Goal: Task Accomplishment & Management: Use online tool/utility

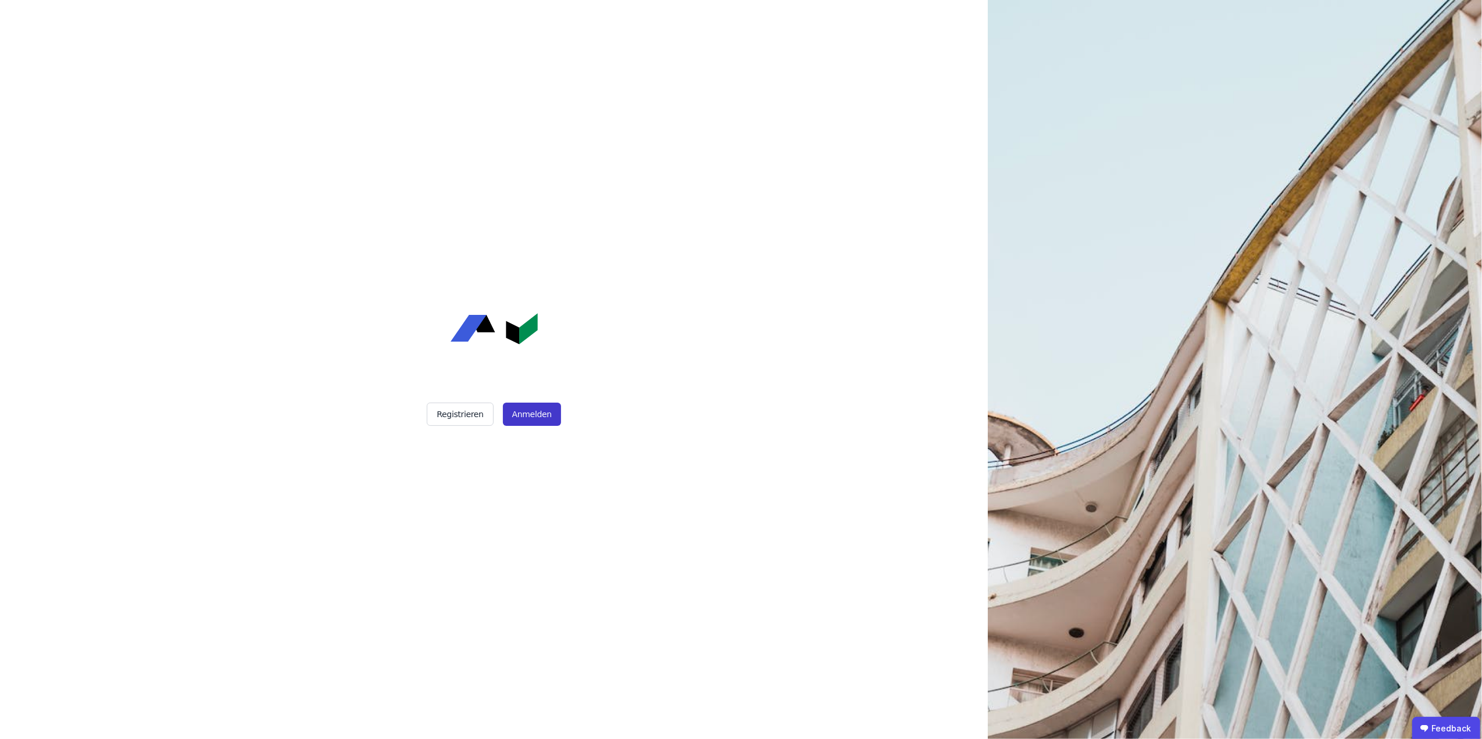
click at [523, 413] on button "Anmelden" at bounding box center [532, 414] width 58 height 23
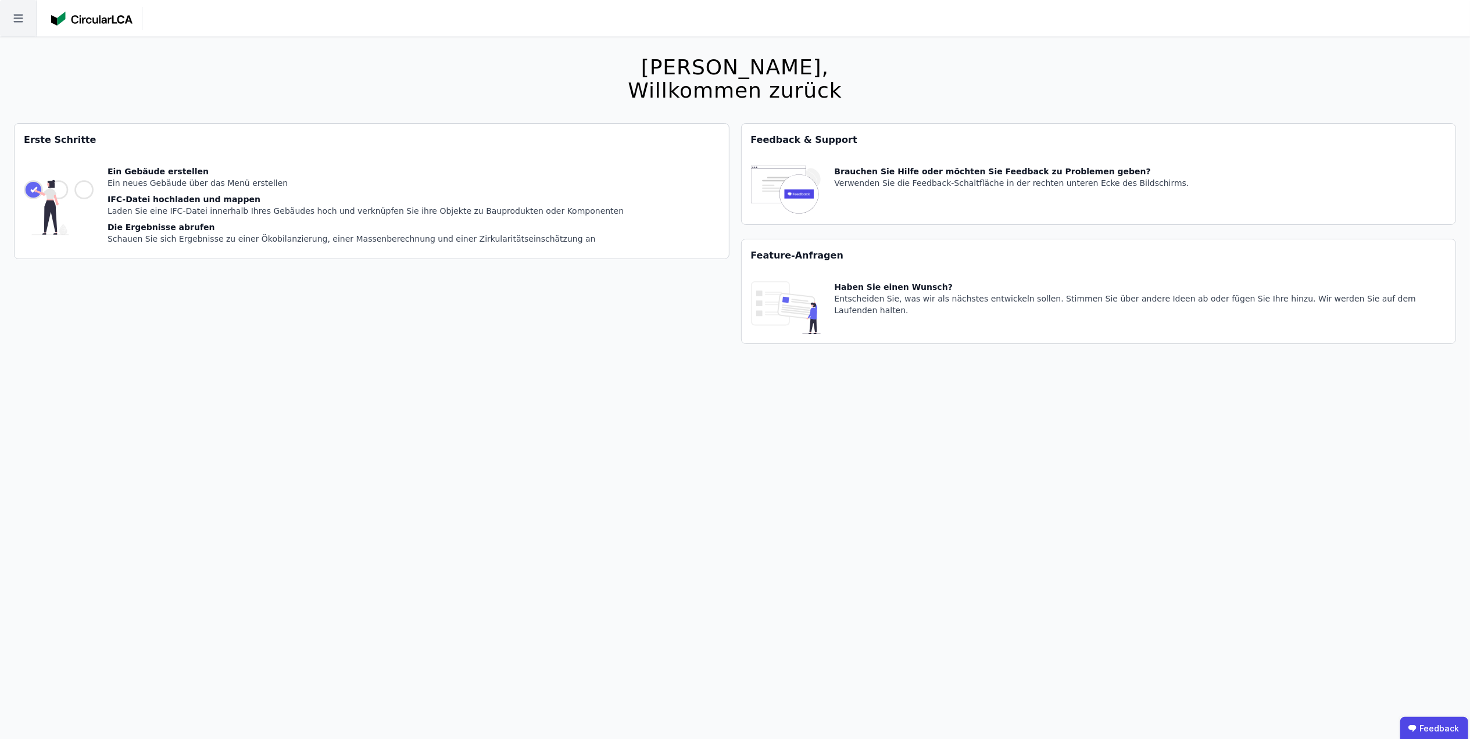
click at [9, 9] on icon at bounding box center [18, 18] width 37 height 37
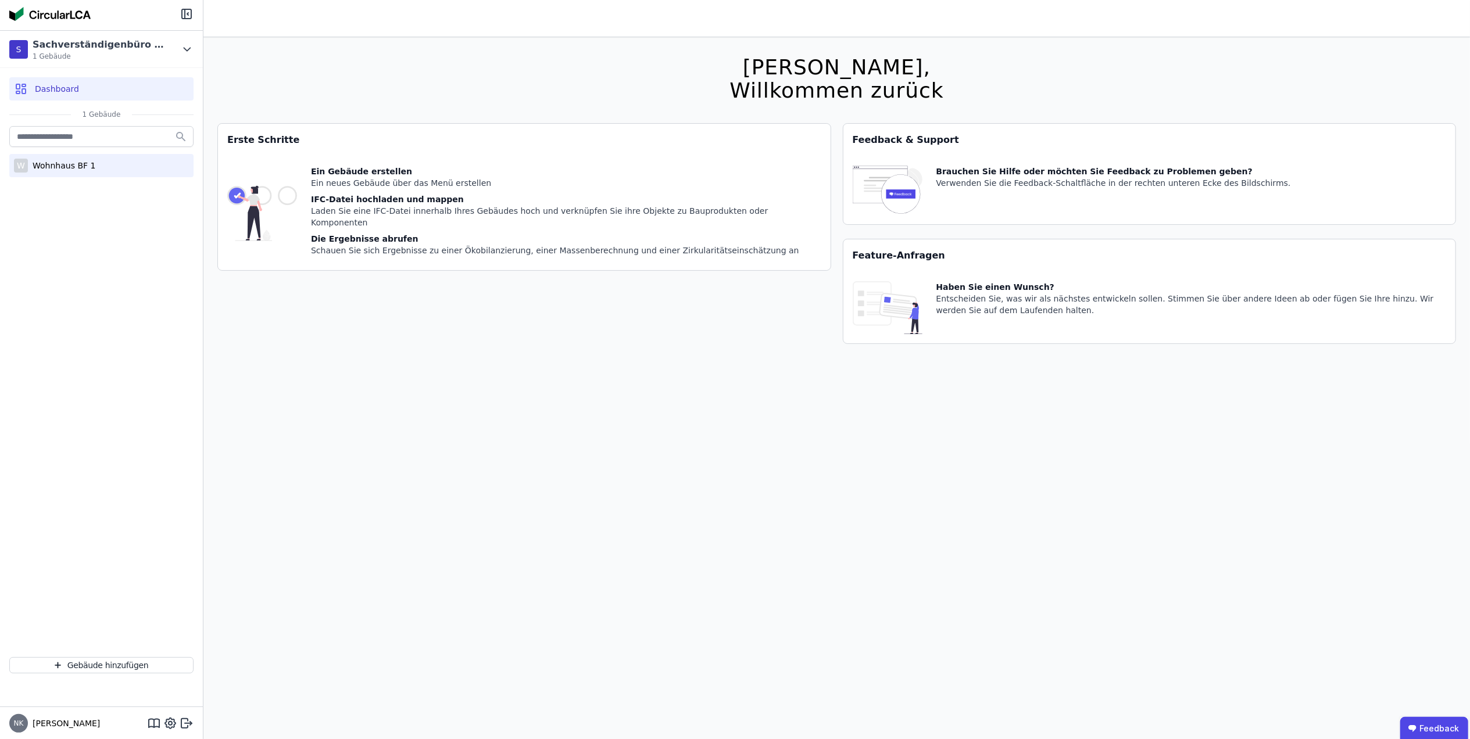
click at [80, 164] on div "Wohnhaus BF 1" at bounding box center [61, 166] width 67 height 12
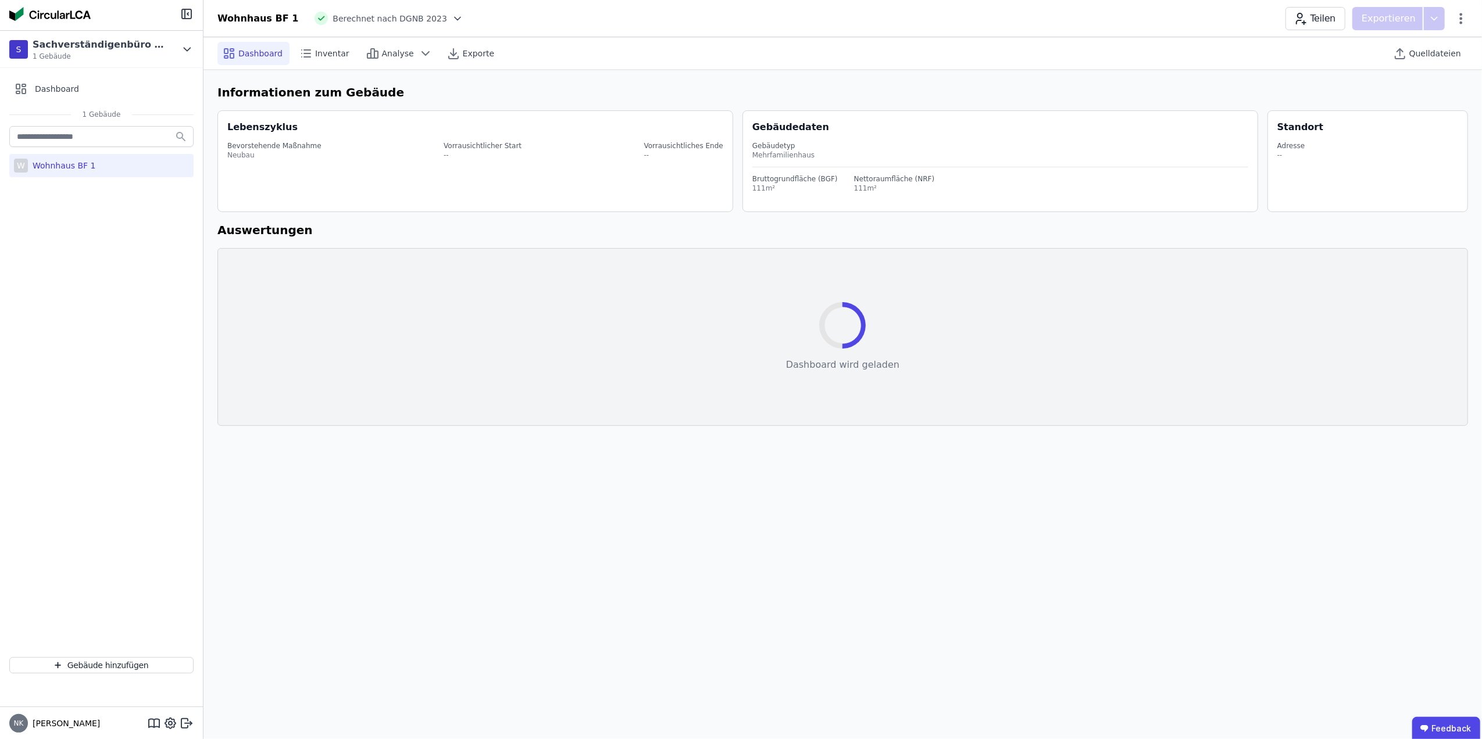
select select "*"
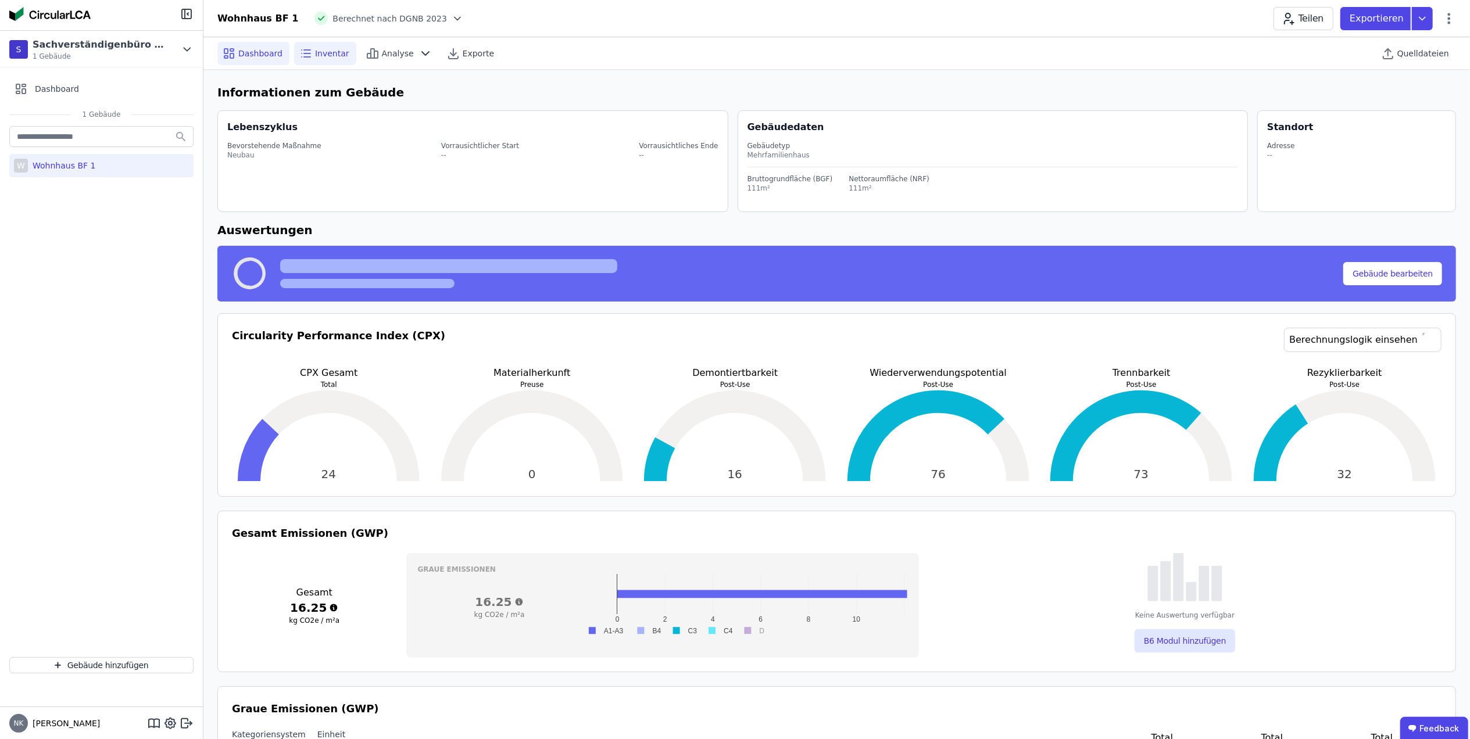
click at [323, 58] on span "Inventar" at bounding box center [332, 54] width 34 height 12
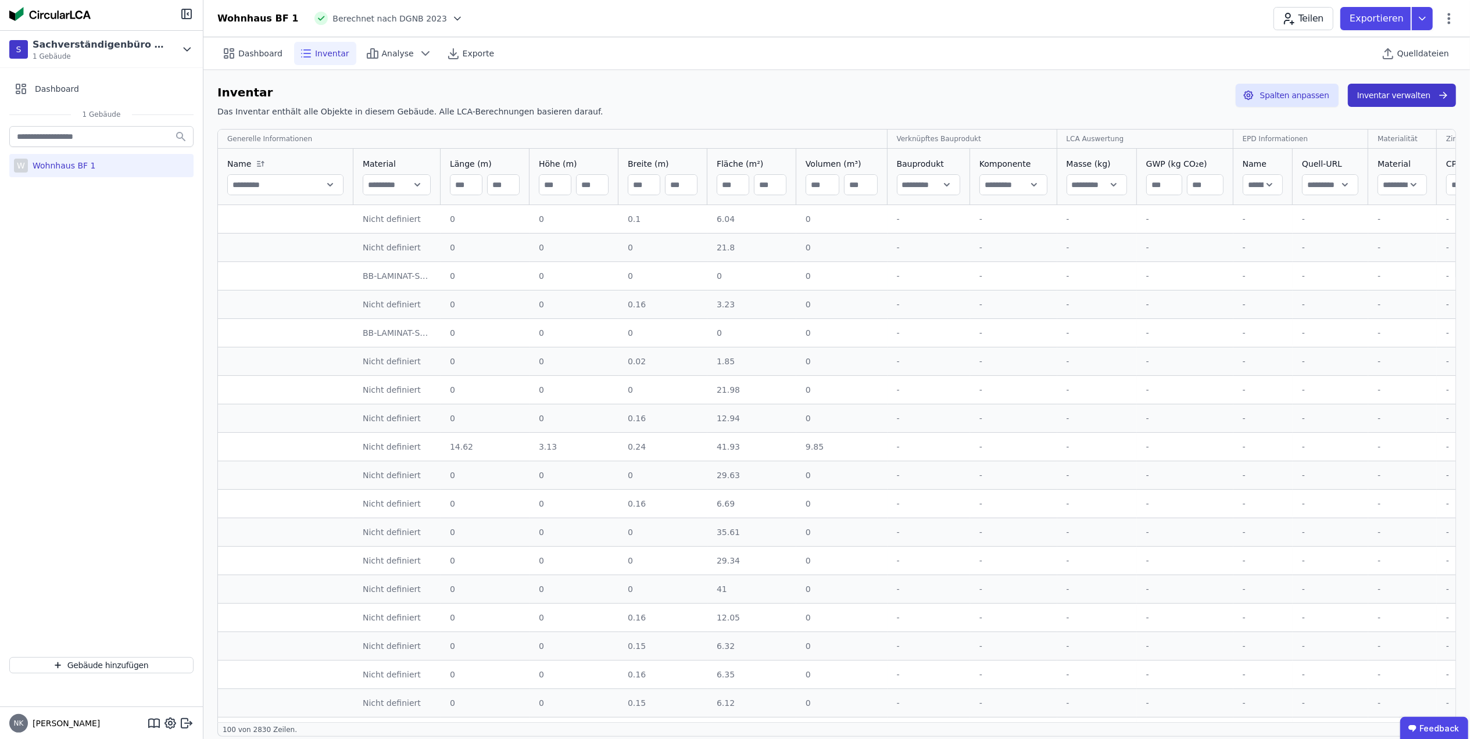
click at [1391, 93] on button "Inventar verwalten" at bounding box center [1402, 95] width 108 height 23
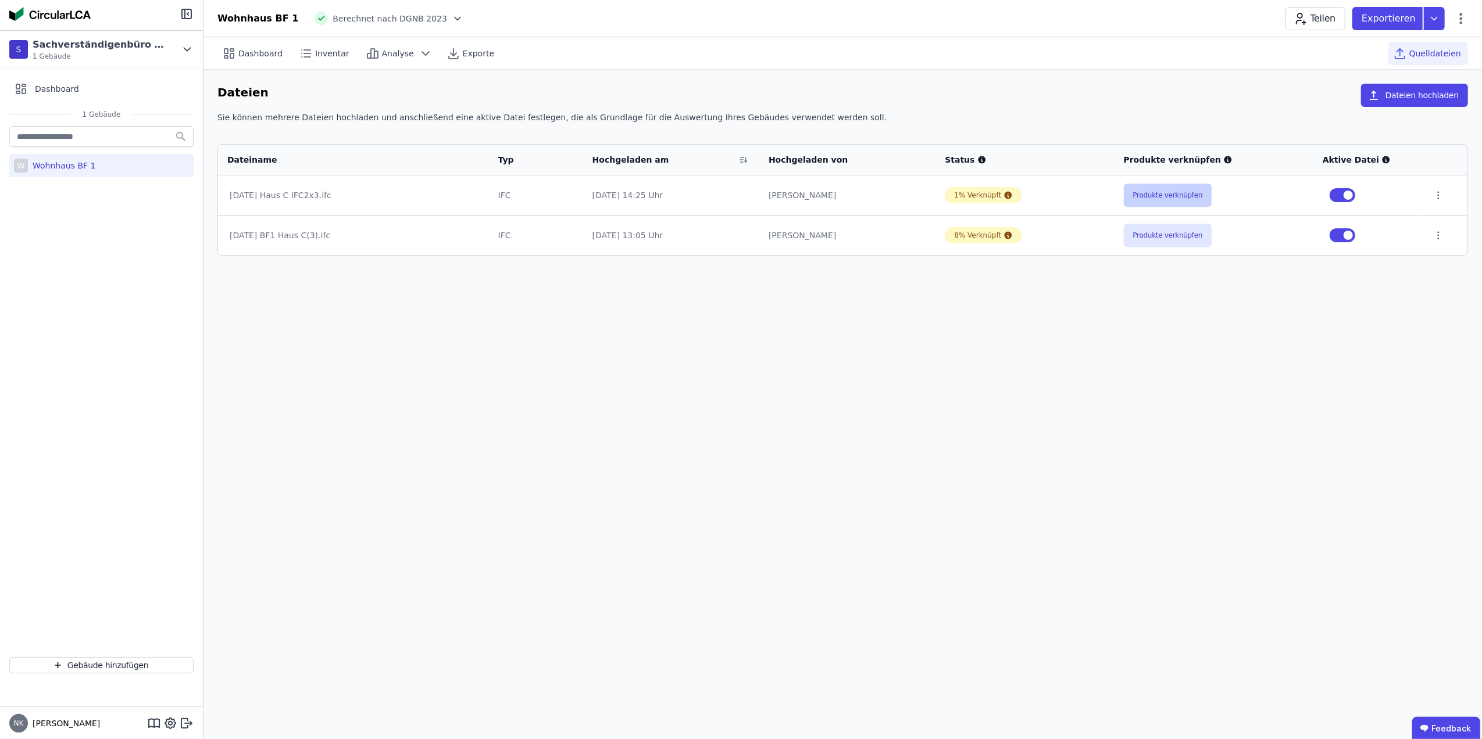
click at [1156, 189] on button "Produkte verknüpfen" at bounding box center [1168, 195] width 88 height 23
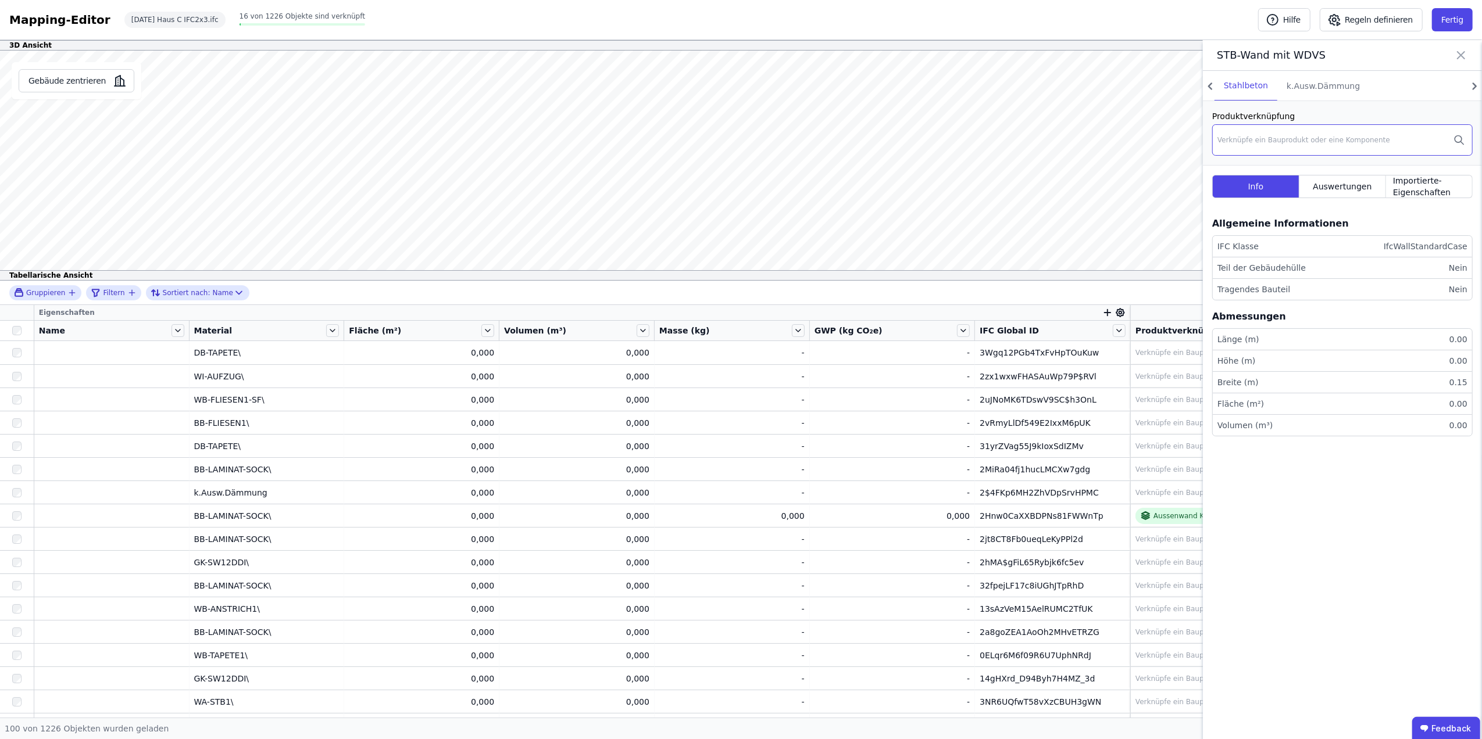
click at [1310, 137] on div "Verknüpfe ein Bauprodukt oder eine Komponente" at bounding box center [1303, 139] width 173 height 9
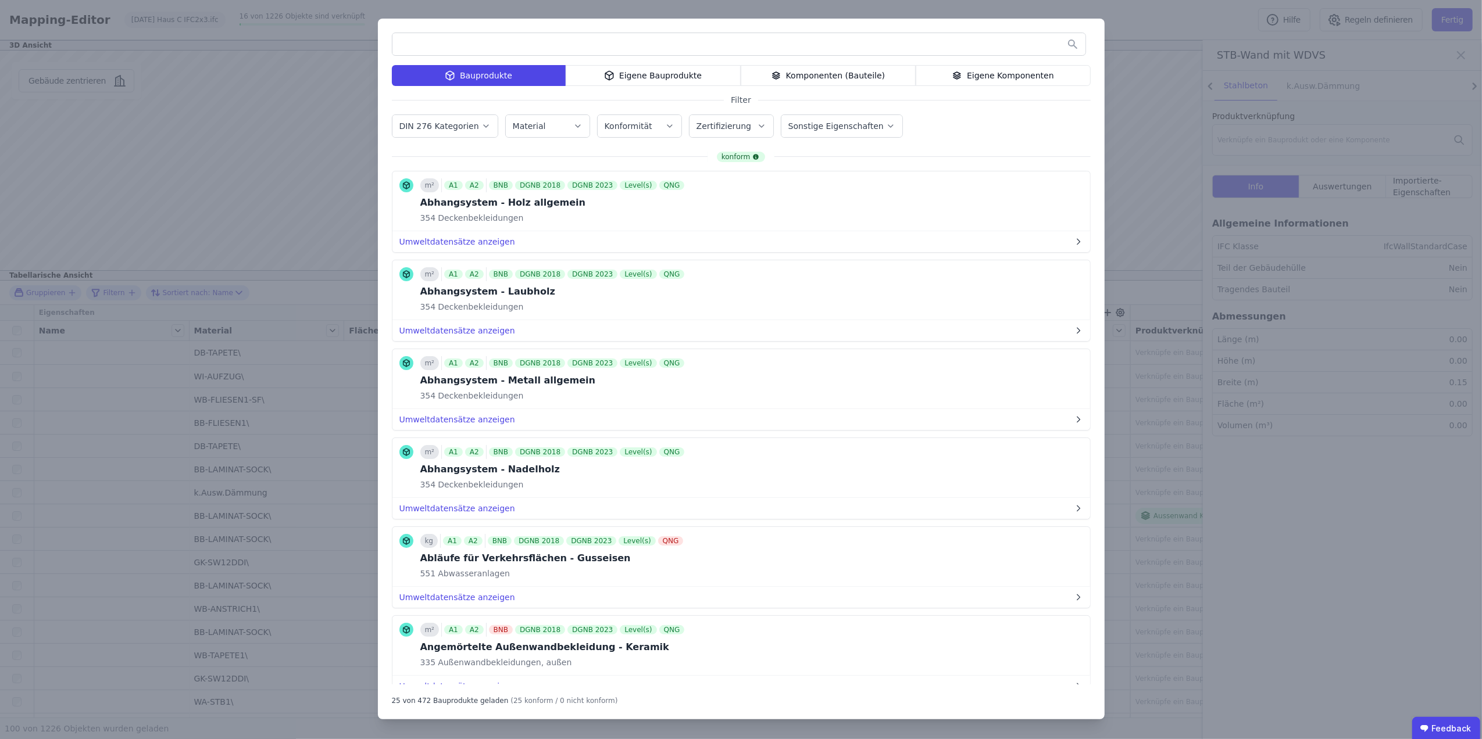
click at [999, 75] on div "Eigene Komponenten" at bounding box center [1002, 75] width 175 height 21
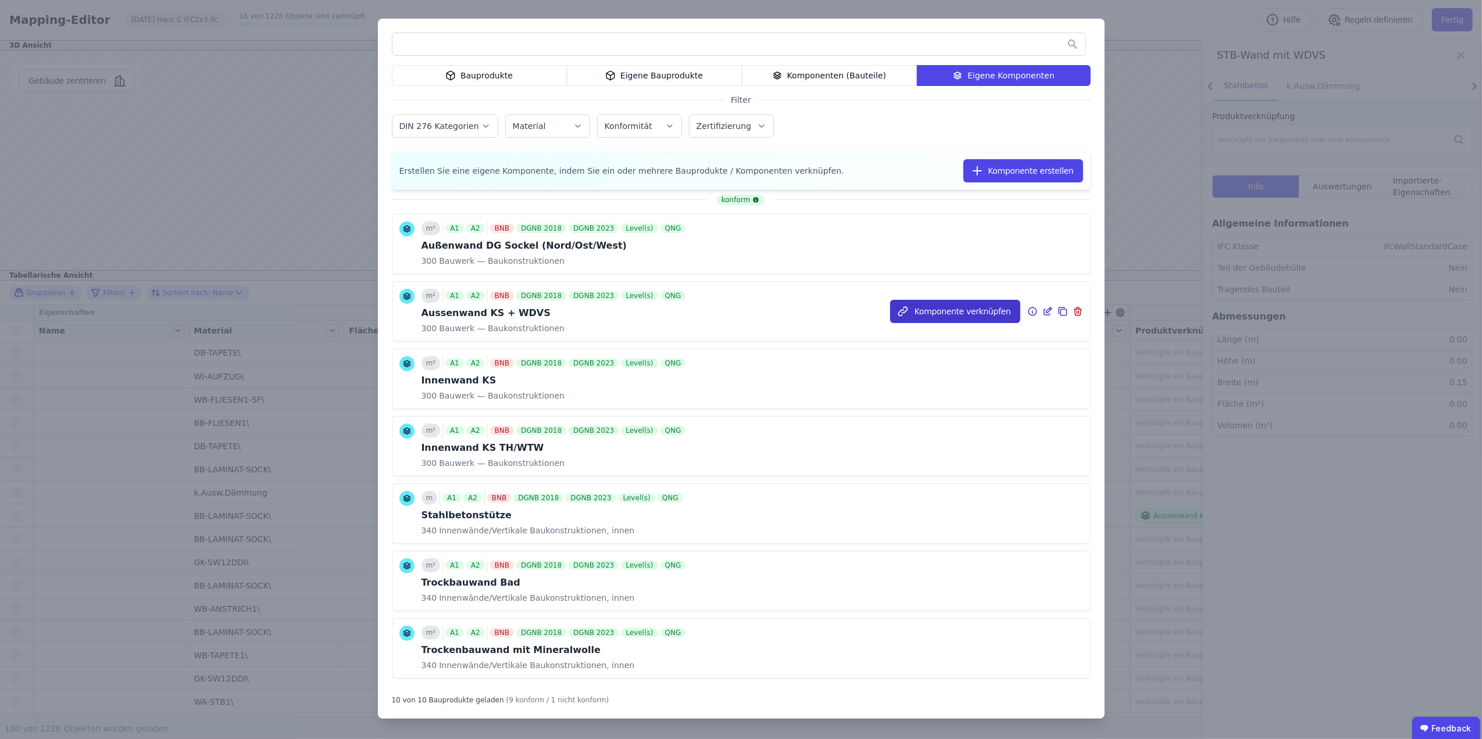
click at [931, 310] on button "Komponente verknüpfen" at bounding box center [955, 311] width 130 height 23
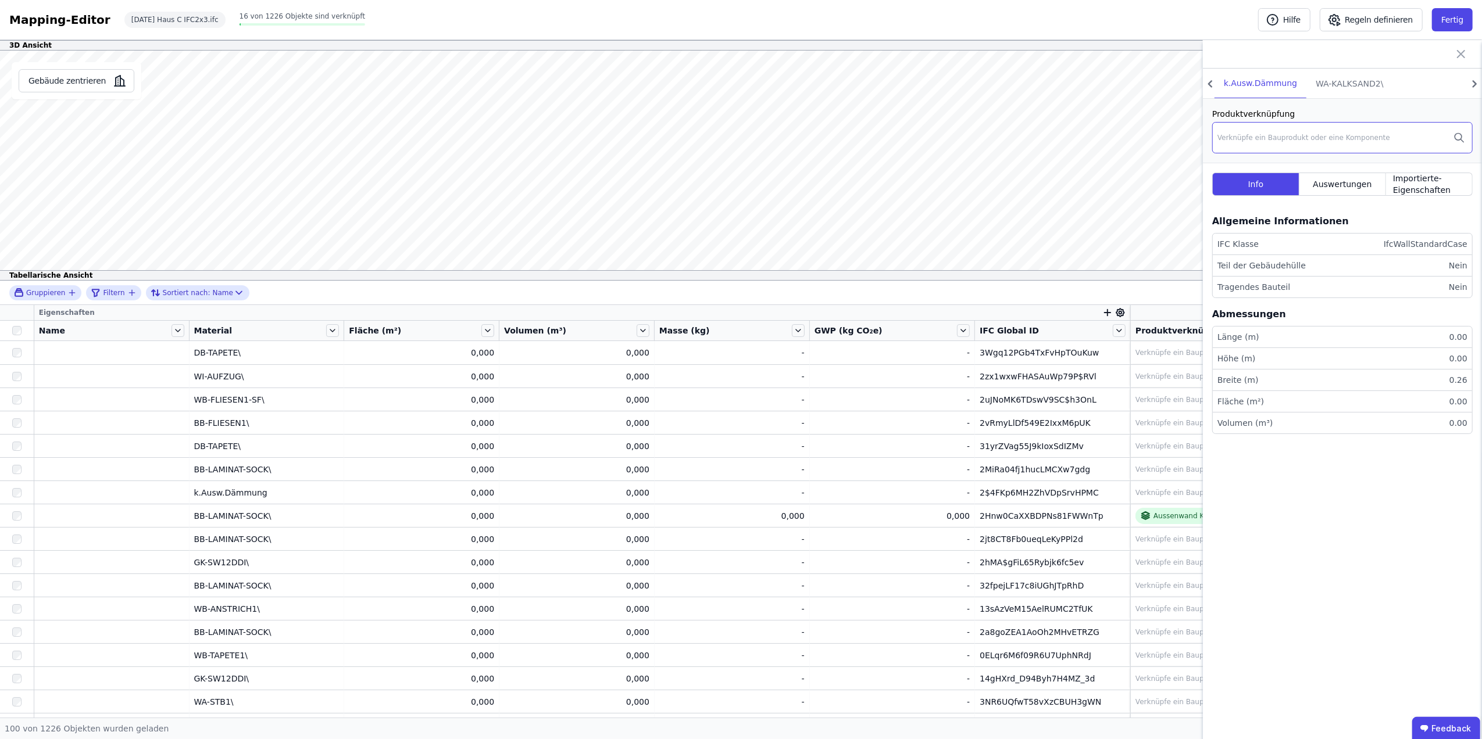
click at [1261, 131] on div "Verknüpfe ein Bauprodukt oder eine Komponente" at bounding box center [1342, 137] width 260 height 31
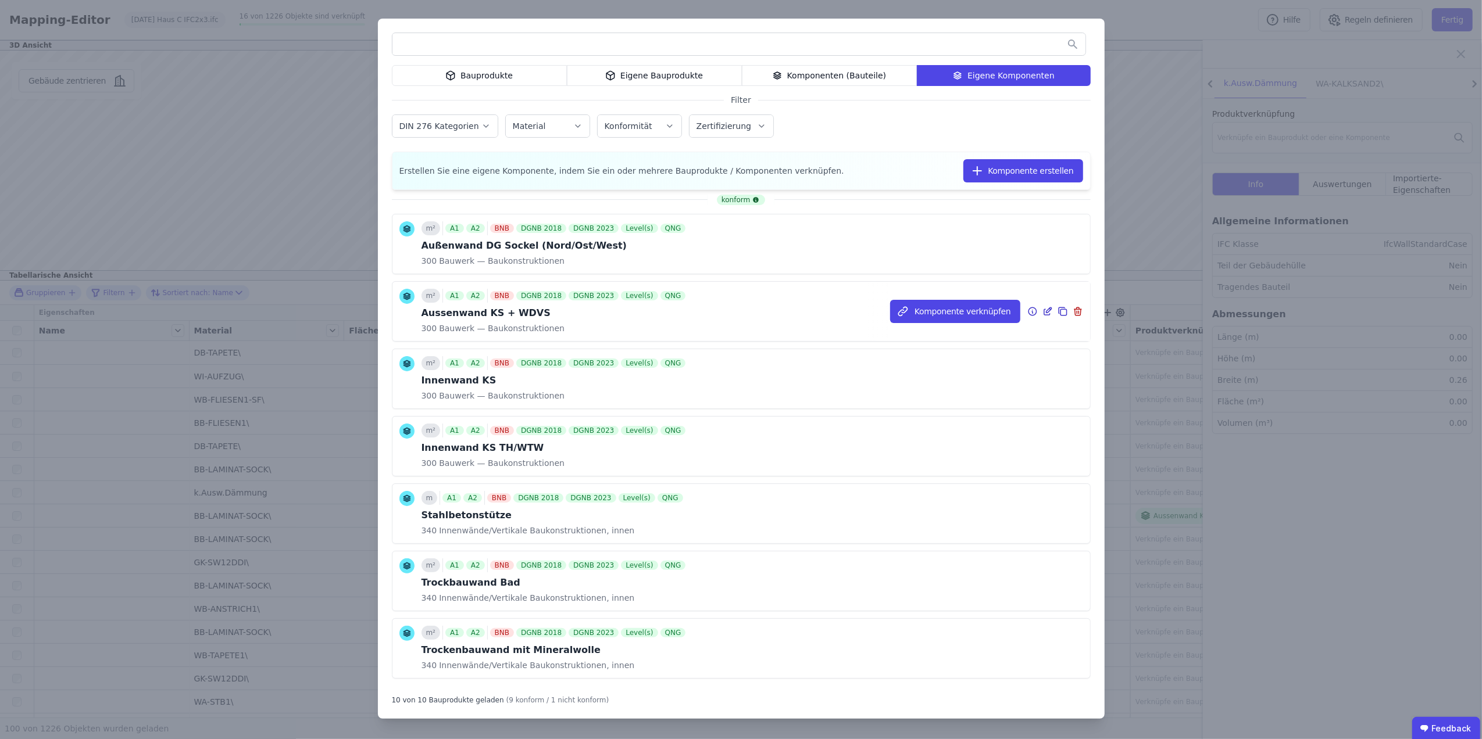
click at [538, 316] on div "Aussenwand KS + WDVS" at bounding box center [554, 313] width 267 height 14
click at [946, 315] on button "Komponente verknüpfen" at bounding box center [955, 311] width 130 height 23
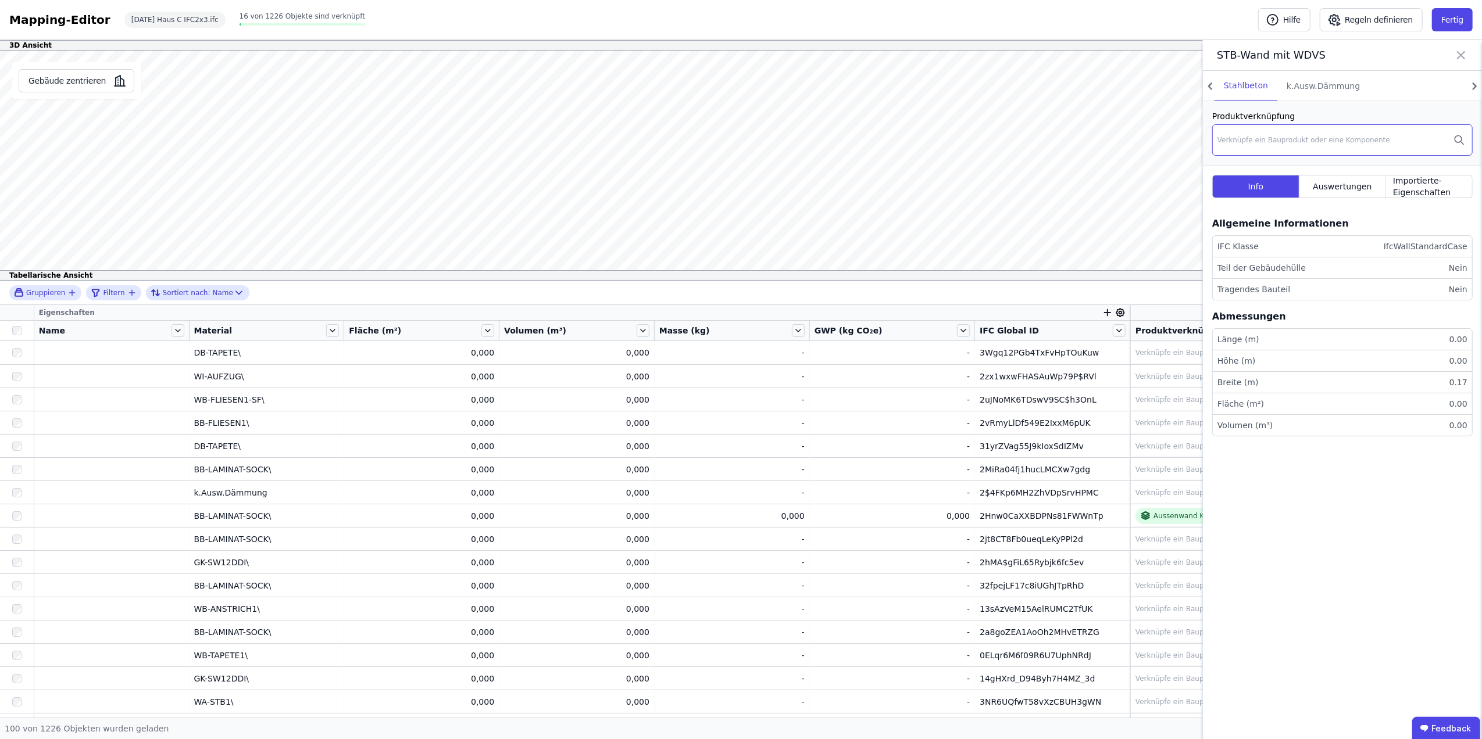
click at [1233, 138] on div "Verknüpfe ein Bauprodukt oder eine Komponente" at bounding box center [1303, 139] width 173 height 9
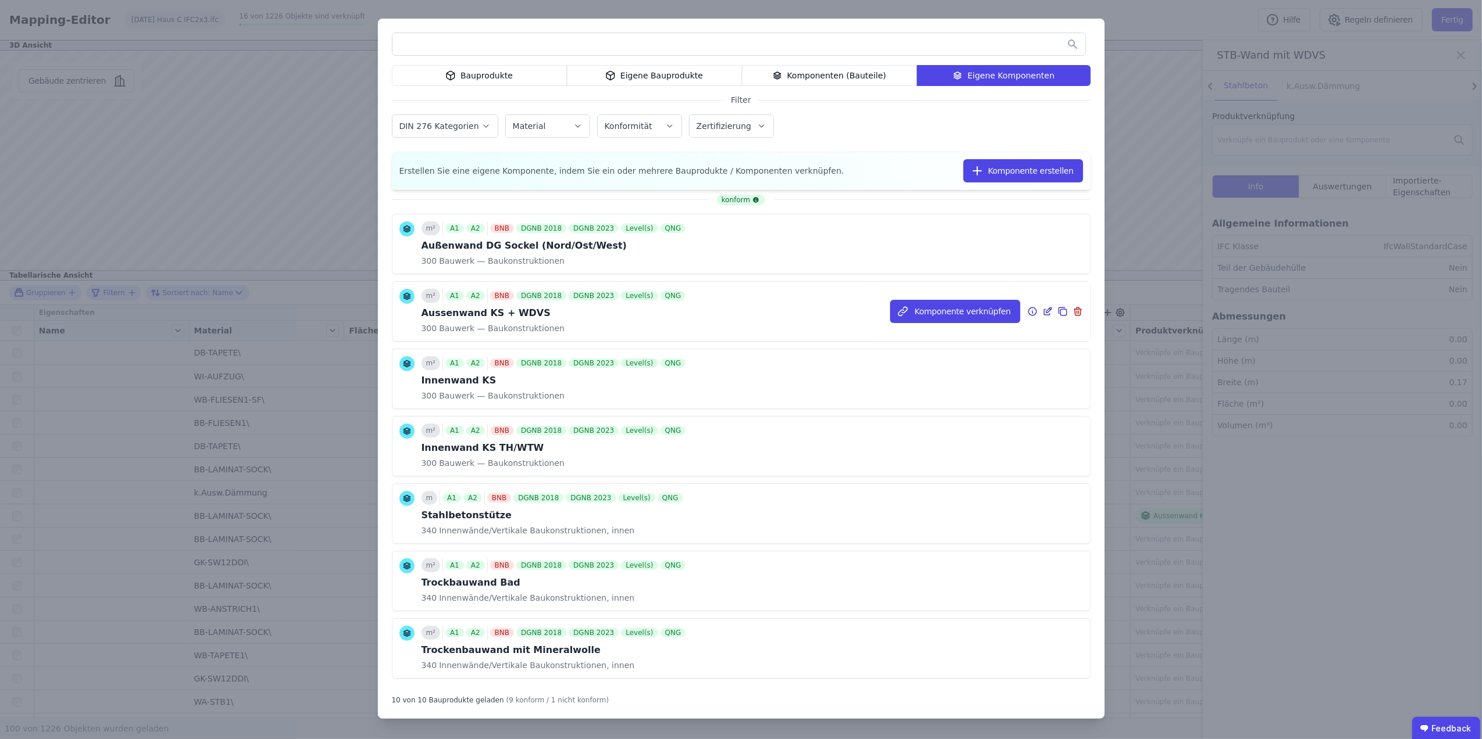
click at [560, 325] on div "300 Bauwerk — Baukonstruktionen" at bounding box center [554, 329] width 267 height 12
click at [910, 305] on button "Komponente verknüpfen" at bounding box center [955, 311] width 130 height 23
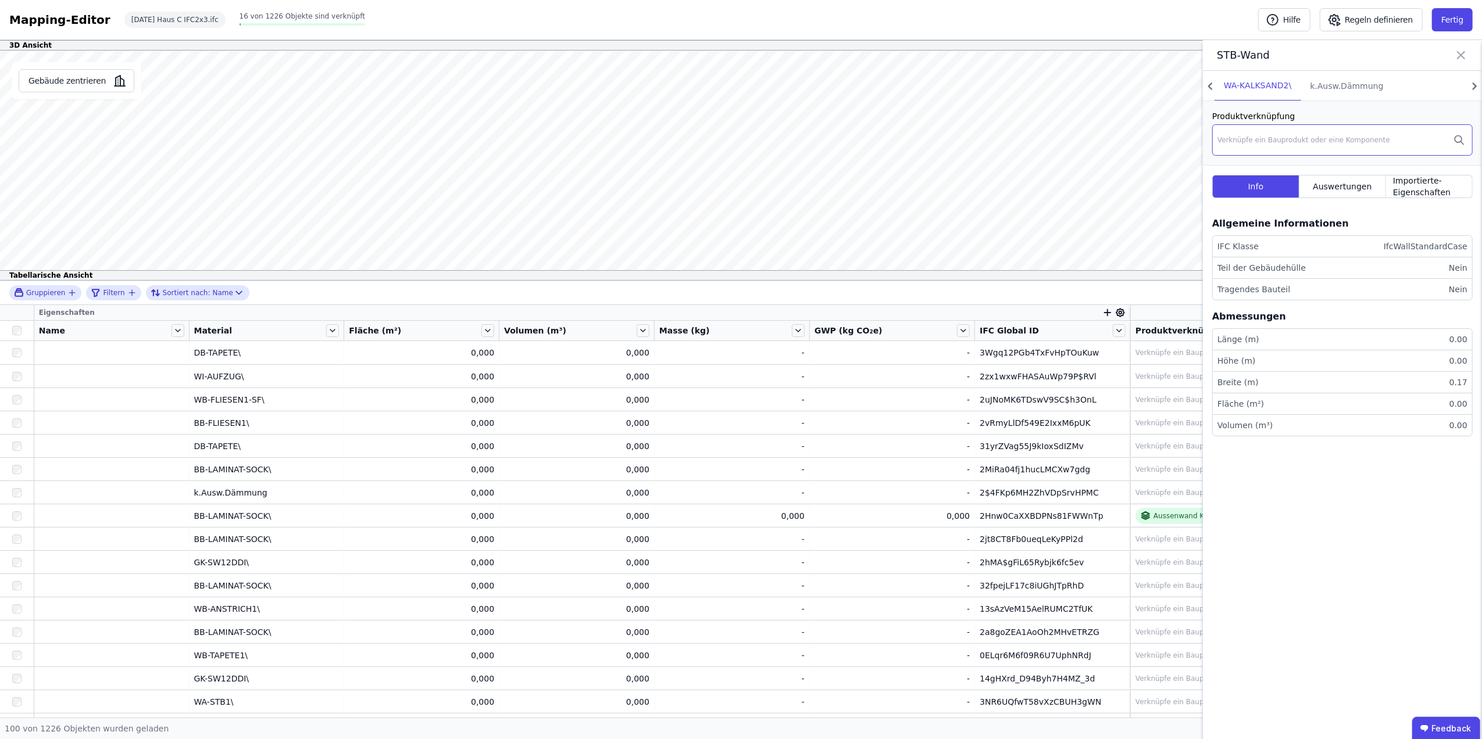
click at [1265, 135] on div "Verknüpfe ein Bauprodukt oder eine Komponente" at bounding box center [1303, 139] width 173 height 9
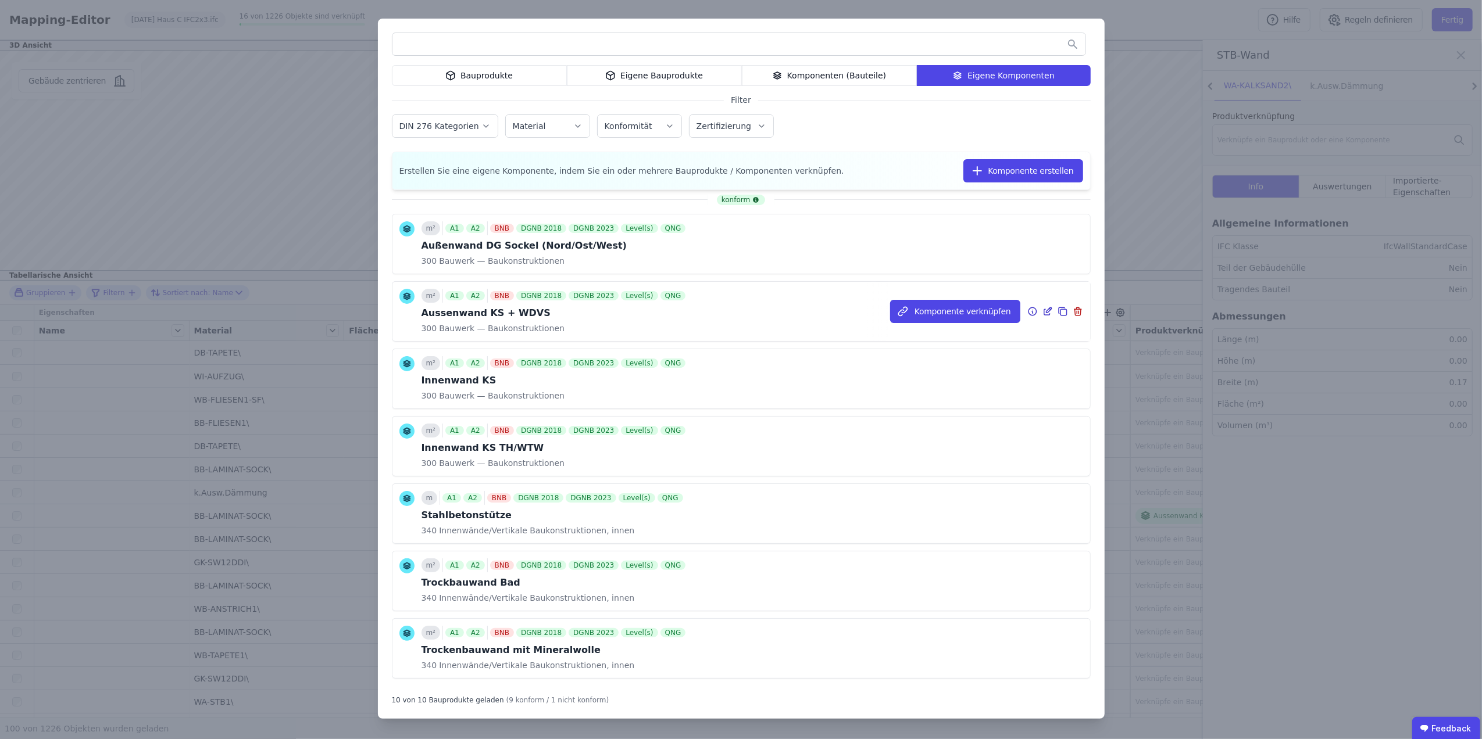
drag, startPoint x: 543, startPoint y: 322, endPoint x: 567, endPoint y: 315, distance: 25.4
click at [553, 317] on div "m² A1 A2 BNB DGNB 2018 DGNB 2023 Level(s) QNG Aussenwand KS + WDVS 300 Bauwerk …" at bounding box center [554, 311] width 267 height 45
click at [909, 307] on button "Komponente verknüpfen" at bounding box center [955, 311] width 130 height 23
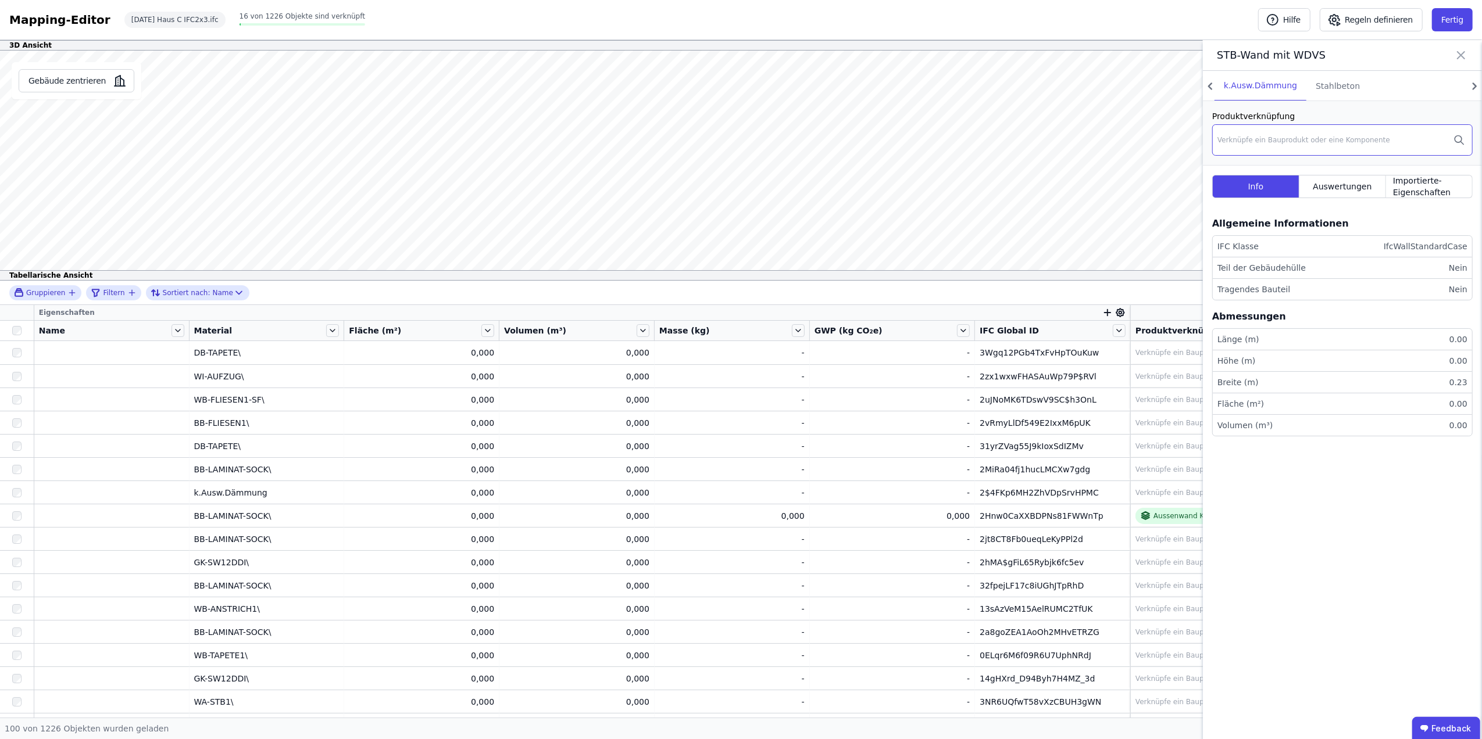
click at [1264, 137] on div "Verknüpfe ein Bauprodukt oder eine Komponente" at bounding box center [1303, 139] width 173 height 9
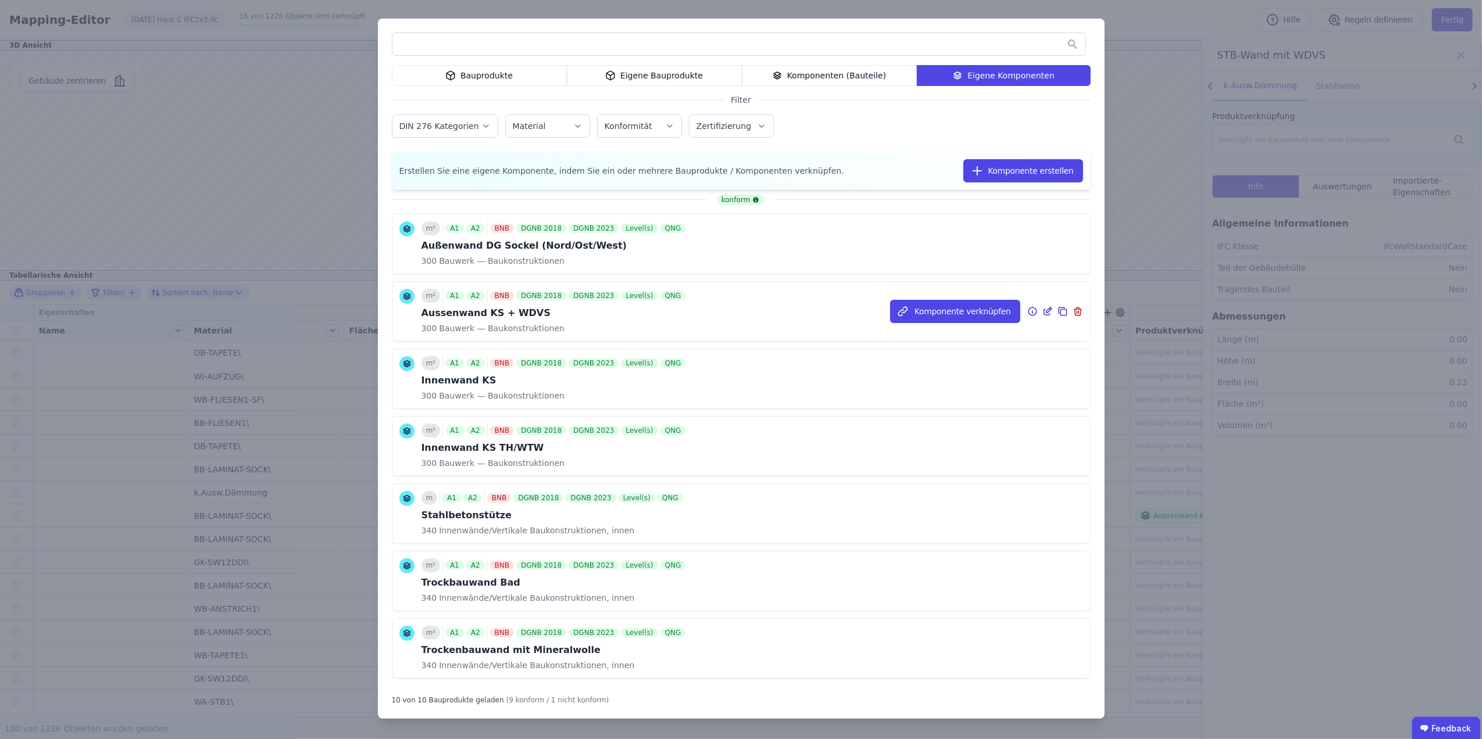
click at [595, 310] on div "Aussenwand KS + WDVS" at bounding box center [554, 313] width 267 height 14
click at [931, 312] on button "Komponente verknüpfen" at bounding box center [955, 311] width 130 height 23
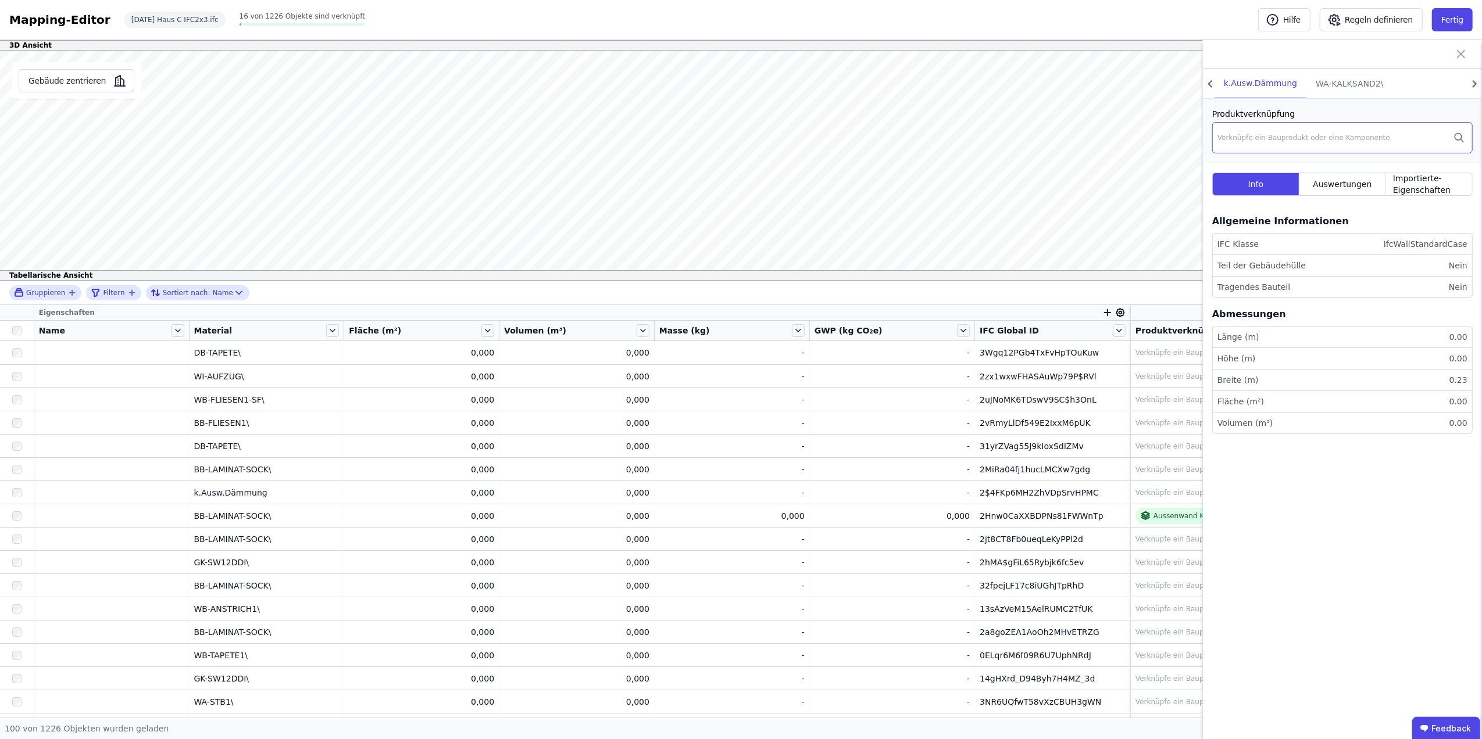
click at [1253, 136] on div "Verknüpfe ein Bauprodukt oder eine Komponente" at bounding box center [1303, 137] width 173 height 9
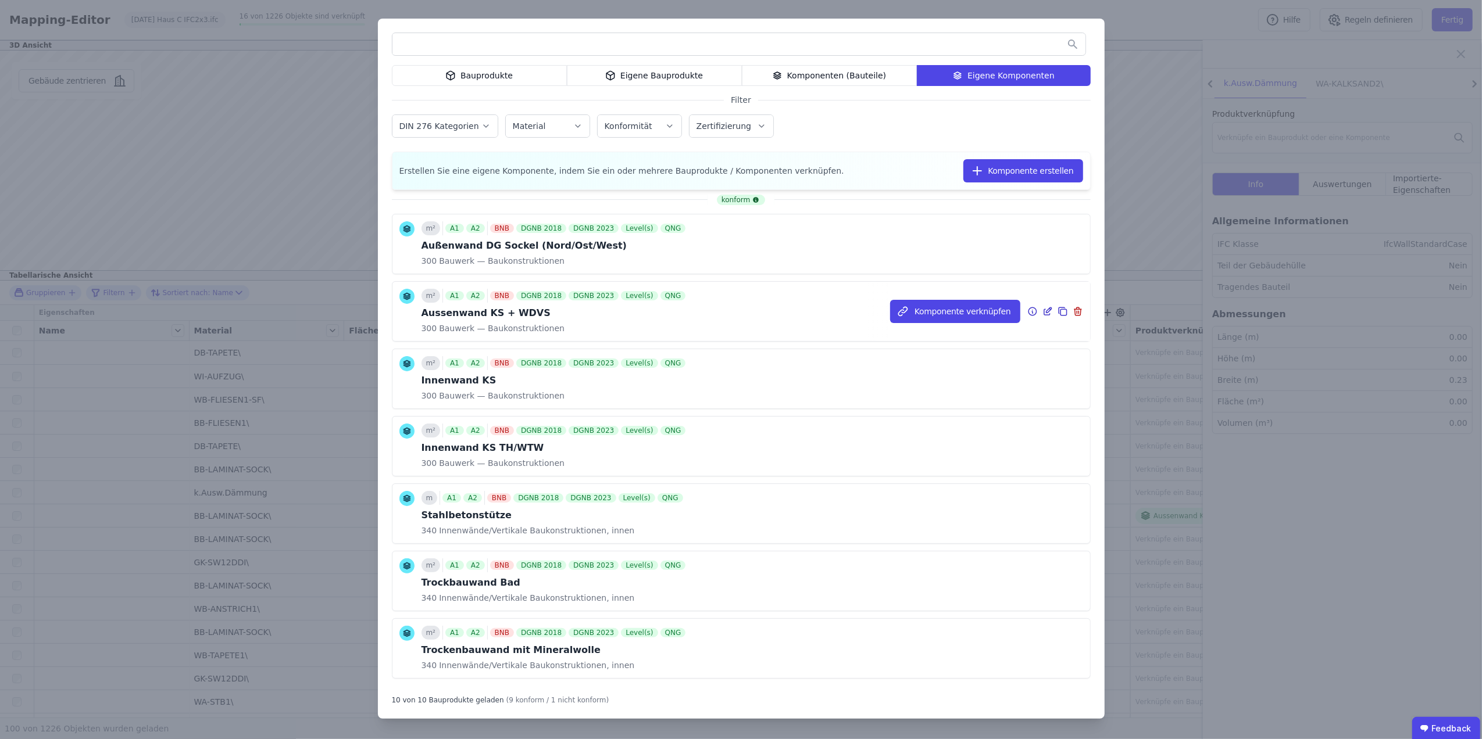
drag, startPoint x: 924, startPoint y: 300, endPoint x: 937, endPoint y: 300, distance: 12.8
click at [928, 300] on div "Komponente verknüpfen" at bounding box center [990, 311] width 200 height 59
click at [938, 306] on button "Komponente verknüpfen" at bounding box center [955, 311] width 130 height 23
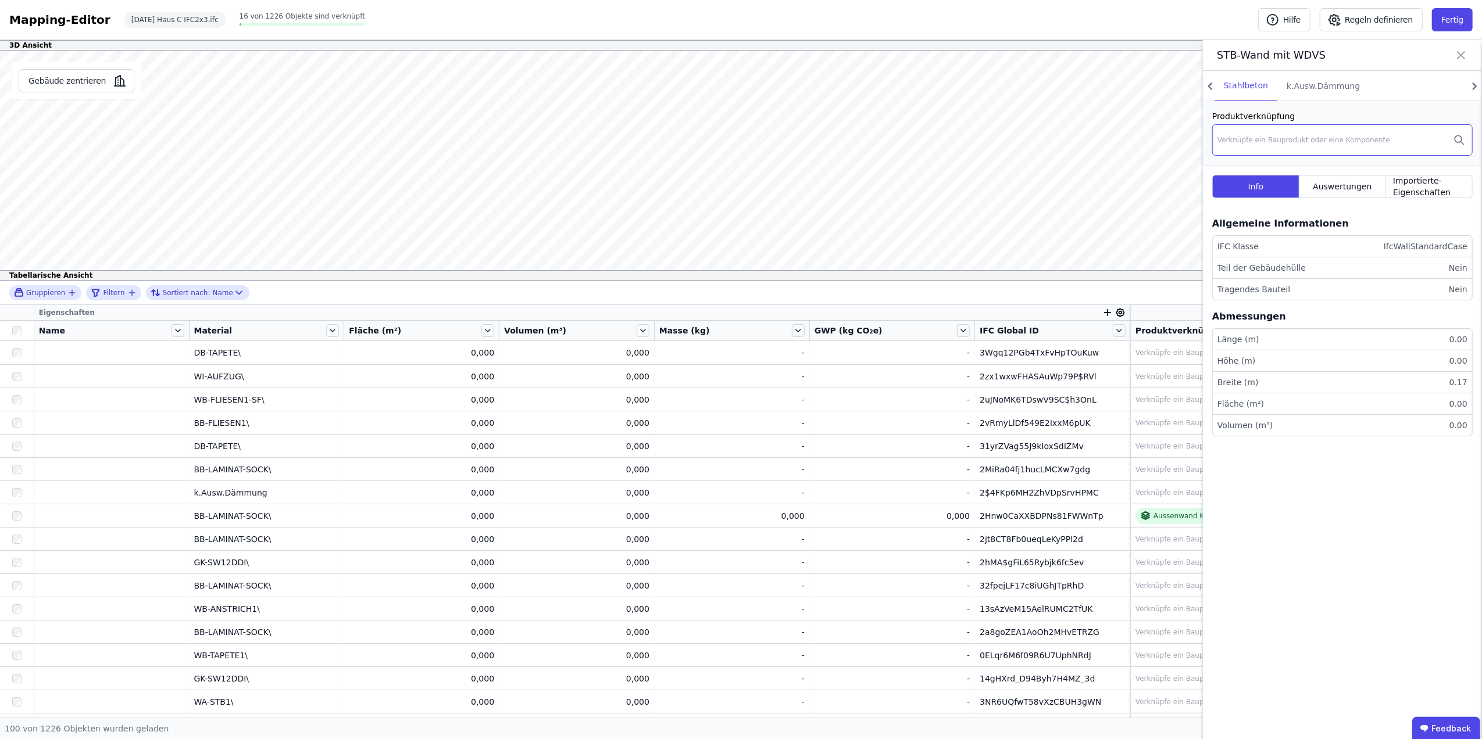
click at [1258, 140] on div "Verknüpfe ein Bauprodukt oder eine Komponente" at bounding box center [1303, 139] width 173 height 9
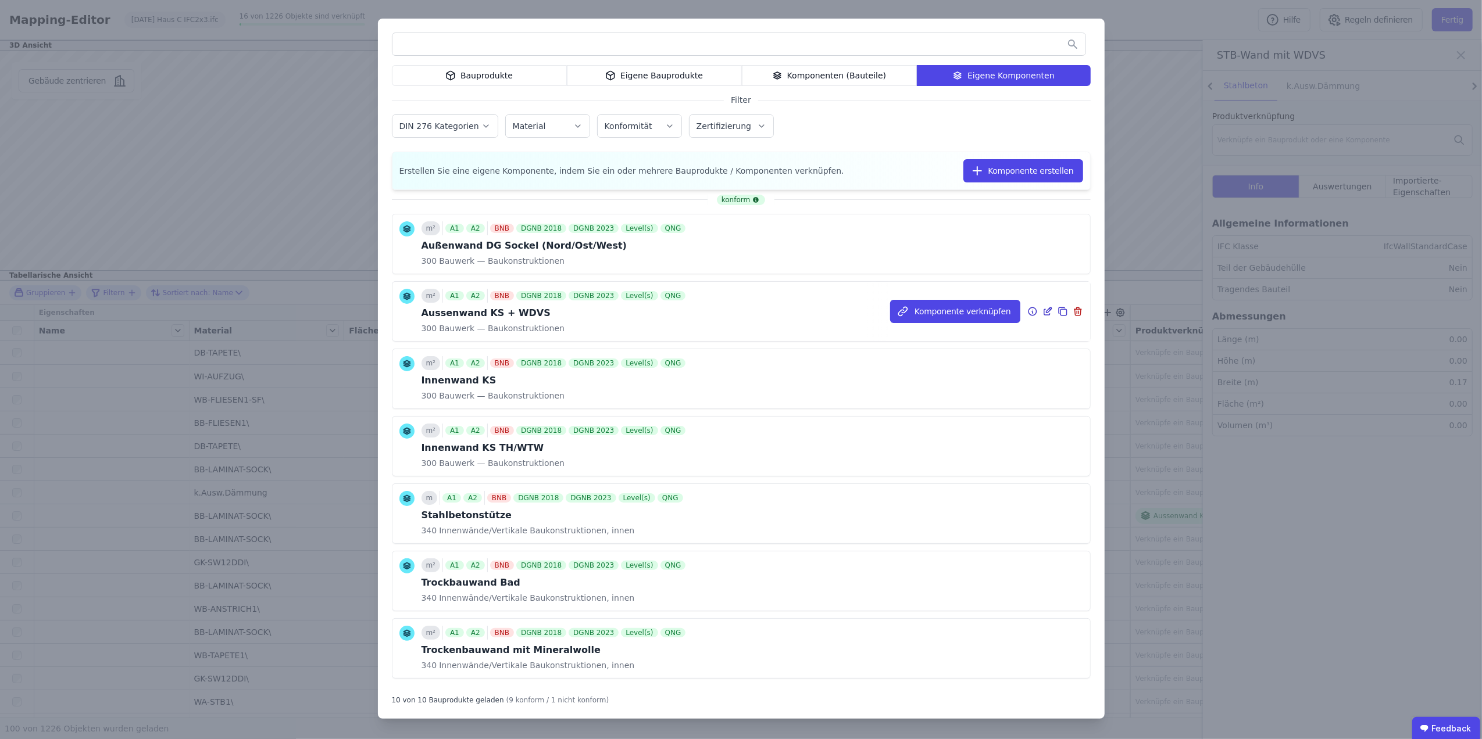
click at [637, 329] on div "300 Bauwerk — Baukonstruktionen" at bounding box center [554, 329] width 267 height 12
click at [938, 313] on button "Komponente verknüpfen" at bounding box center [955, 311] width 130 height 23
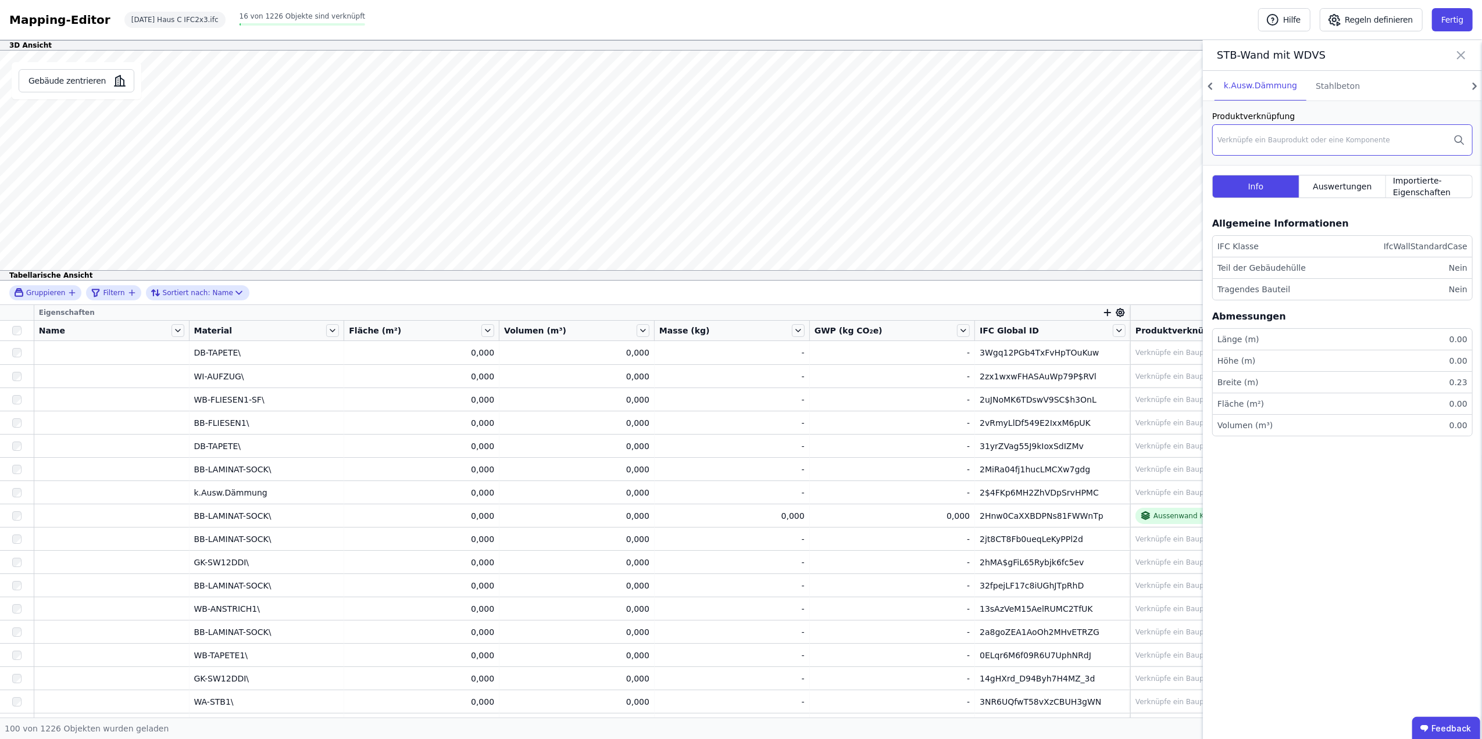
click at [1275, 131] on div "Verknüpfe ein Bauprodukt oder eine Komponente" at bounding box center [1342, 139] width 260 height 31
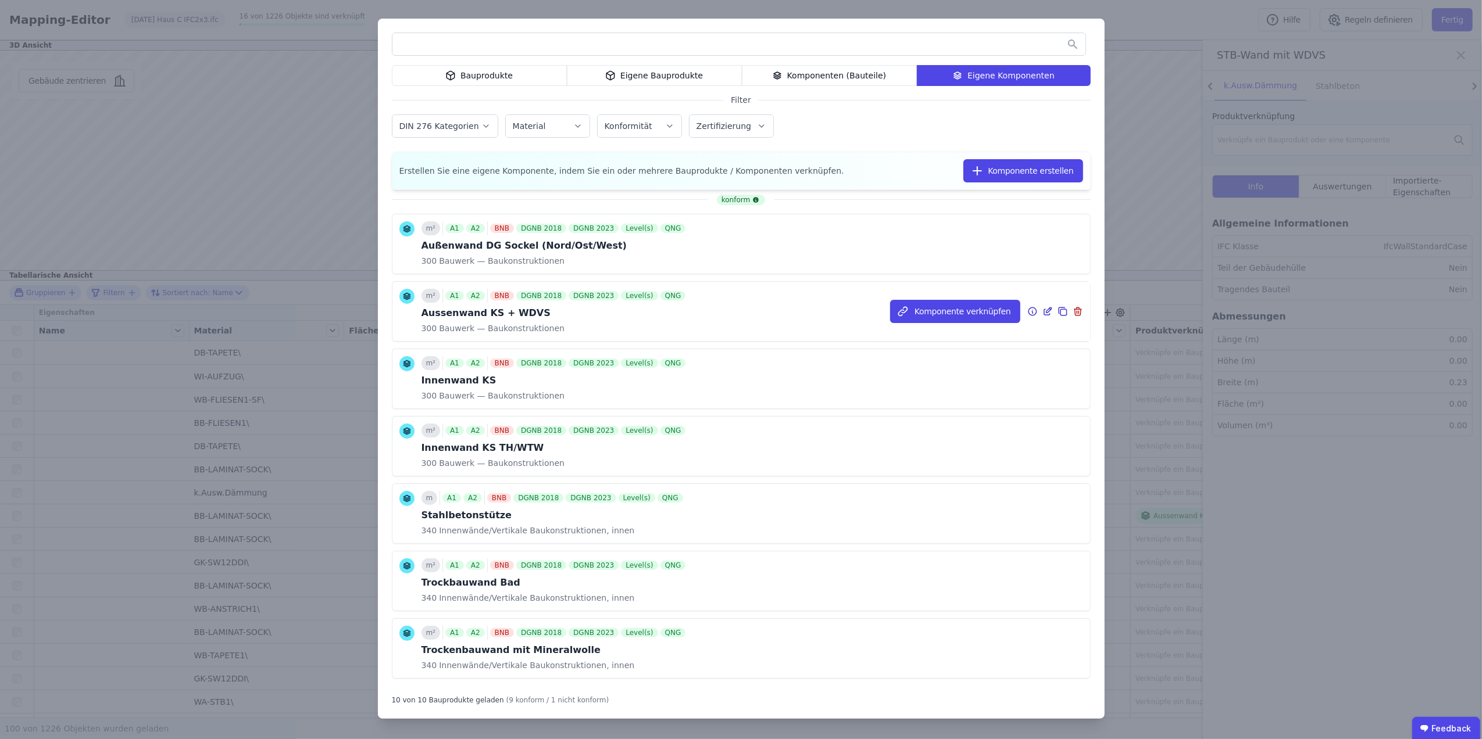
click at [616, 314] on div "Aussenwand KS + WDVS" at bounding box center [554, 313] width 267 height 14
click at [918, 308] on button "Komponente verknüpfen" at bounding box center [955, 311] width 130 height 23
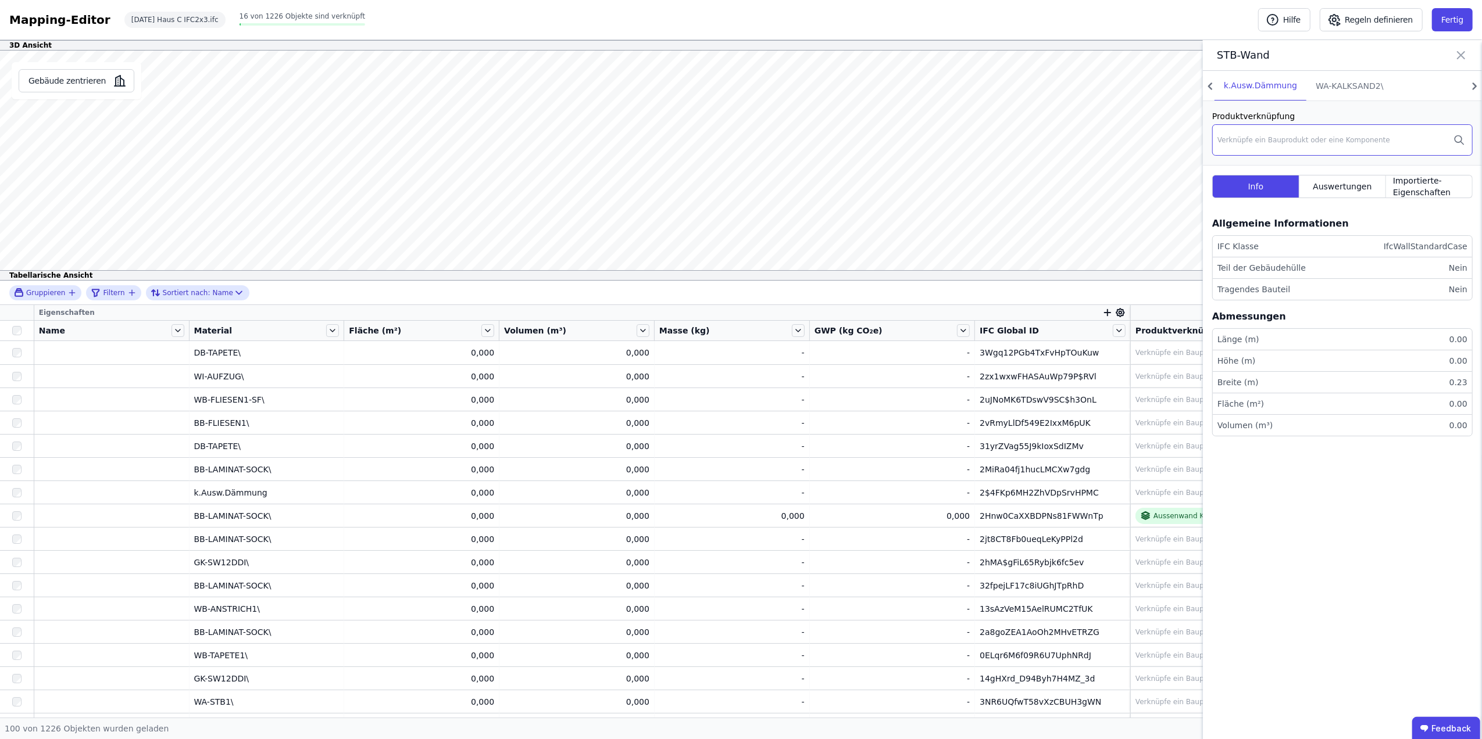
click at [1286, 138] on div "Verknüpfe ein Bauprodukt oder eine Komponente" at bounding box center [1303, 139] width 173 height 9
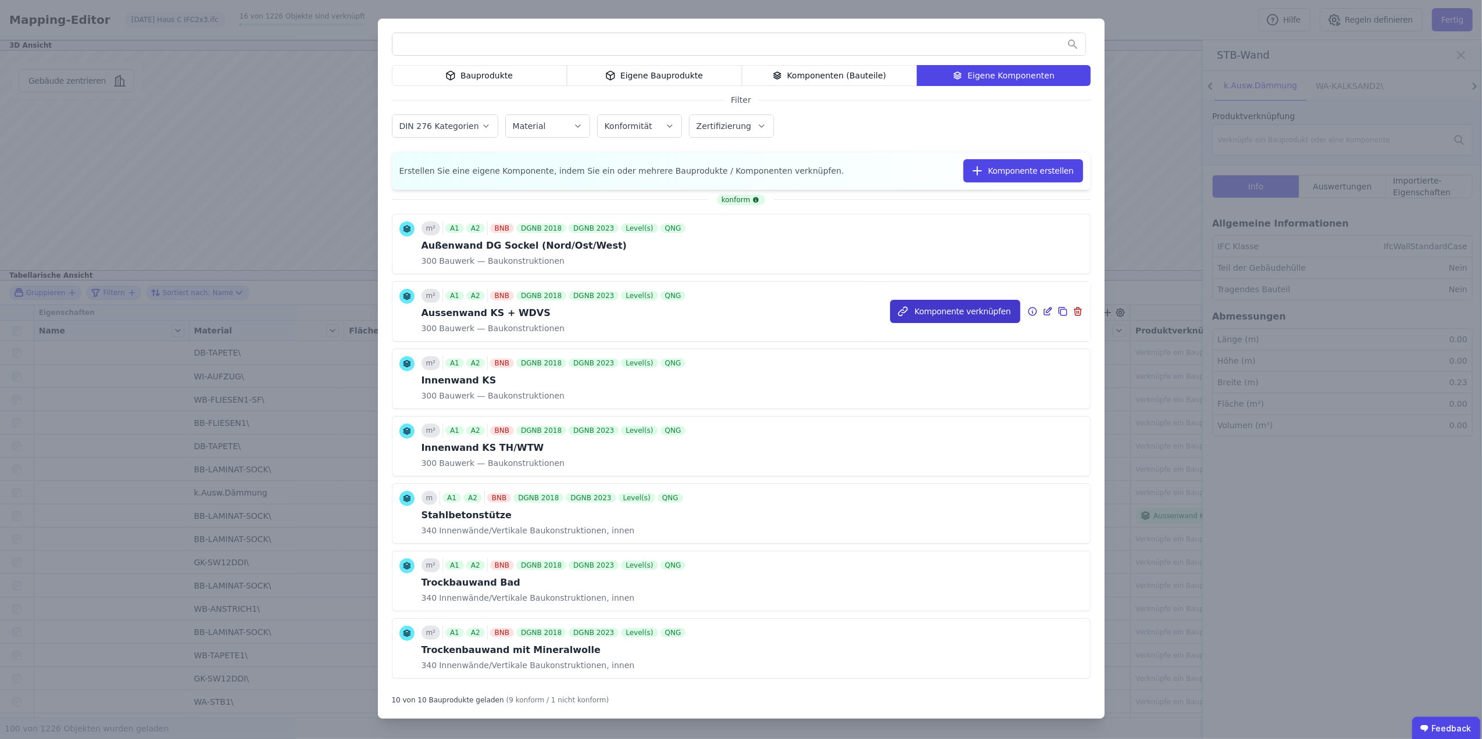
click at [926, 306] on button "Komponente verknüpfen" at bounding box center [955, 311] width 130 height 23
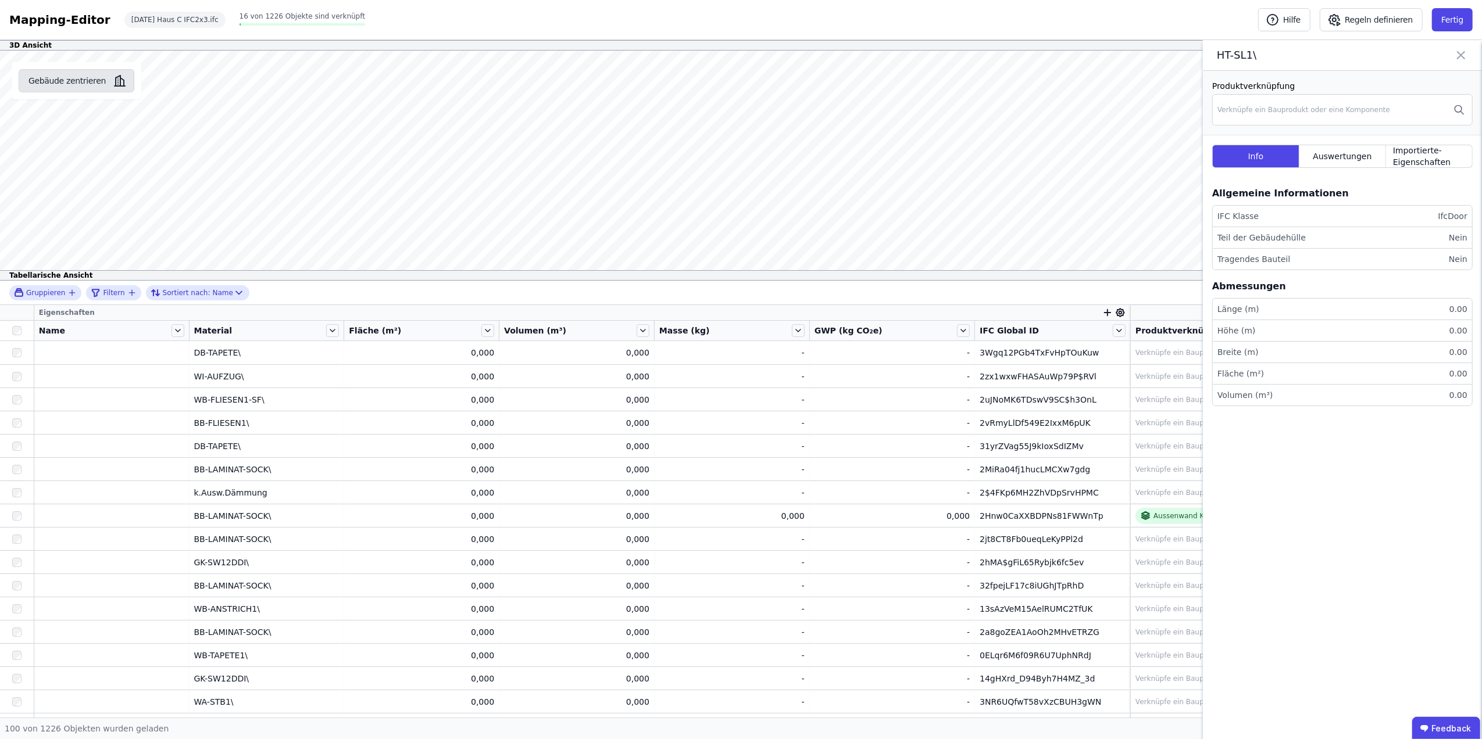
click at [42, 80] on button "Gebäude zentrieren" at bounding box center [77, 80] width 116 height 23
click at [1237, 109] on div "Verknüpfe ein Bauprodukt oder eine Komponente" at bounding box center [1303, 107] width 173 height 9
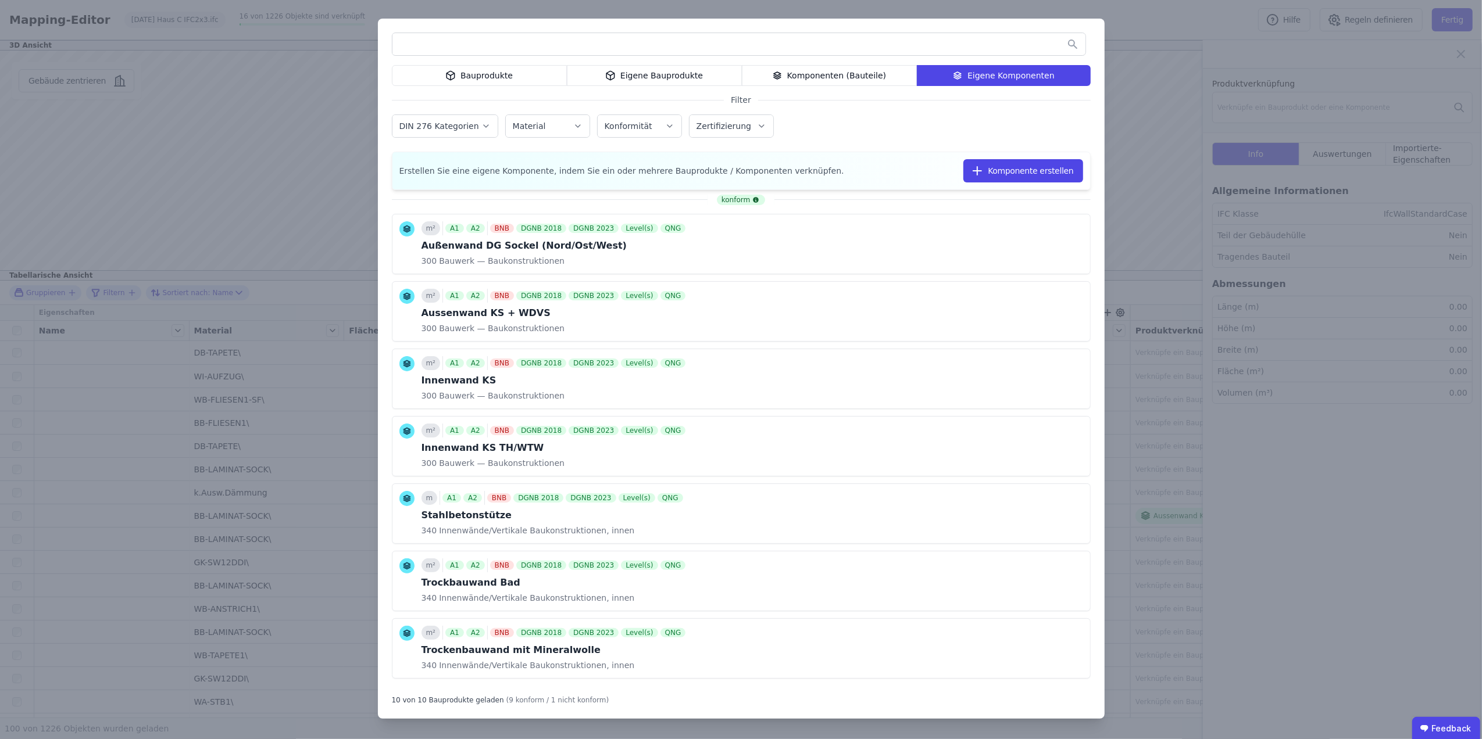
click at [1112, 38] on div "Bauprodukte Eigene Bauprodukte Komponenten (Bauteile) Eigene Komponenten Filter…" at bounding box center [741, 369] width 1482 height 739
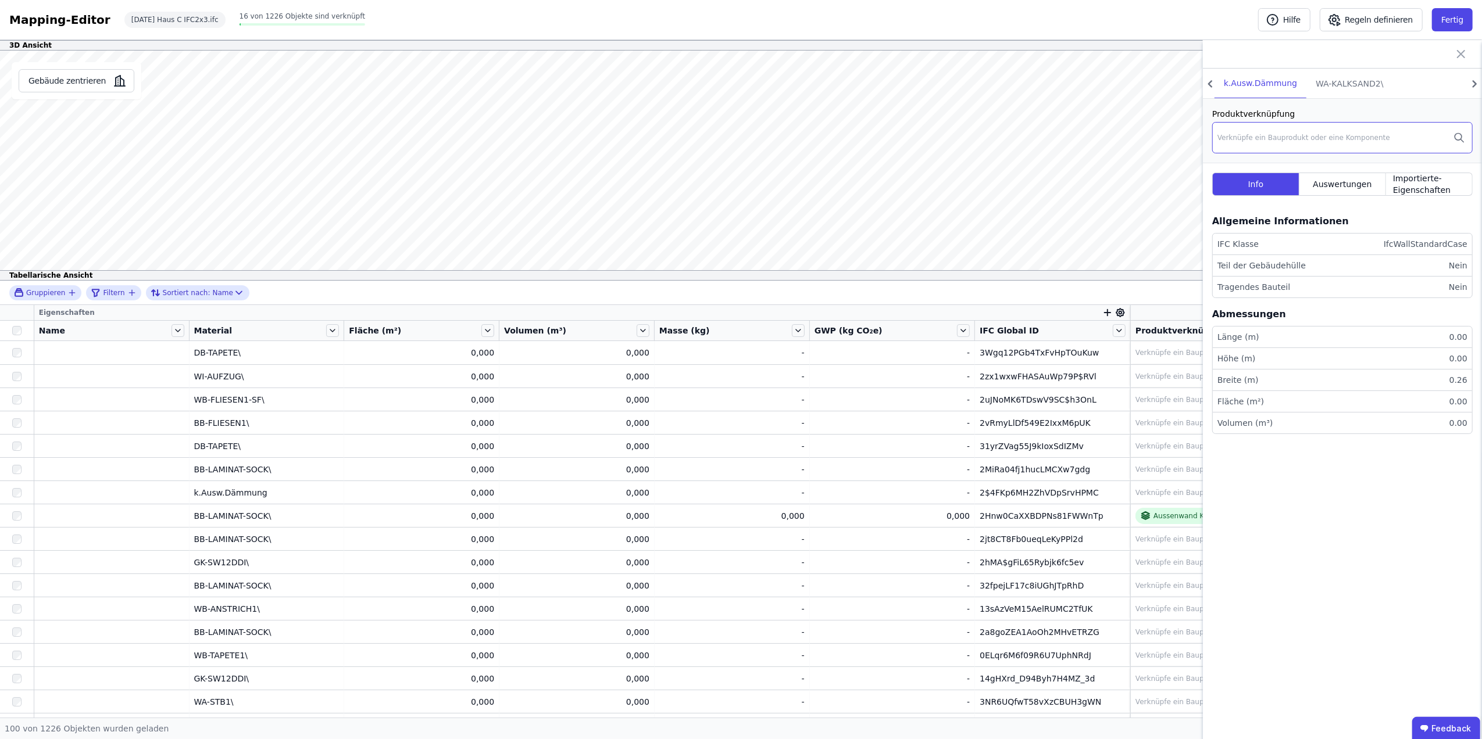
click at [1245, 143] on div "Verknüpfe ein Bauprodukt oder eine Komponente" at bounding box center [1342, 137] width 260 height 31
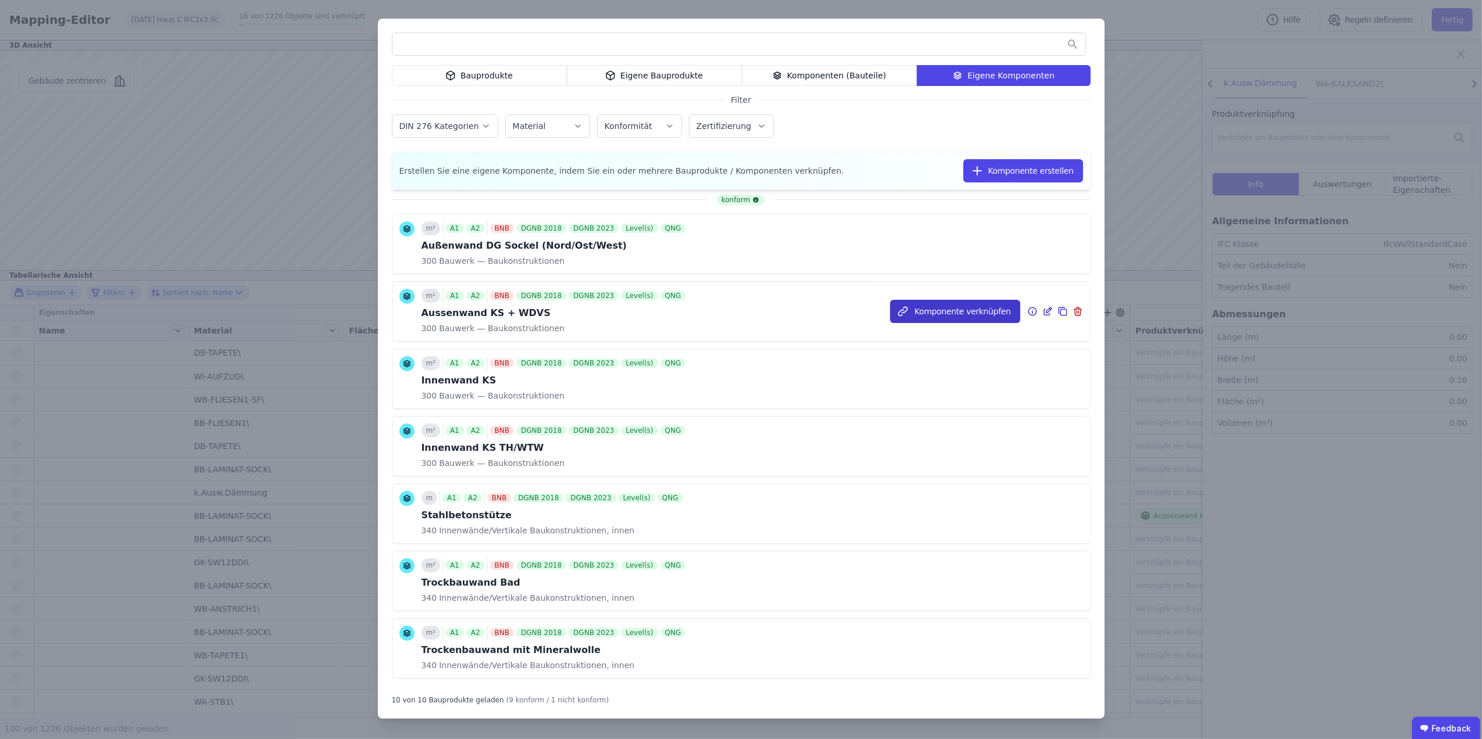
click at [954, 302] on button "Komponente verknüpfen" at bounding box center [955, 311] width 130 height 23
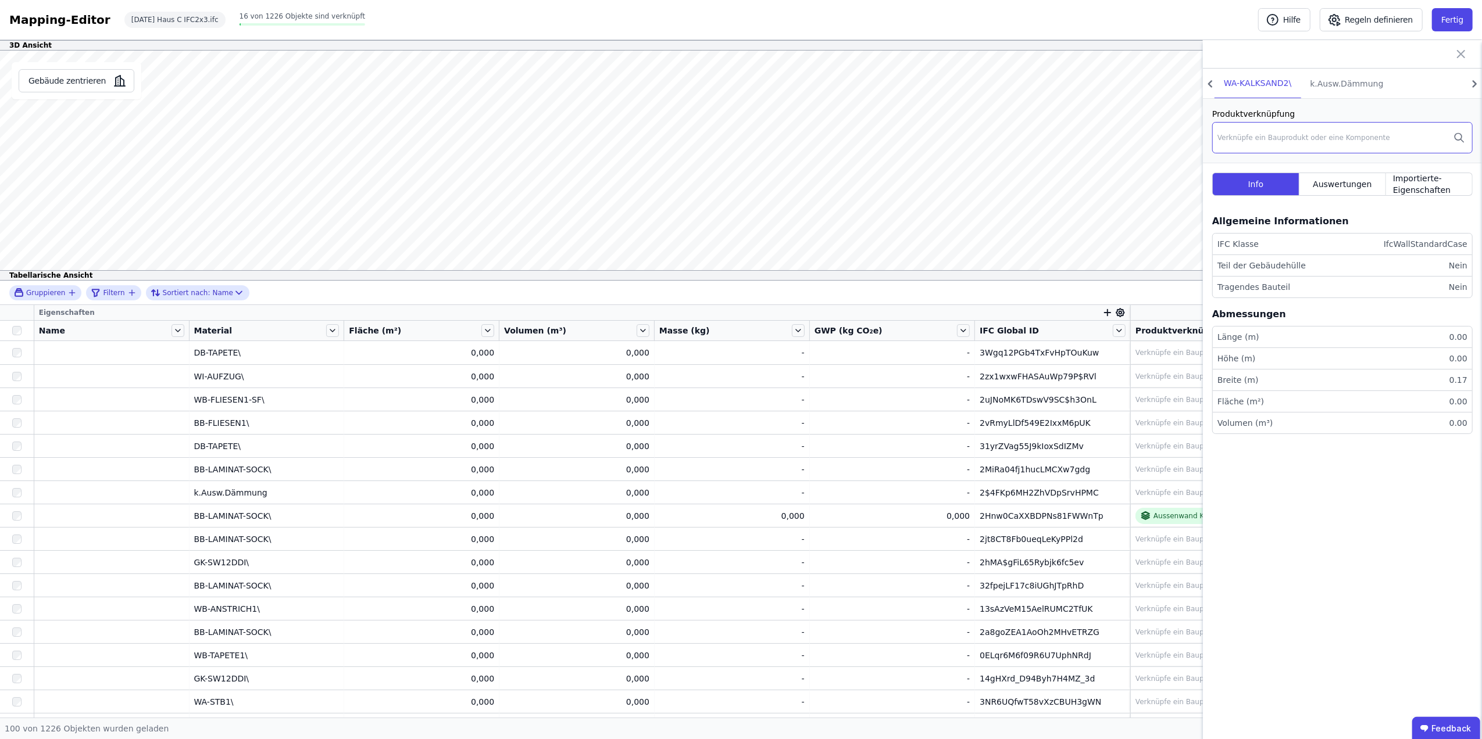
click at [1273, 127] on div "Verknüpfe ein Bauprodukt oder eine Komponente" at bounding box center [1342, 137] width 260 height 31
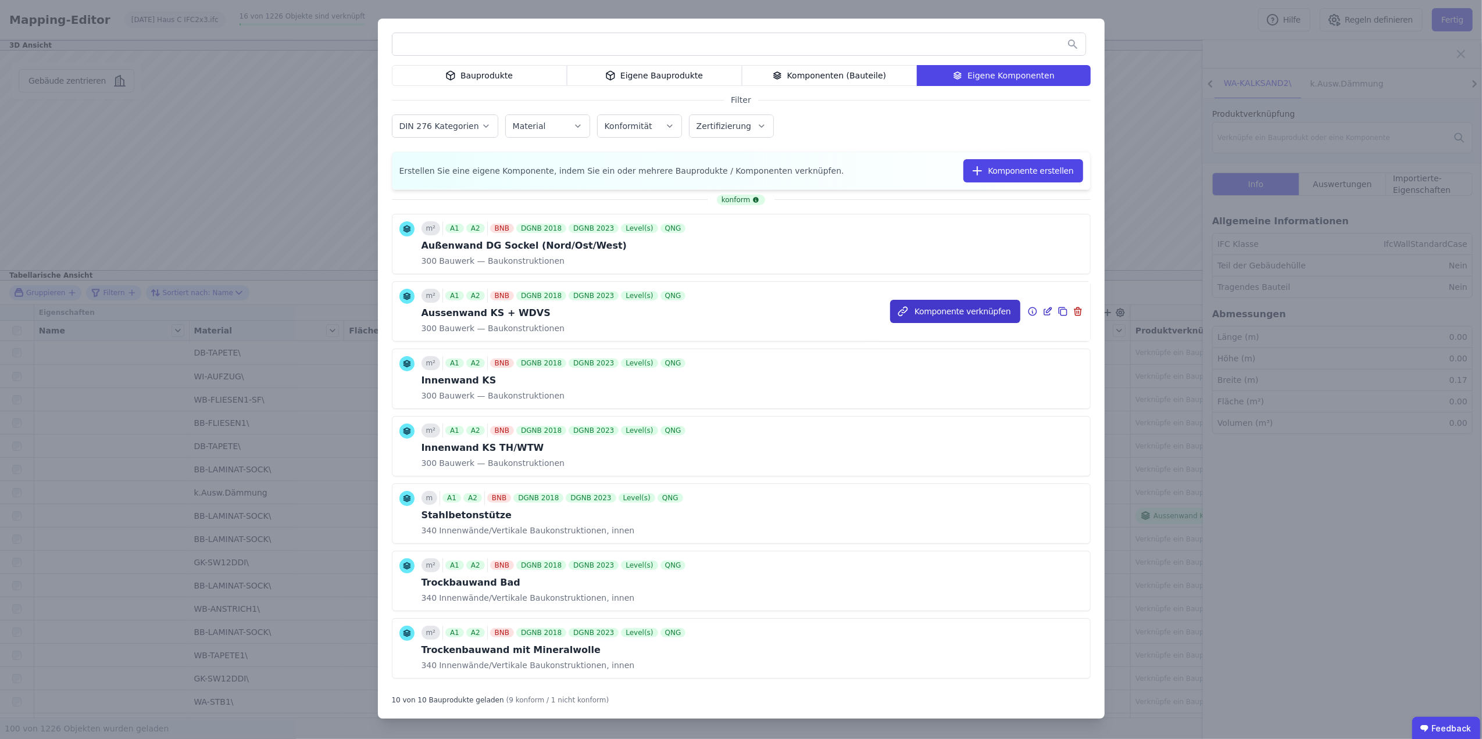
click at [951, 309] on button "Komponente verknüpfen" at bounding box center [955, 311] width 130 height 23
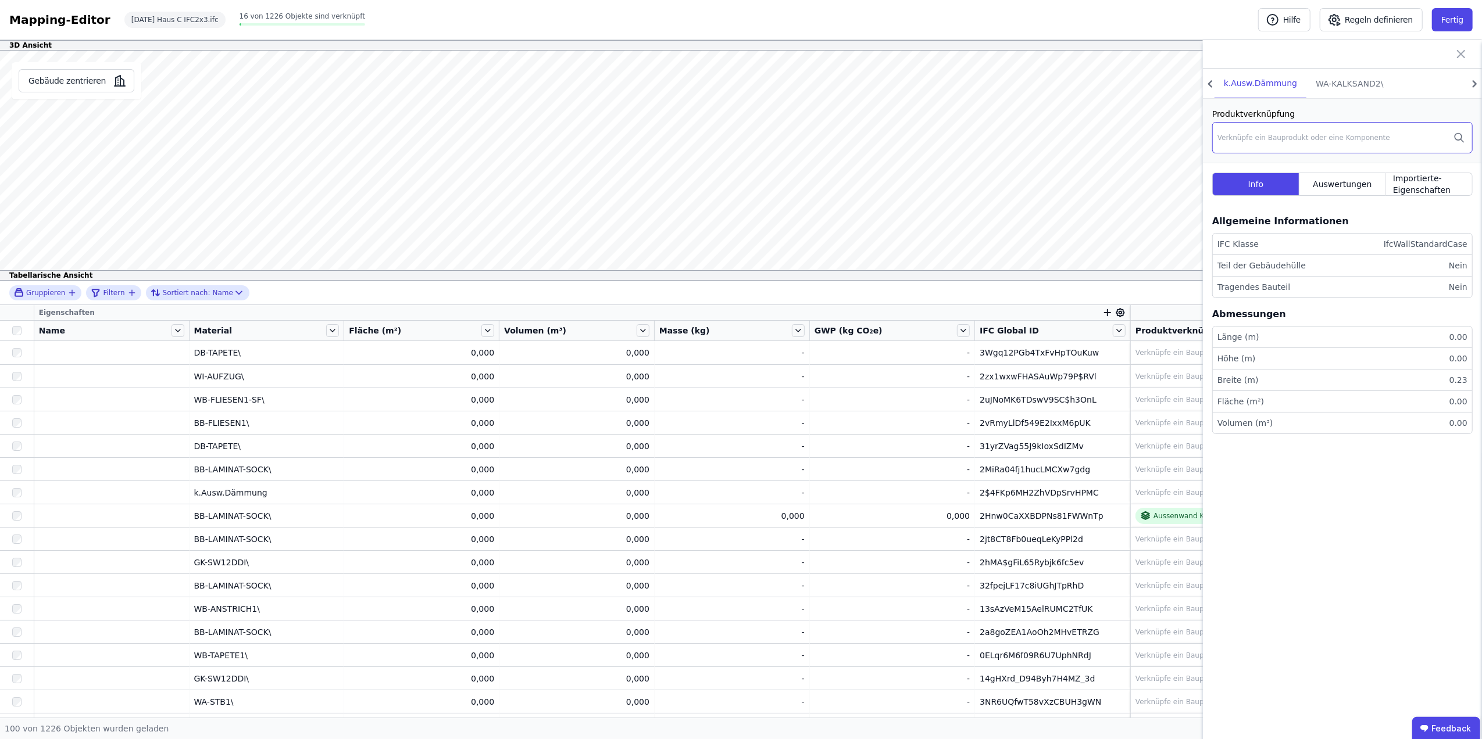
click at [1338, 140] on div "Verknüpfe ein Bauprodukt oder eine Komponente" at bounding box center [1303, 137] width 173 height 9
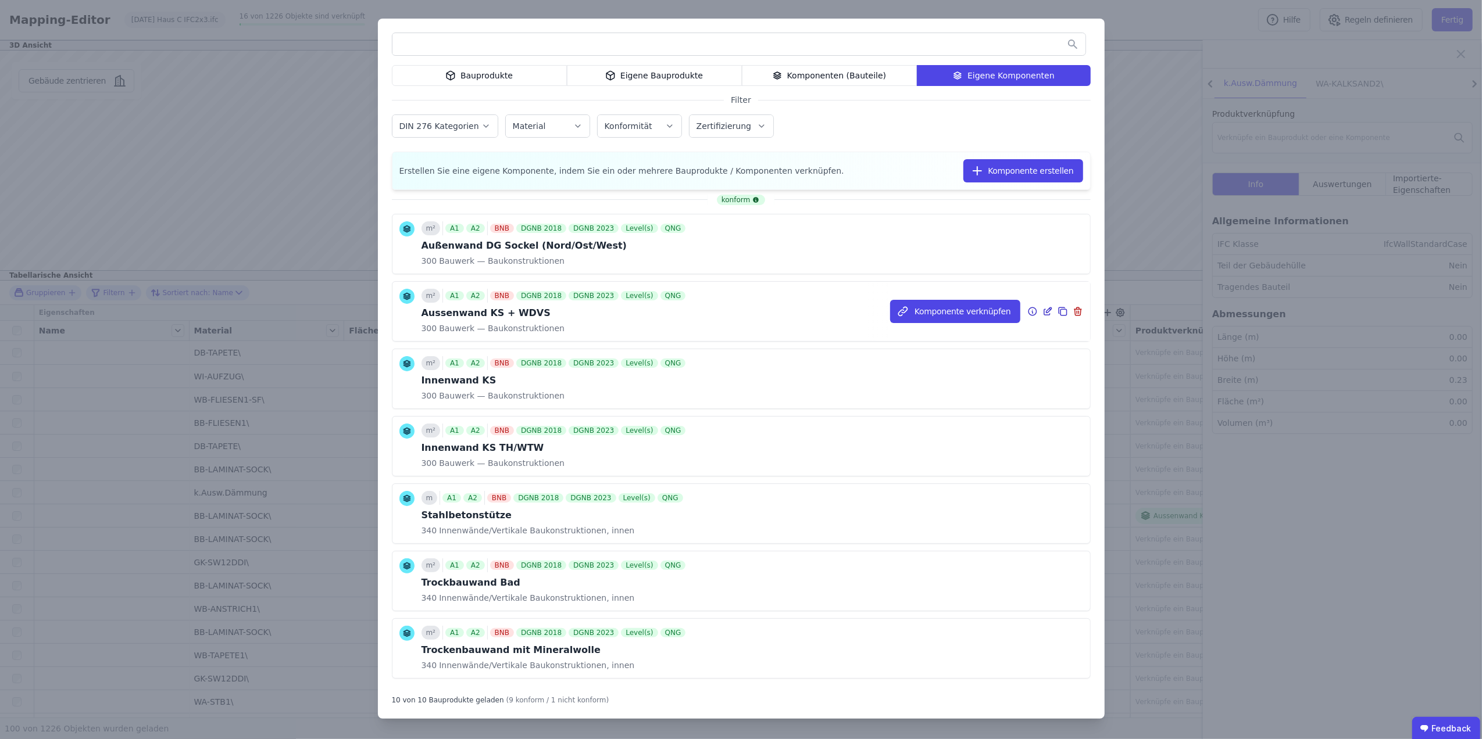
click at [529, 320] on div "Aussenwand KS + WDVS" at bounding box center [554, 313] width 267 height 14
click at [964, 313] on button "Komponente verknüpfen" at bounding box center [955, 311] width 130 height 23
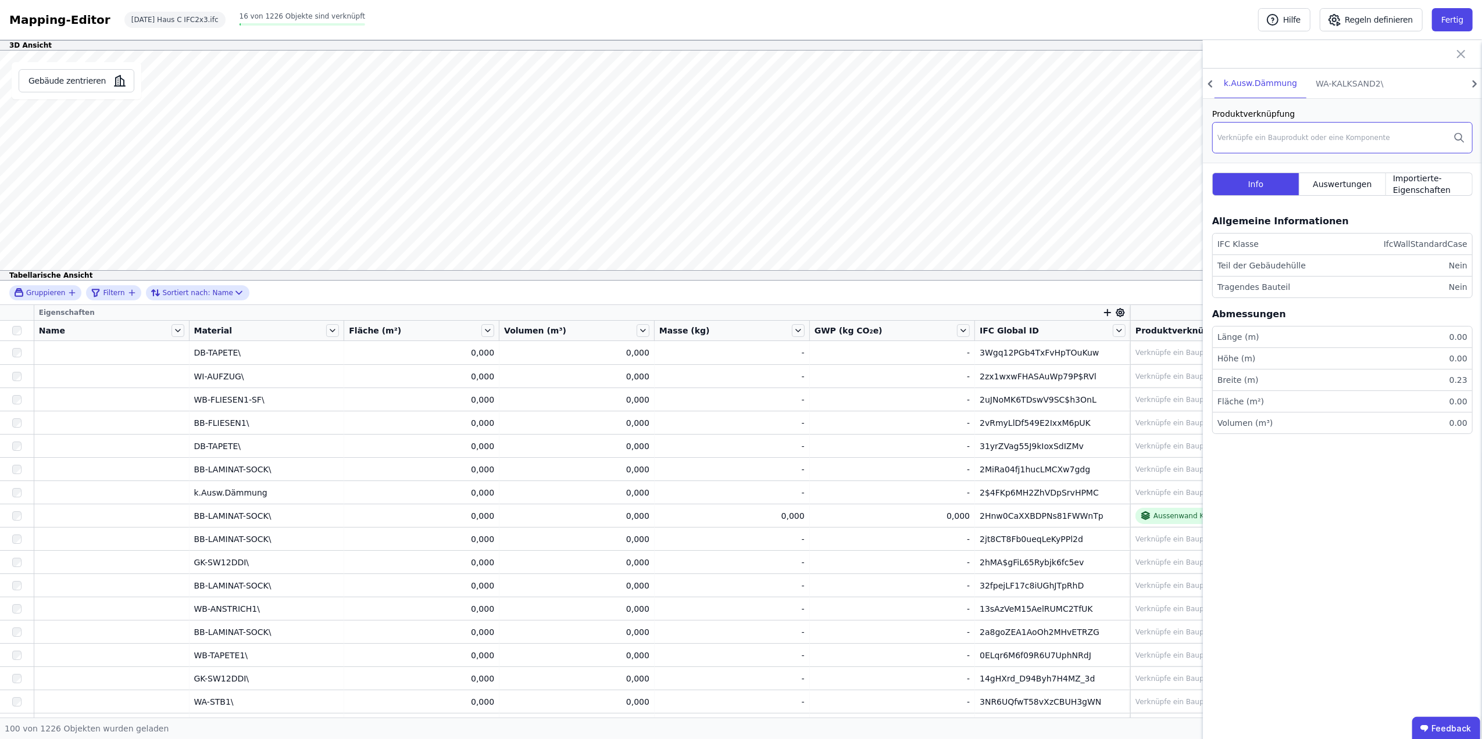
click at [1240, 138] on div "Verknüpfe ein Bauprodukt oder eine Komponente" at bounding box center [1303, 137] width 173 height 9
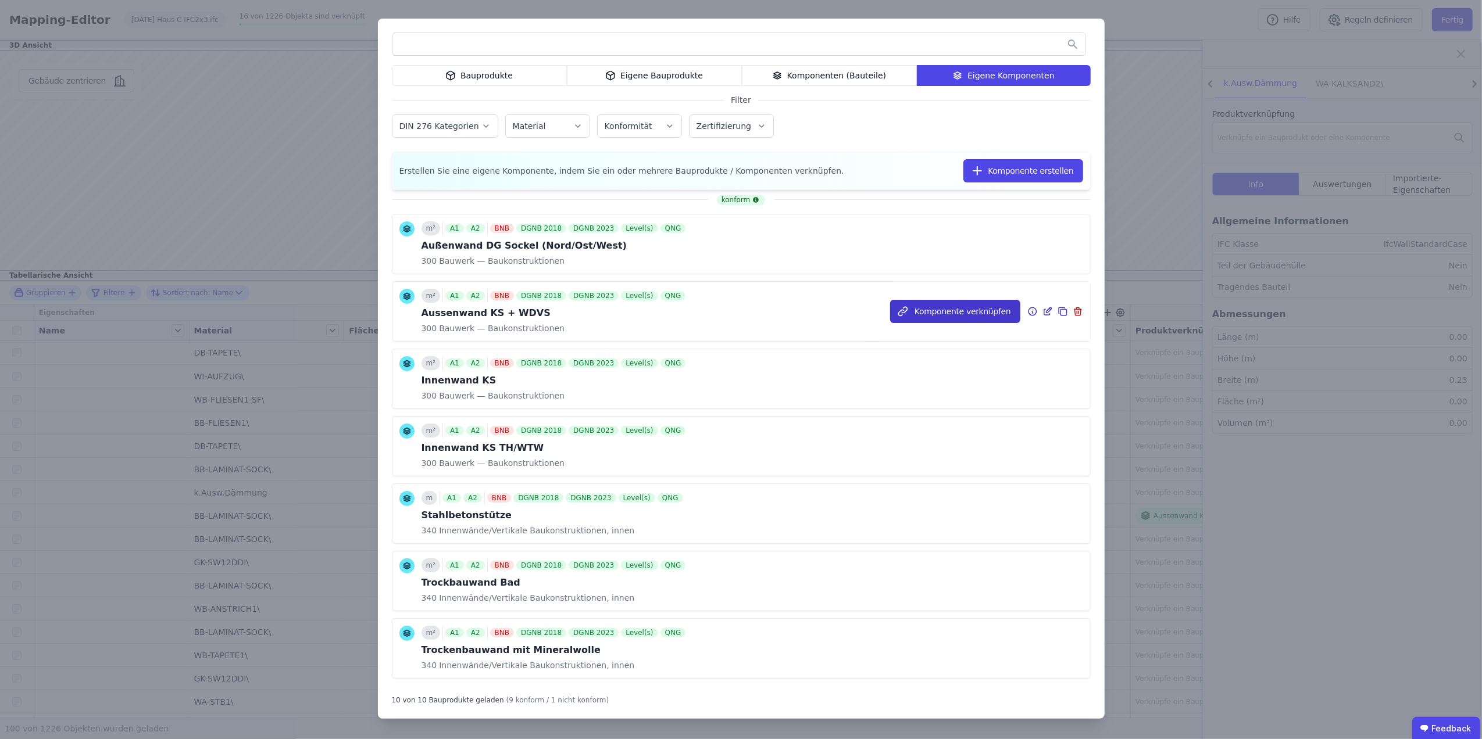
click at [918, 303] on button "Komponente verknüpfen" at bounding box center [955, 311] width 130 height 23
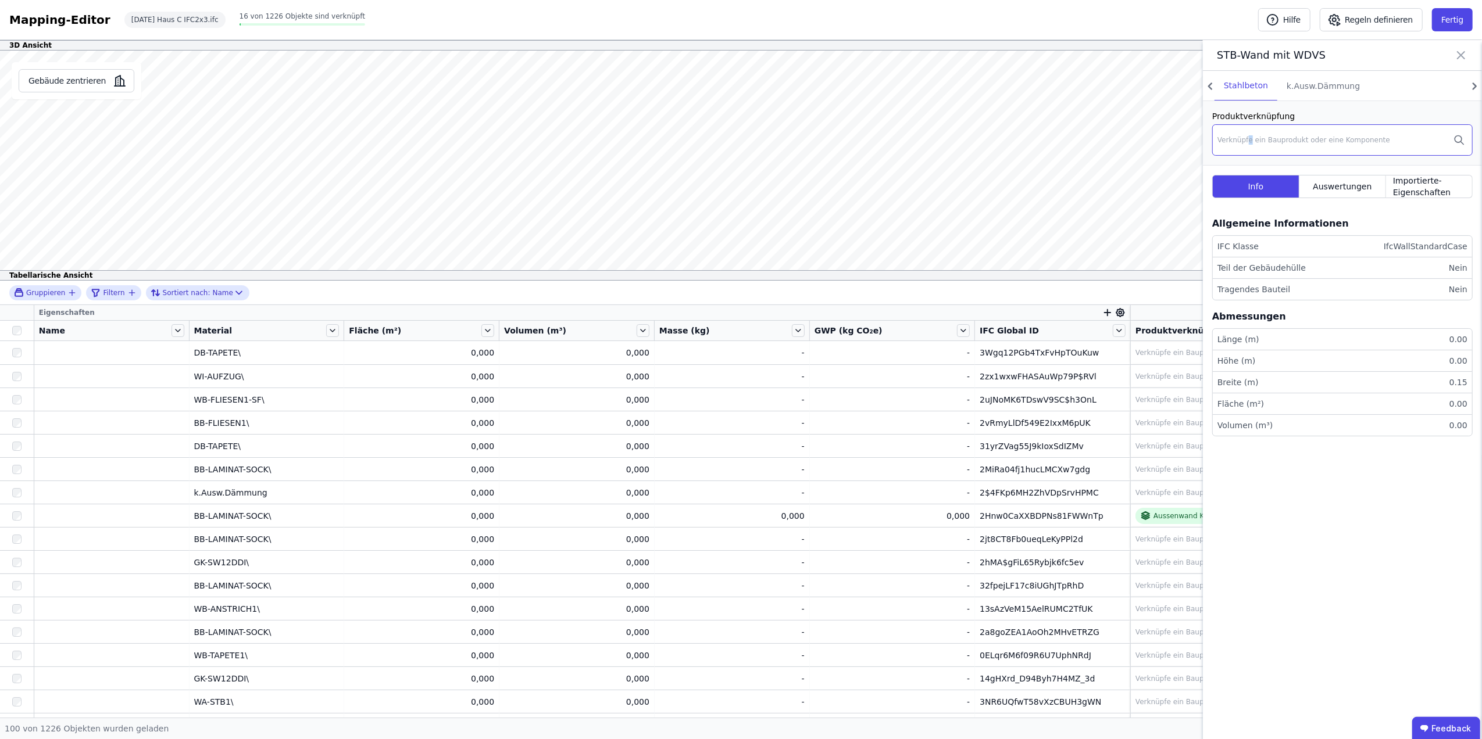
click at [1249, 131] on div "Verknüpfe ein Bauprodukt oder eine Komponente" at bounding box center [1342, 139] width 260 height 31
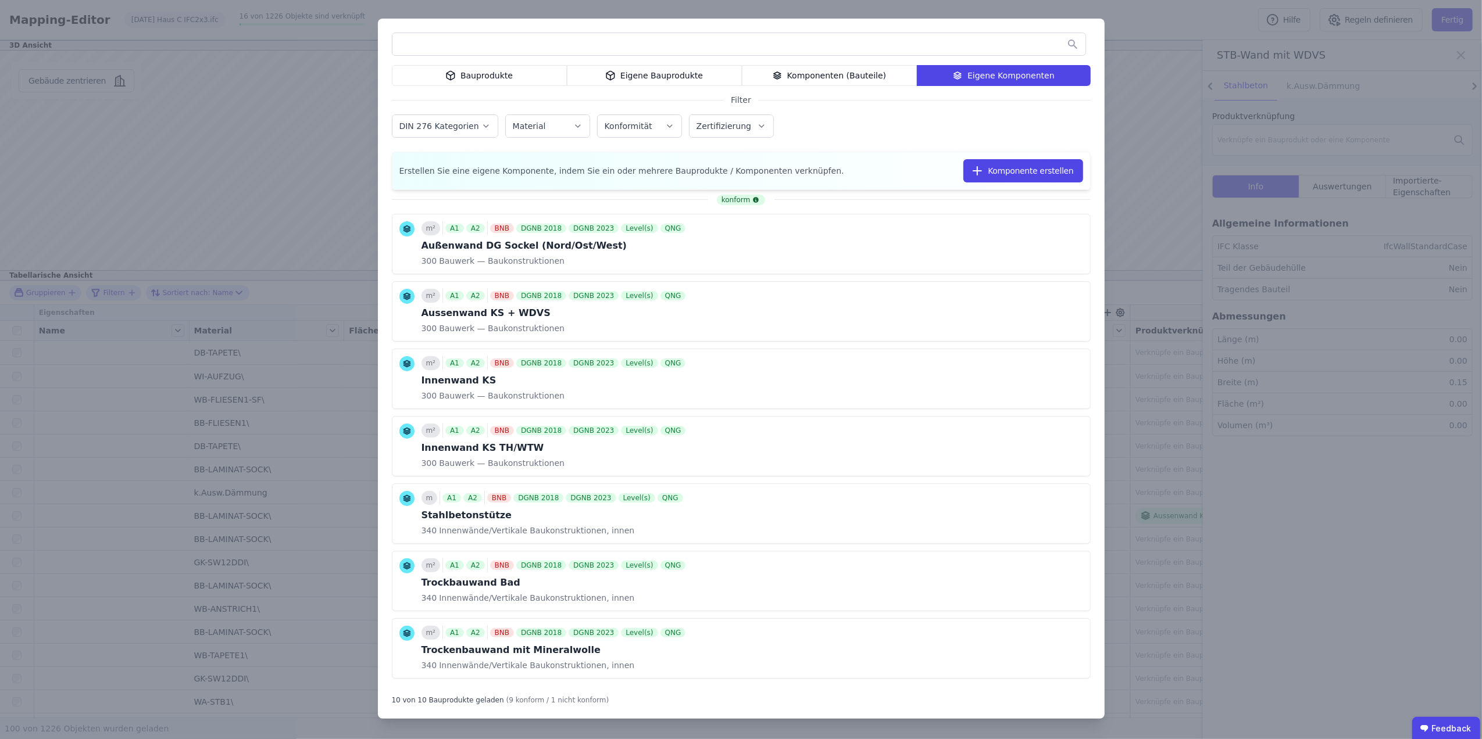
drag, startPoint x: 917, startPoint y: 312, endPoint x: 938, endPoint y: 309, distance: 21.7
click at [0, 0] on button "Komponente verknüpfen" at bounding box center [0, 0] width 0 height 0
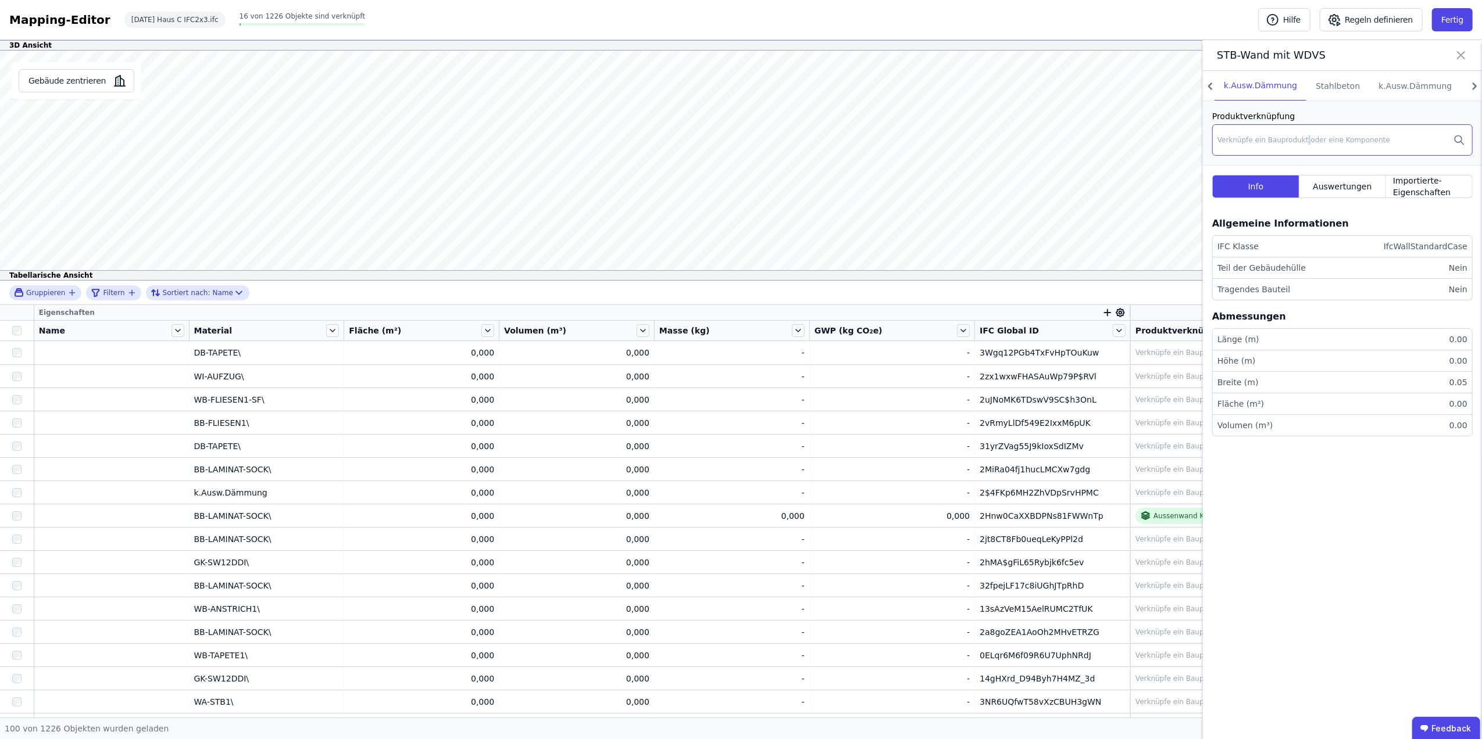
click at [1302, 136] on div "Verknüpfe ein Bauprodukt oder eine Komponente" at bounding box center [1303, 139] width 173 height 9
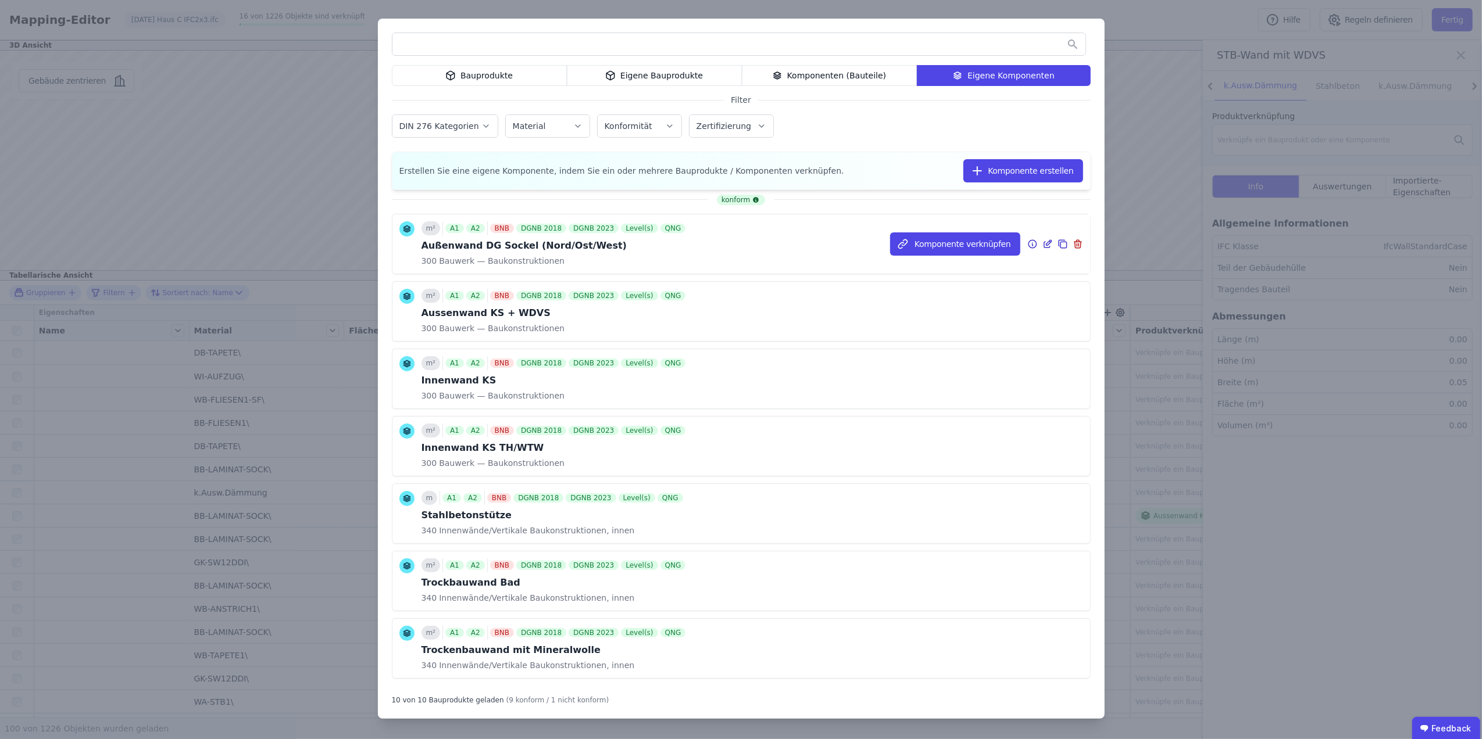
drag, startPoint x: 561, startPoint y: 244, endPoint x: 642, endPoint y: 242, distance: 80.2
click at [563, 244] on div "Außenwand DG Sockel (Nord/Ost/West)" at bounding box center [554, 246] width 267 height 14
click at [922, 241] on button "Komponente verknüpfen" at bounding box center [955, 243] width 130 height 23
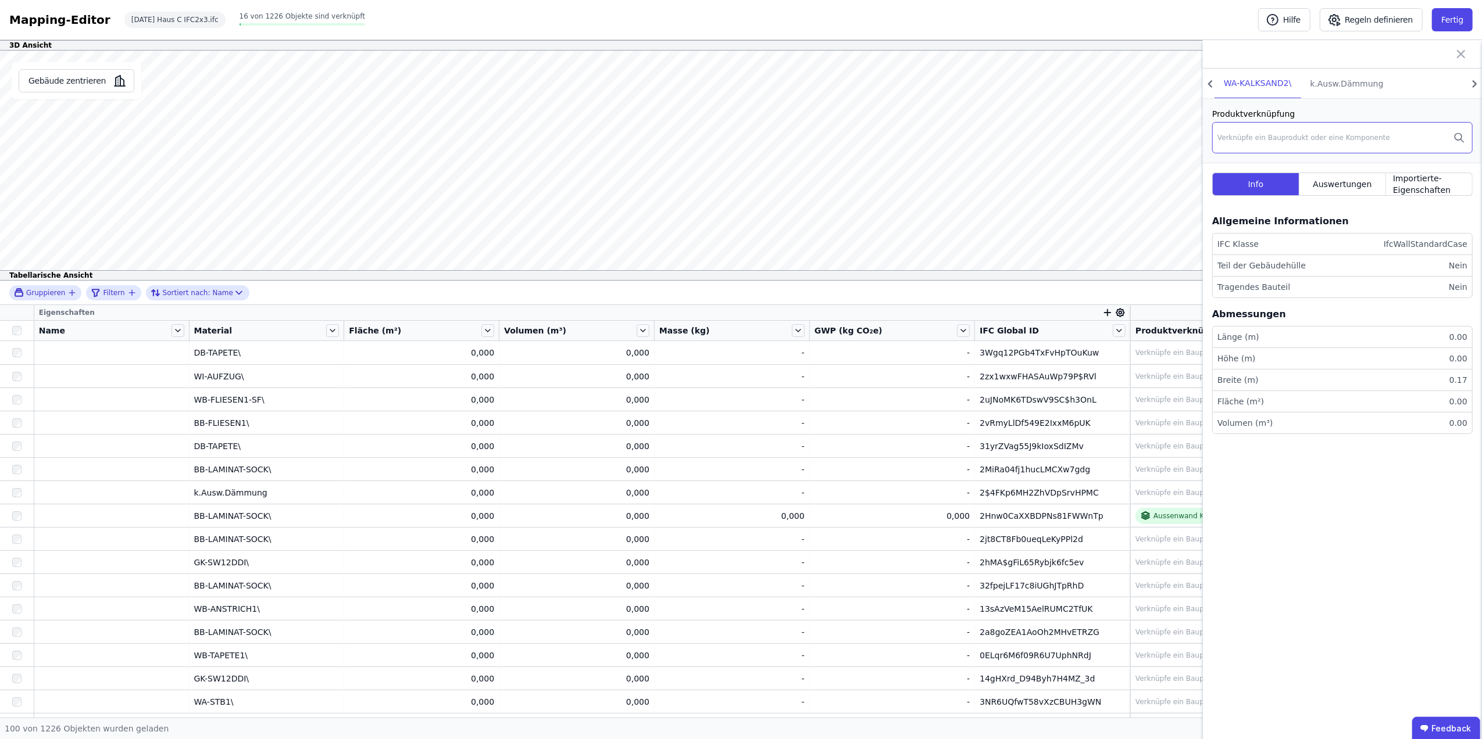
click at [1270, 135] on div "Verknüpfe ein Bauprodukt oder eine Komponente" at bounding box center [1303, 137] width 173 height 9
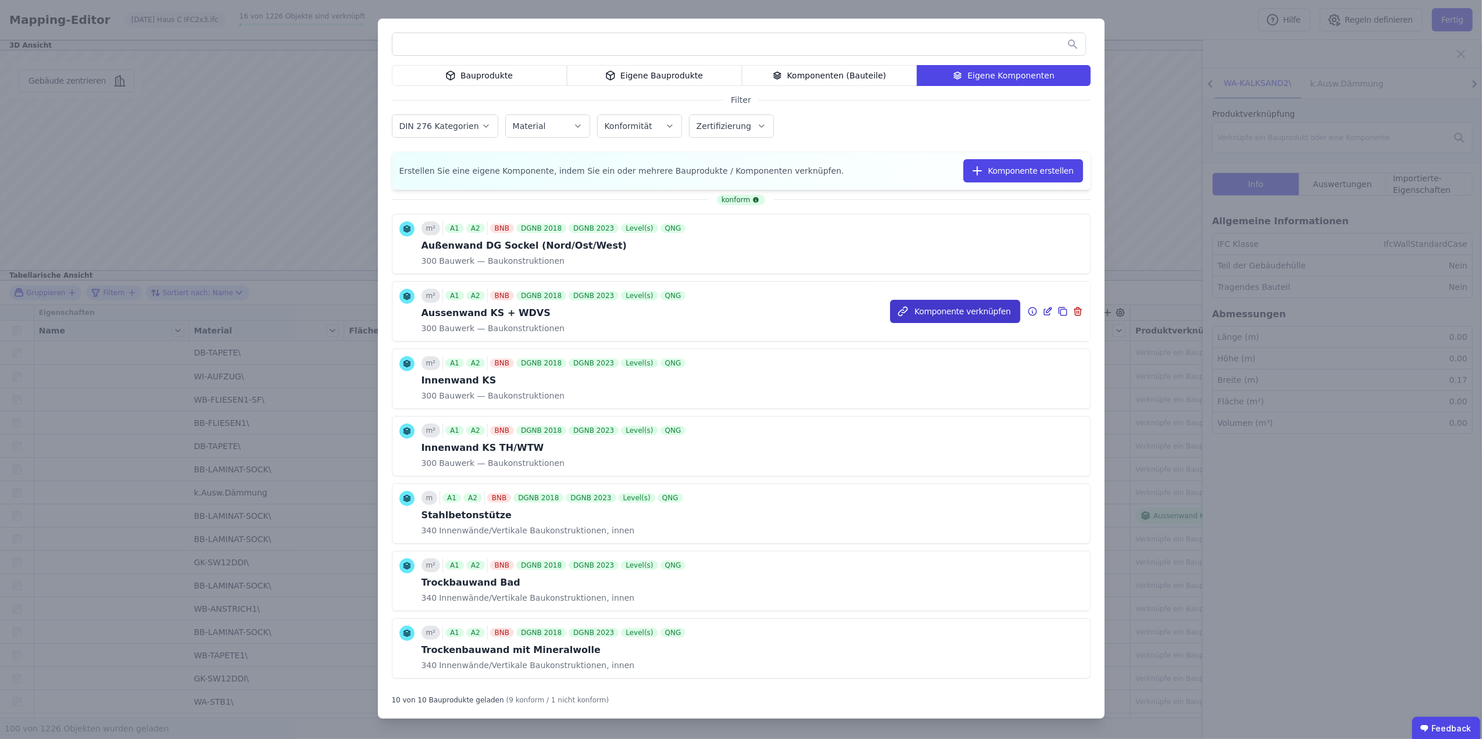
click at [911, 306] on button "Komponente verknüpfen" at bounding box center [955, 311] width 130 height 23
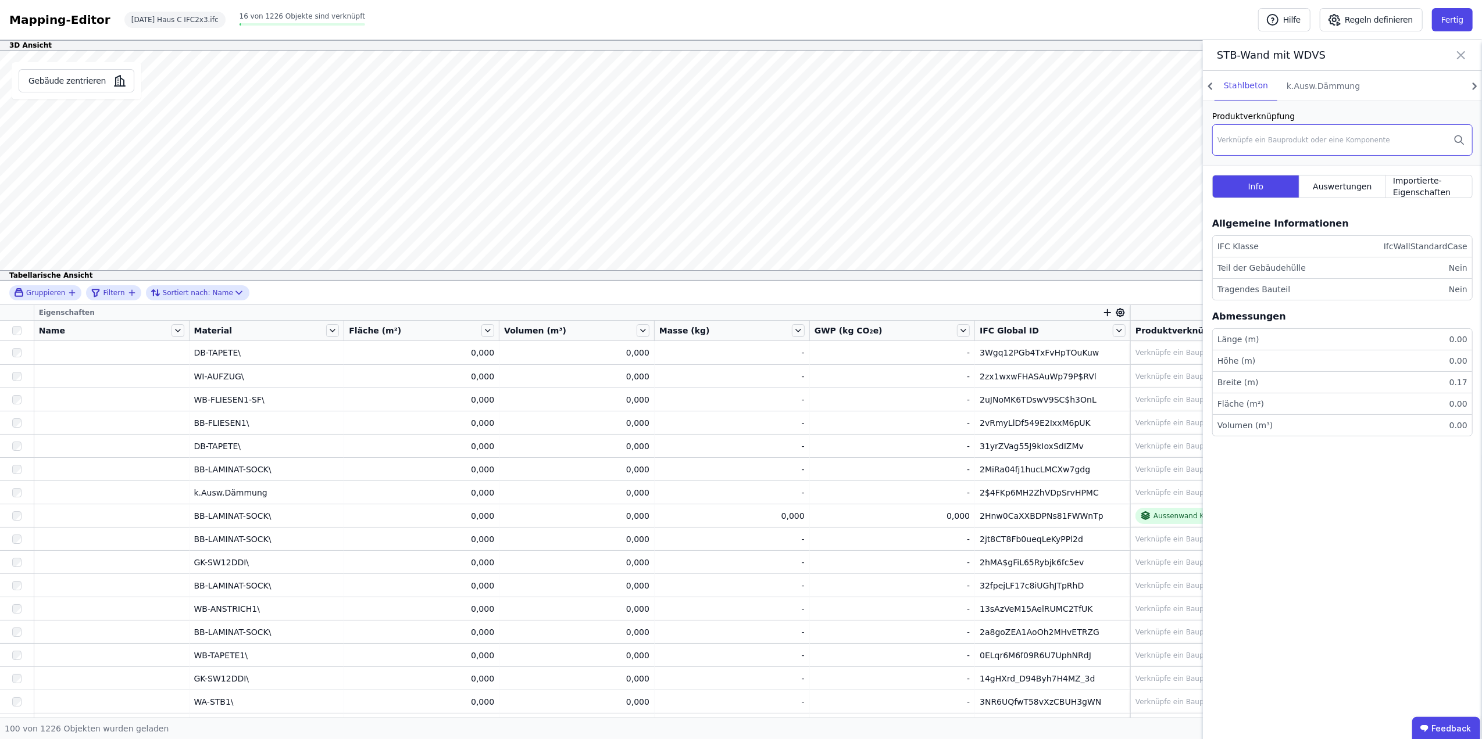
click at [1252, 131] on div "Verknüpfe ein Bauprodukt oder eine Komponente" at bounding box center [1342, 139] width 260 height 31
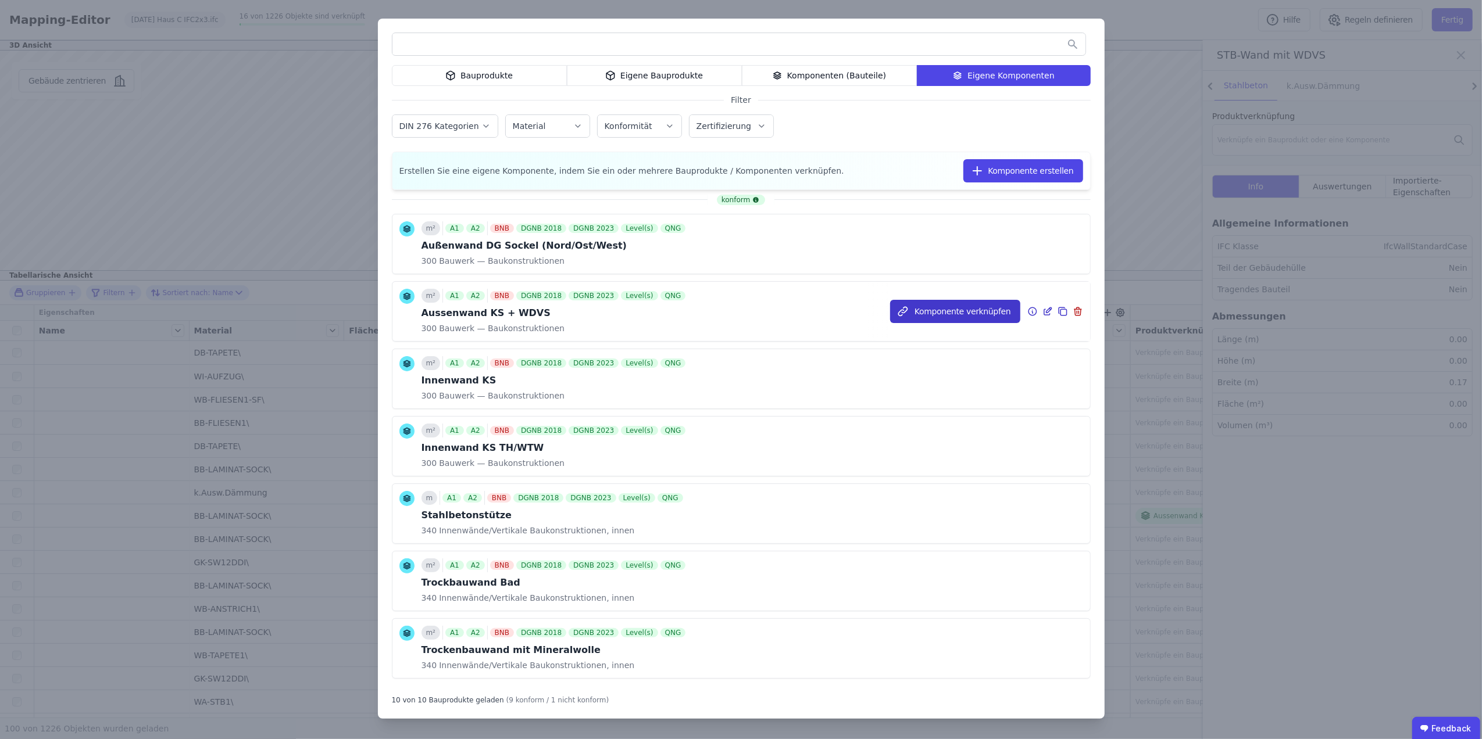
click at [942, 313] on button "Komponente verknüpfen" at bounding box center [955, 311] width 130 height 23
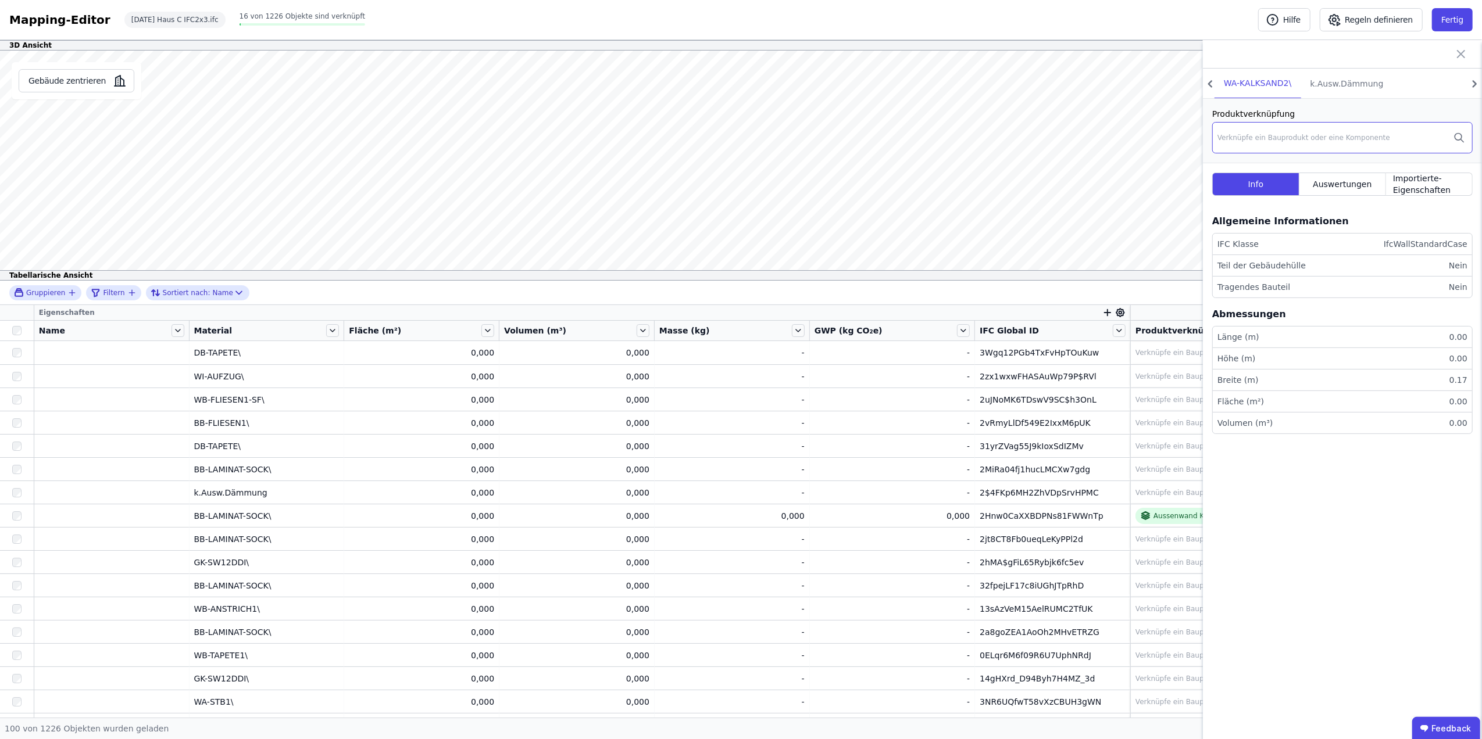
click at [1251, 131] on div "Verknüpfe ein Bauprodukt oder eine Komponente" at bounding box center [1342, 137] width 260 height 31
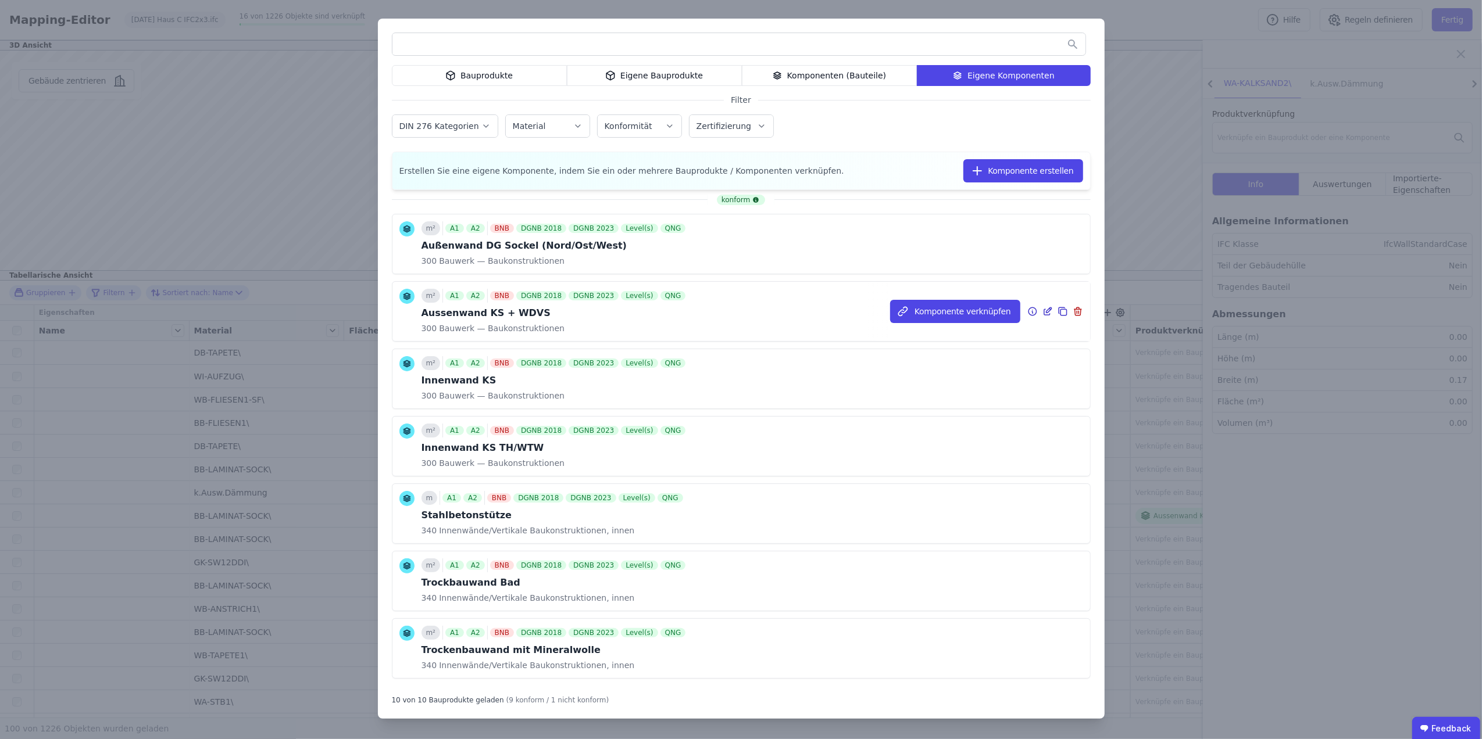
click at [558, 317] on div "Aussenwand KS + WDVS" at bounding box center [554, 313] width 267 height 14
drag, startPoint x: 936, startPoint y: 307, endPoint x: 944, endPoint y: 307, distance: 8.7
click at [0, 0] on button "Komponente verknüpfen" at bounding box center [0, 0] width 0 height 0
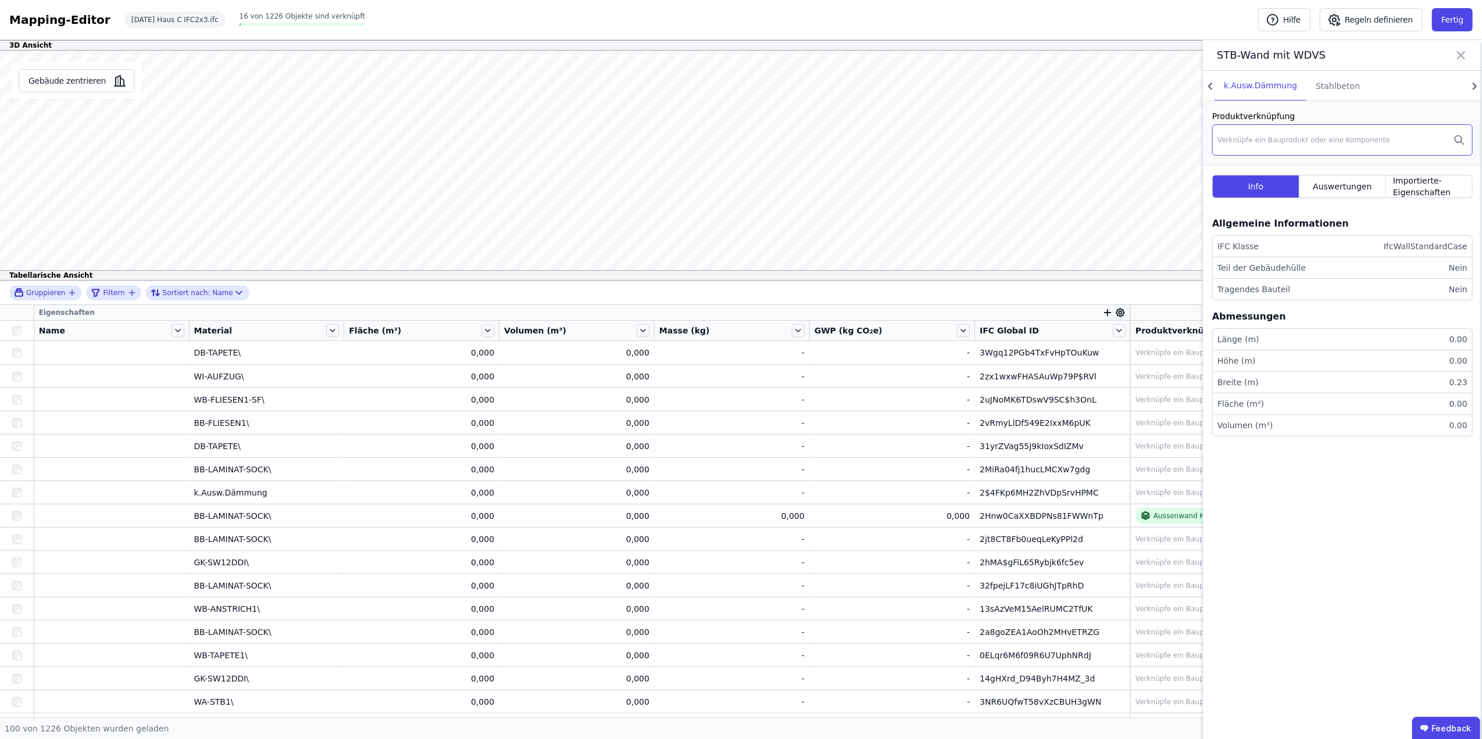
click at [1247, 138] on div "Verknüpfe ein Bauprodukt oder eine Komponente" at bounding box center [1303, 139] width 173 height 9
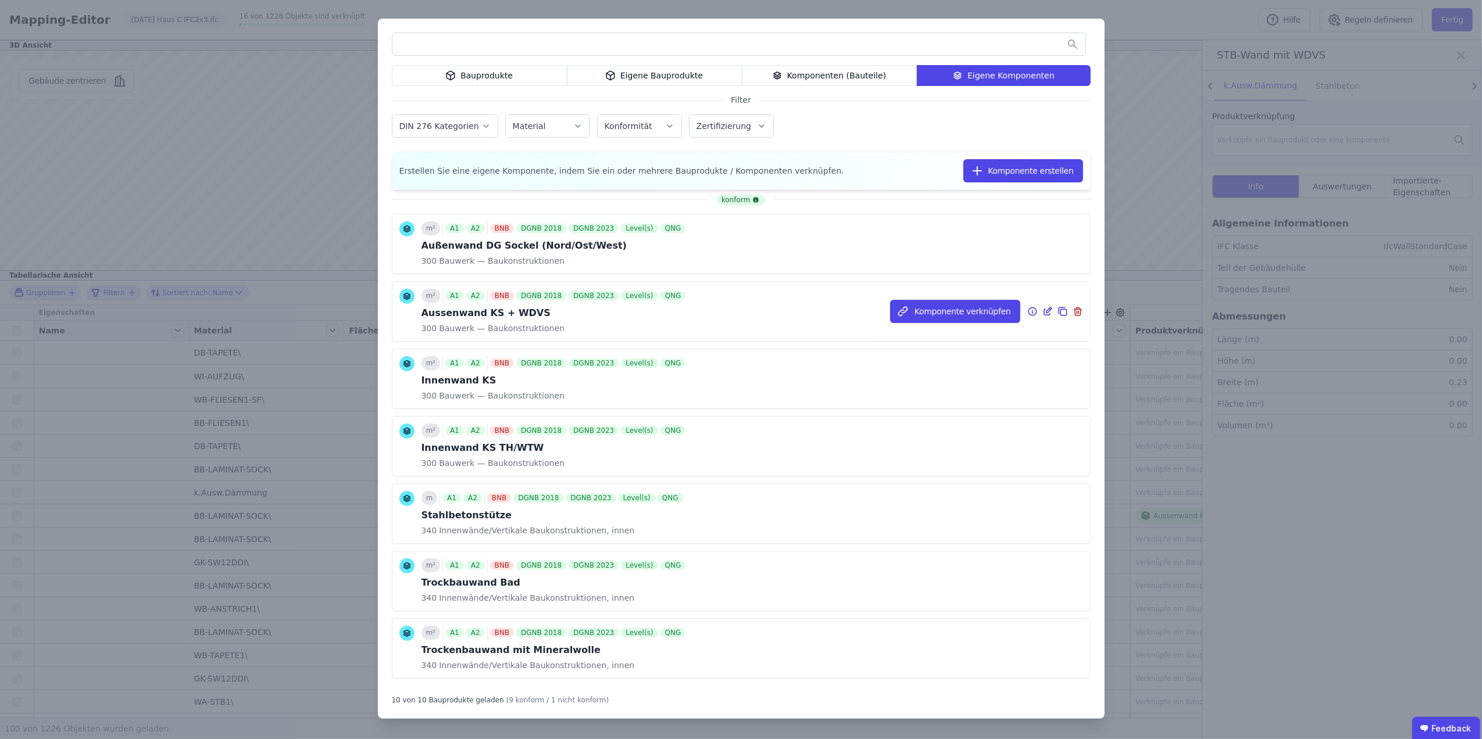
click at [526, 322] on div "m² A1 A2 BNB DGNB 2018 DGNB 2023 Level(s) QNG Aussenwand KS + WDVS 300 Bauwerk …" at bounding box center [554, 311] width 267 height 45
click at [0, 0] on button "Komponente verknüpfen" at bounding box center [0, 0] width 0 height 0
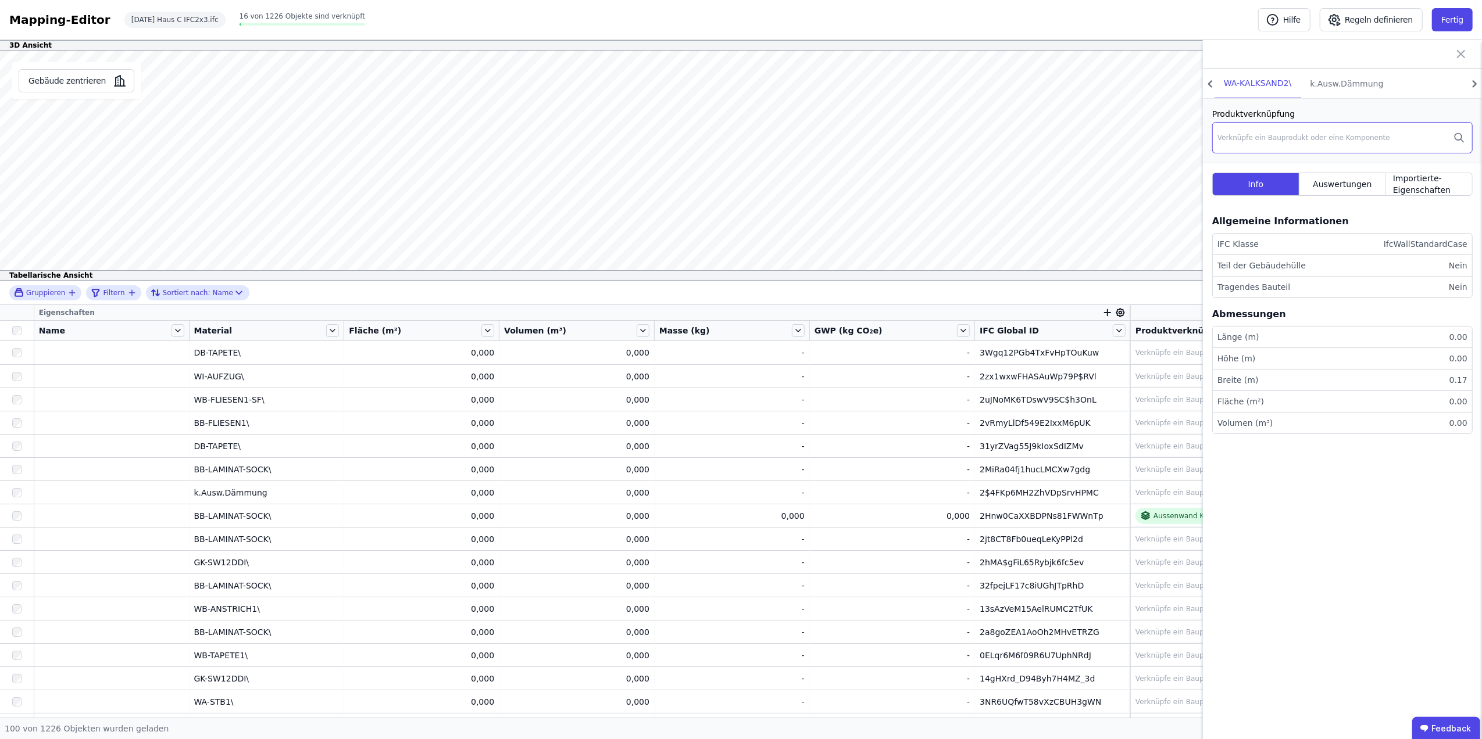
click at [1287, 137] on div "Verknüpfe ein Bauprodukt oder eine Komponente" at bounding box center [1303, 137] width 173 height 9
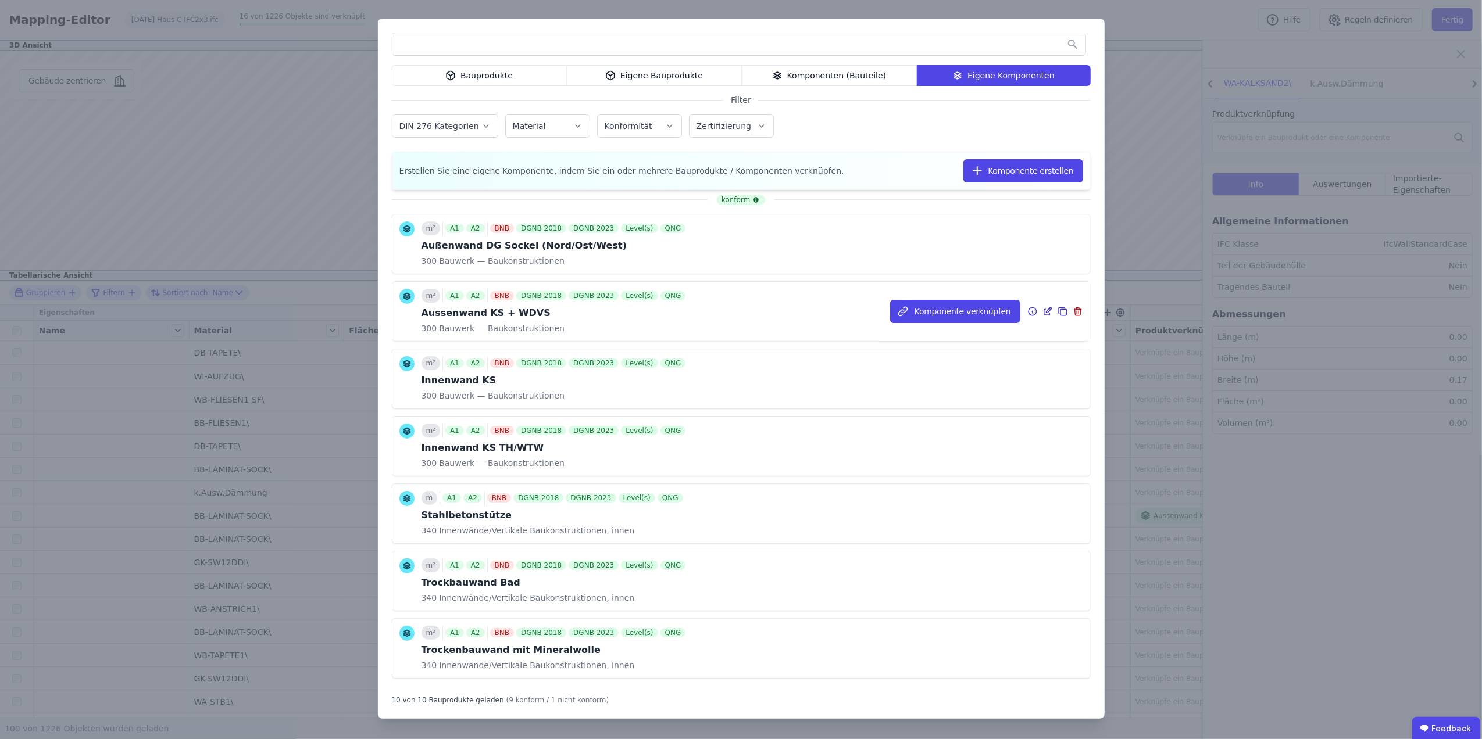
click at [586, 331] on div "300 Bauwerk — Baukonstruktionen" at bounding box center [554, 329] width 267 height 12
drag, startPoint x: 897, startPoint y: 300, endPoint x: 906, endPoint y: 305, distance: 9.4
click at [0, 0] on button "Komponente verknüpfen" at bounding box center [0, 0] width 0 height 0
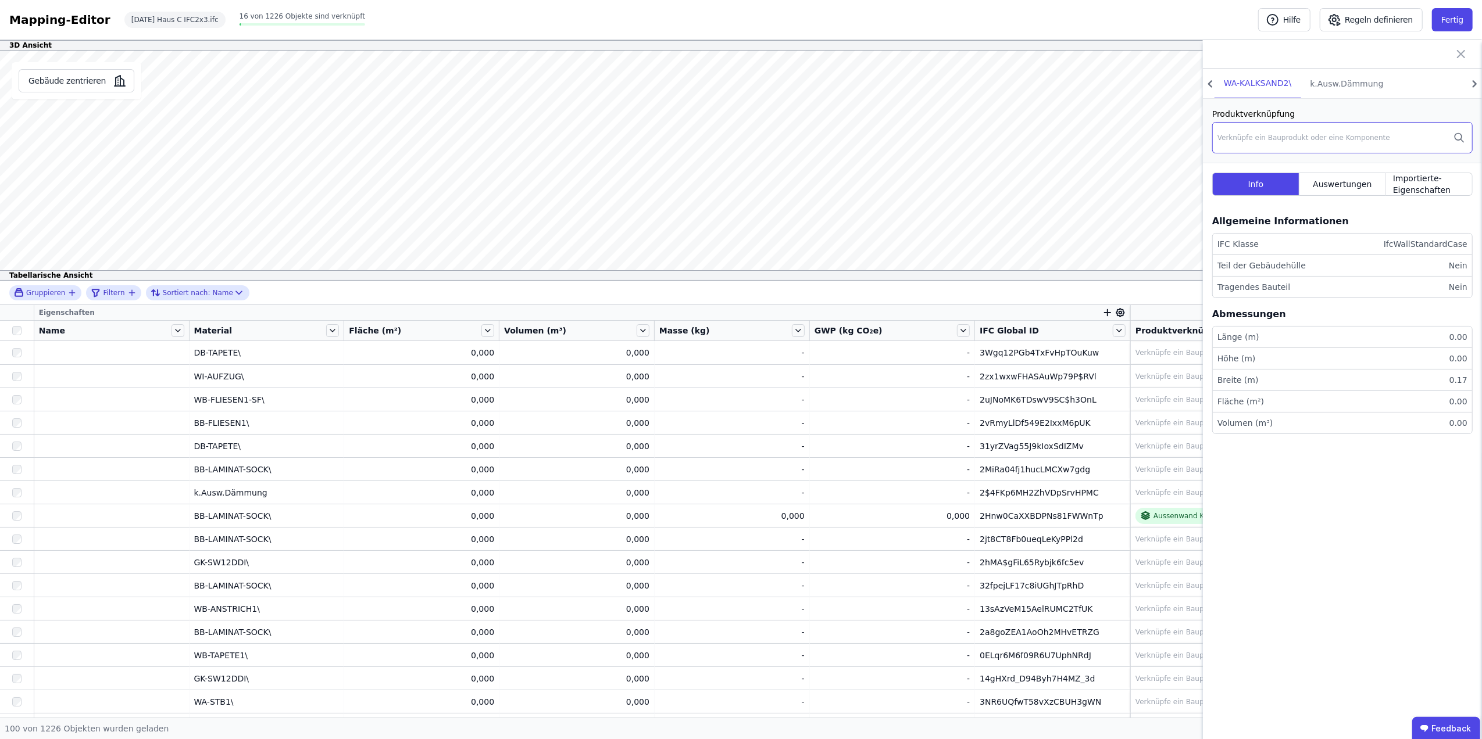
click at [1293, 137] on div "Verknüpfe ein Bauprodukt oder eine Komponente" at bounding box center [1303, 137] width 173 height 9
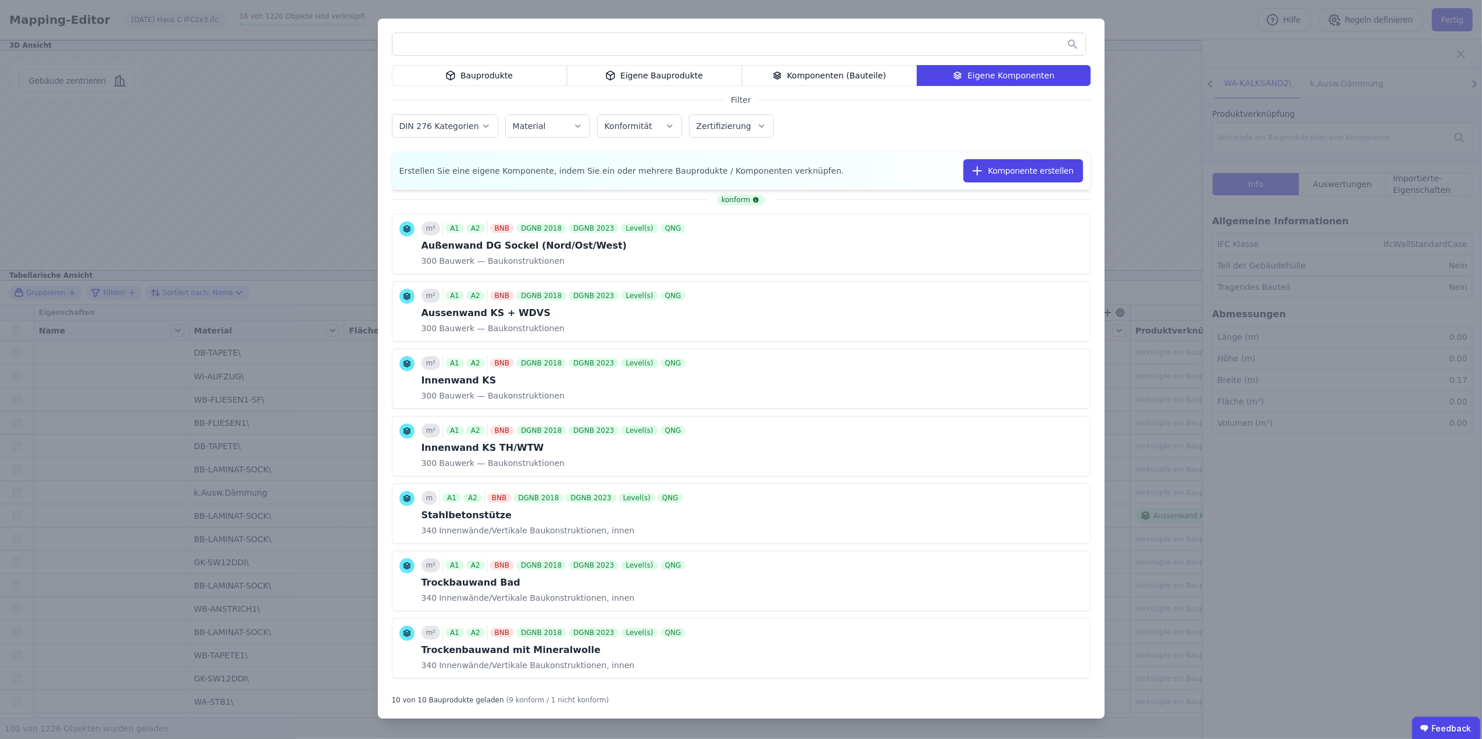
click at [0, 0] on button "Komponente verknüpfen" at bounding box center [0, 0] width 0 height 0
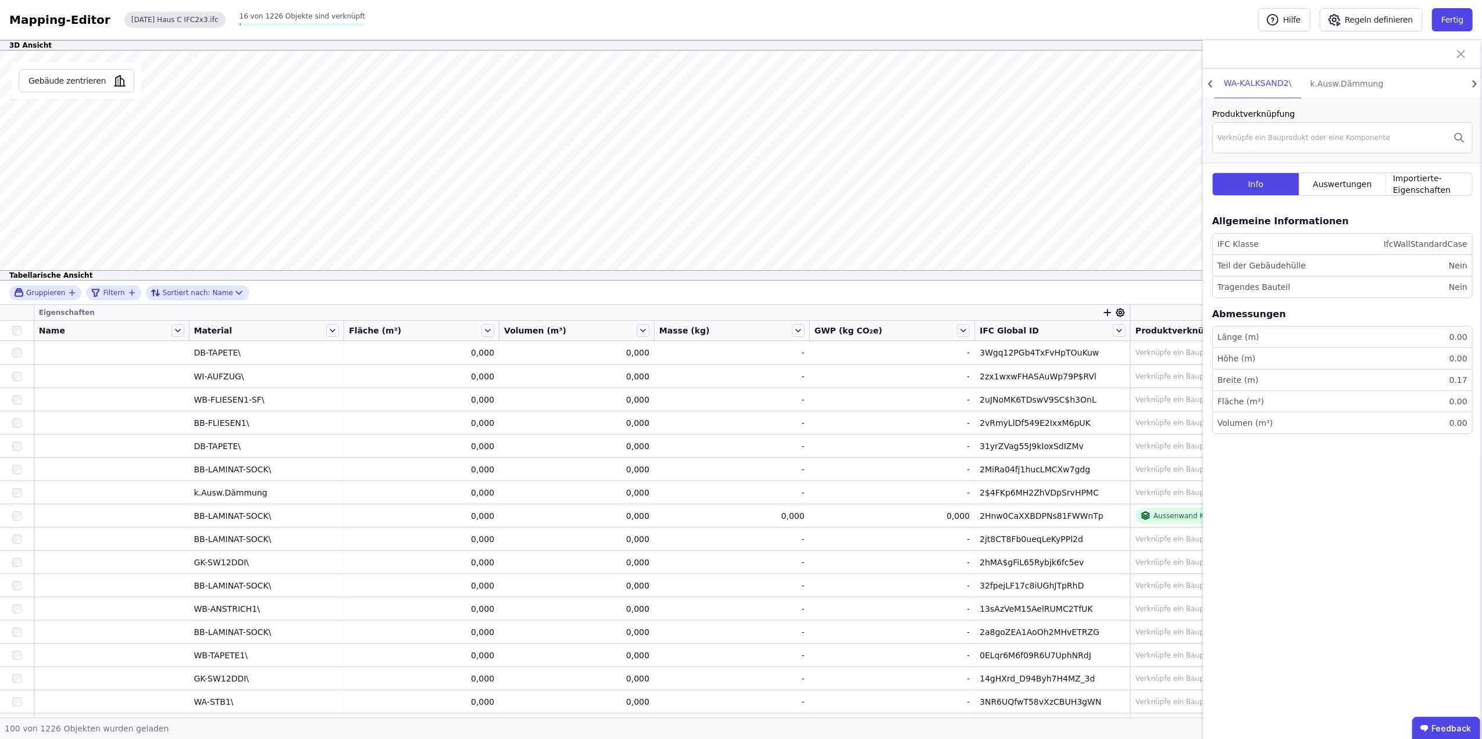
click at [163, 20] on div "[DATE] Haus C IFC2x3.ifc" at bounding box center [174, 20] width 101 height 16
click at [166, 20] on div "[DATE] Haus C IFC2x3.ifc" at bounding box center [174, 20] width 101 height 16
click at [256, 15] on span "16 von 1226 Objekte sind verknüpft" at bounding box center [302, 16] width 126 height 8
drag, startPoint x: 133, startPoint y: 33, endPoint x: 170, endPoint y: 24, distance: 38.6
click at [134, 33] on div "Mapping-Editor Hilfe Regeln definieren Fertig [DATE] Haus C IFC2x3.ifc 16 von 1…" at bounding box center [741, 20] width 1482 height 40
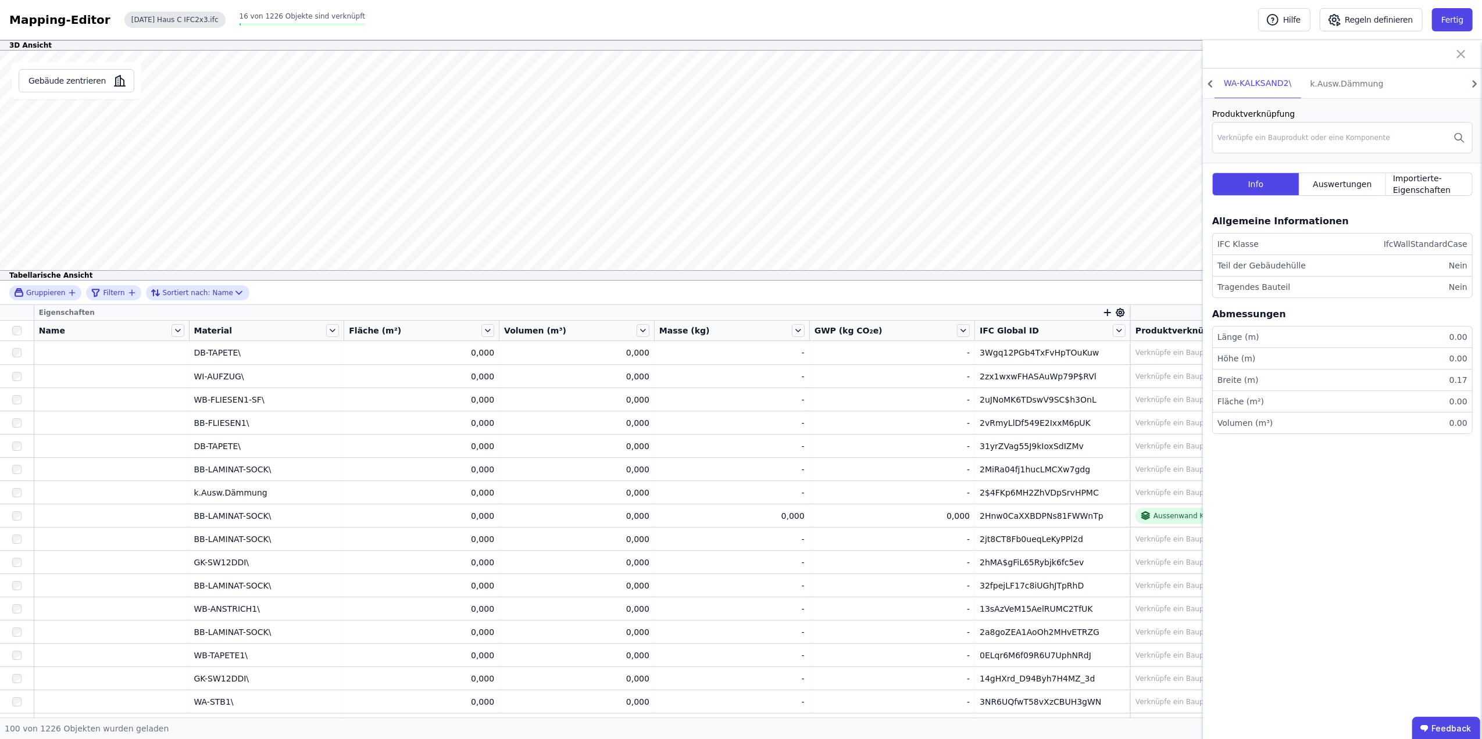
drag, startPoint x: 183, startPoint y: 15, endPoint x: 191, endPoint y: 17, distance: 9.0
click at [184, 16] on div "[DATE] Haus C IFC2x3.ifc" at bounding box center [174, 20] width 101 height 16
click at [64, 79] on button "Gebäude zentrieren" at bounding box center [77, 80] width 116 height 23
click at [1461, 8] on button "Fertig" at bounding box center [1452, 19] width 41 height 23
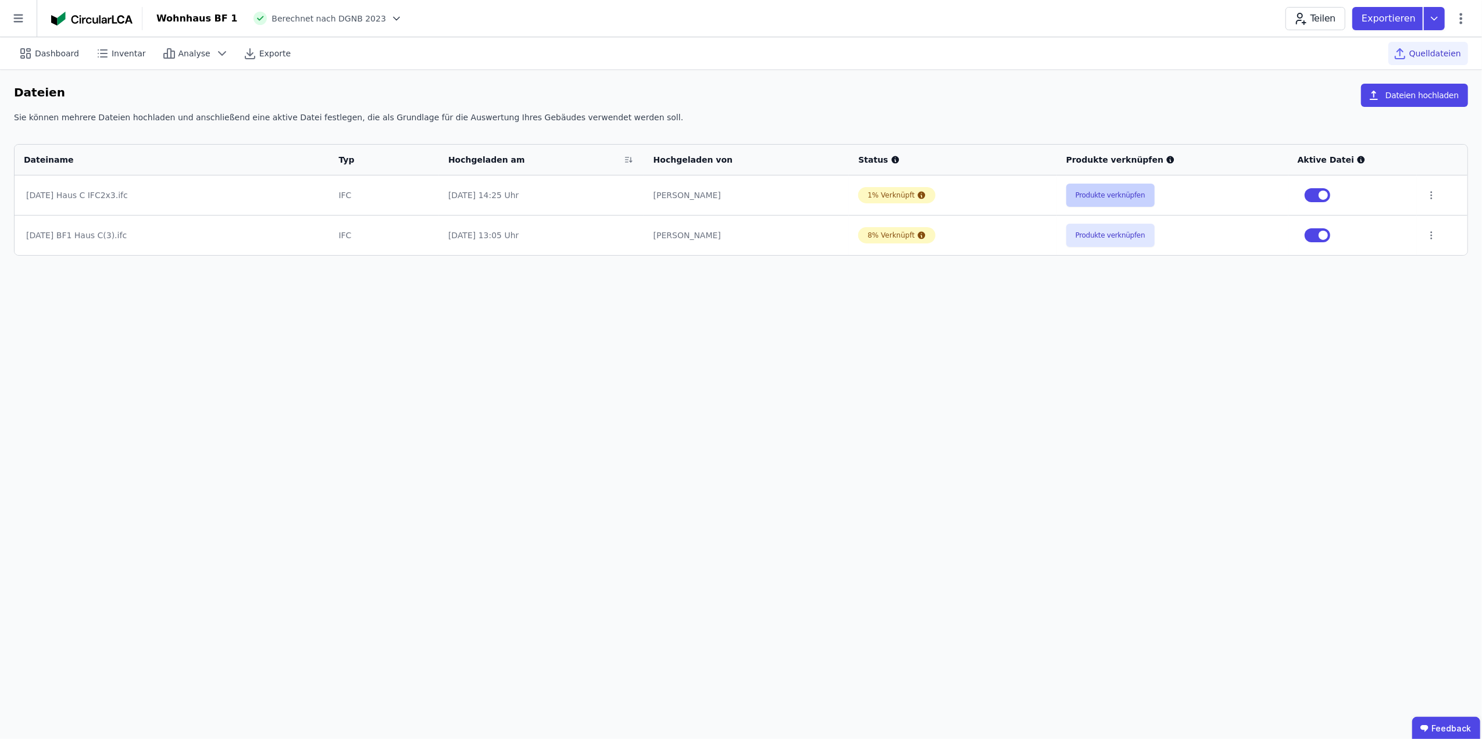
click at [1098, 188] on button "Produkte verknüpfen" at bounding box center [1110, 195] width 88 height 23
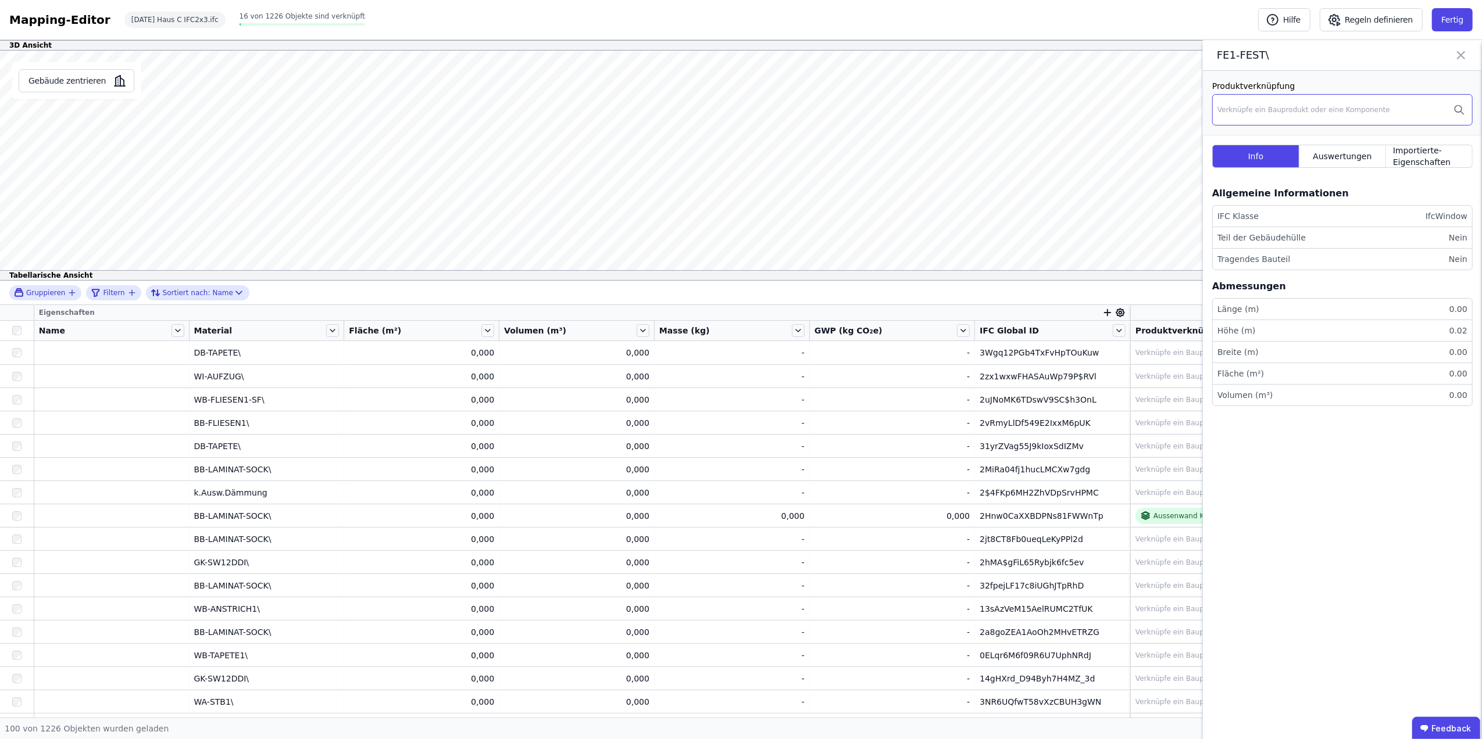
click at [1300, 108] on div "Verknüpfe ein Bauprodukt oder eine Komponente" at bounding box center [1303, 109] width 173 height 9
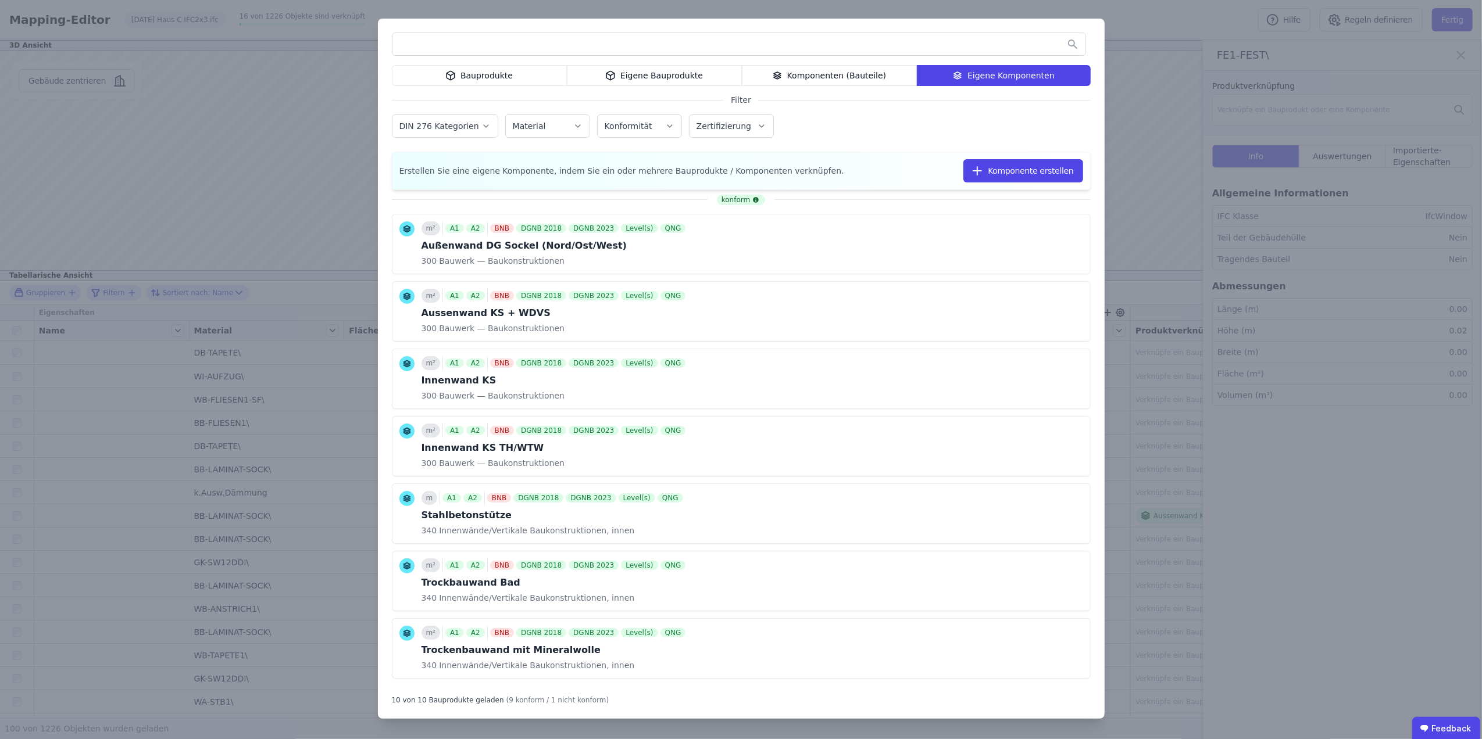
click at [804, 77] on div "Komponenten (Bauteile)" at bounding box center [829, 75] width 175 height 21
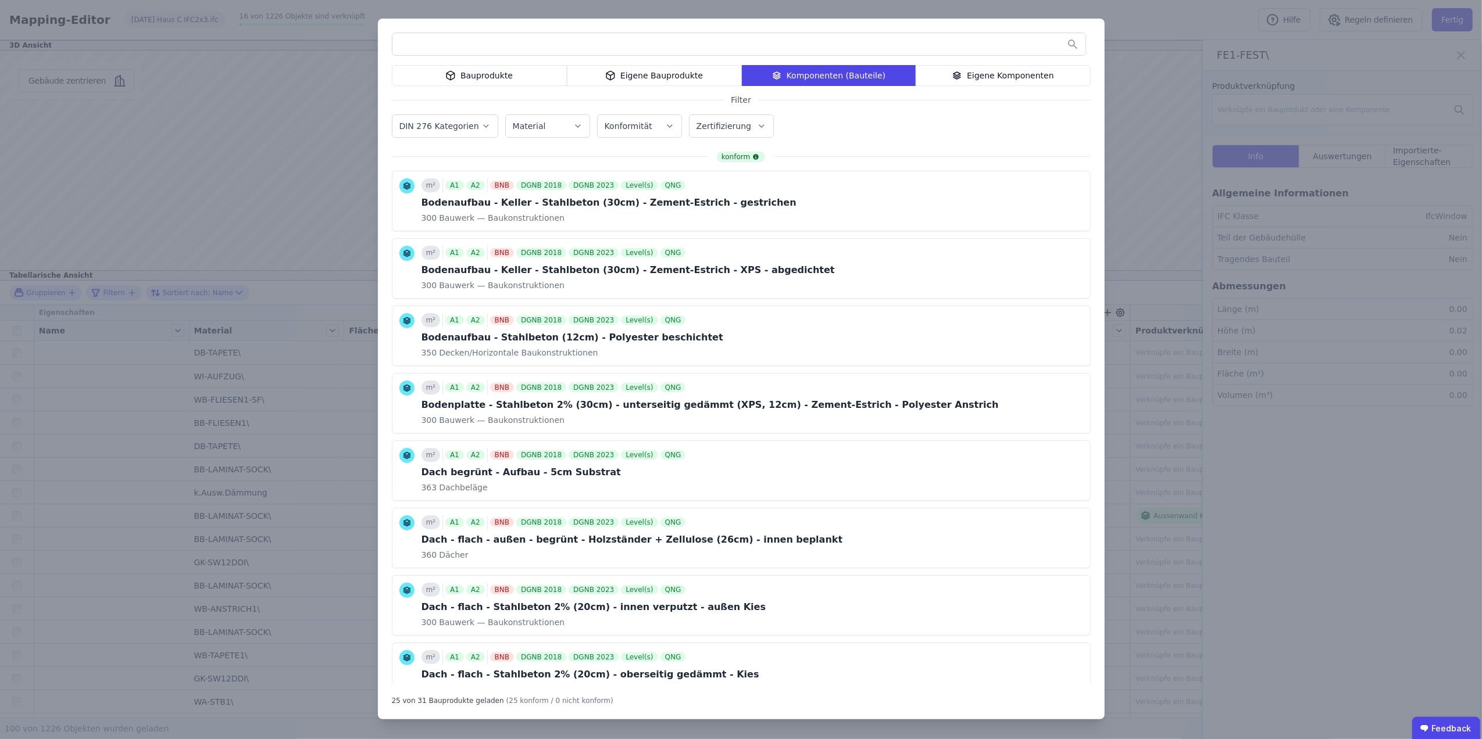
click at [536, 45] on input "text" at bounding box center [738, 44] width 693 height 21
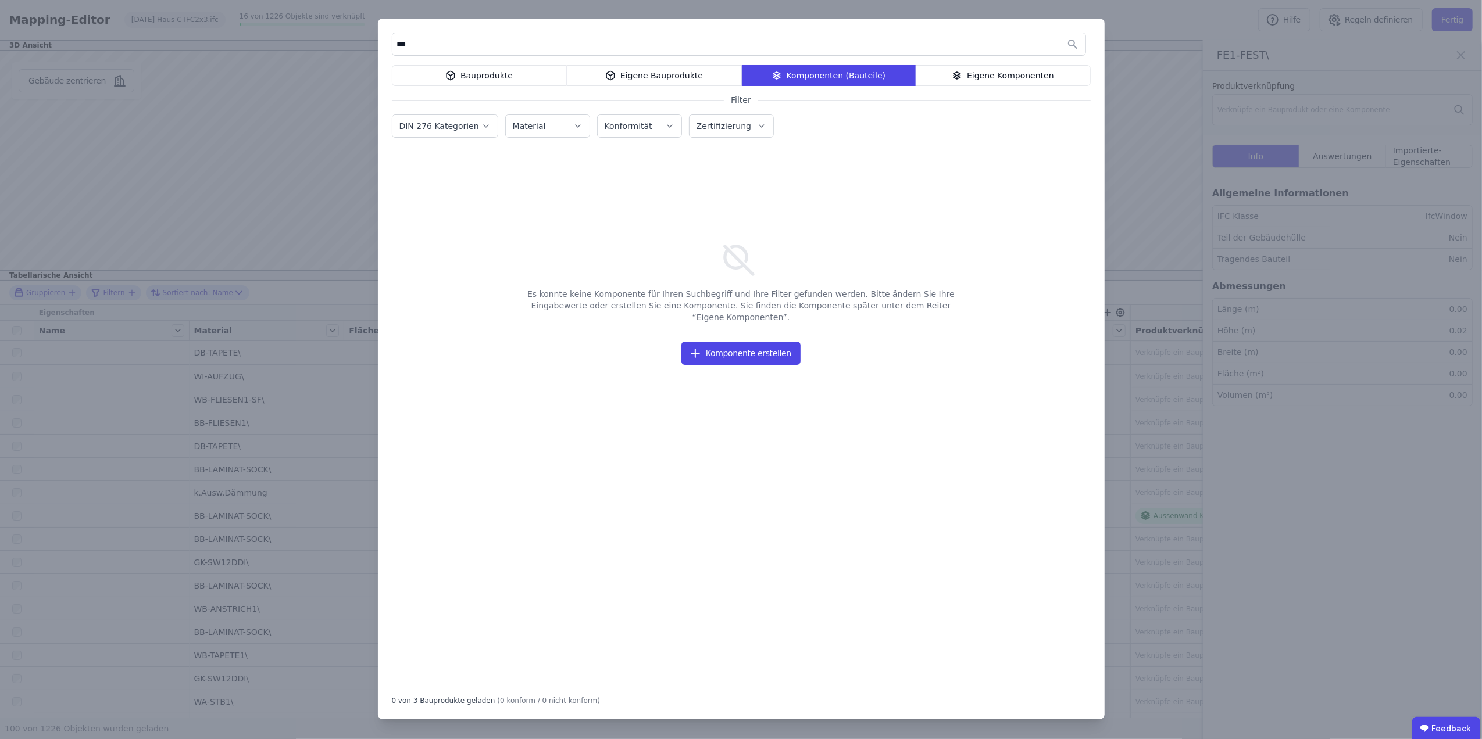
click at [506, 77] on div "Bauprodukte" at bounding box center [479, 75] width 175 height 21
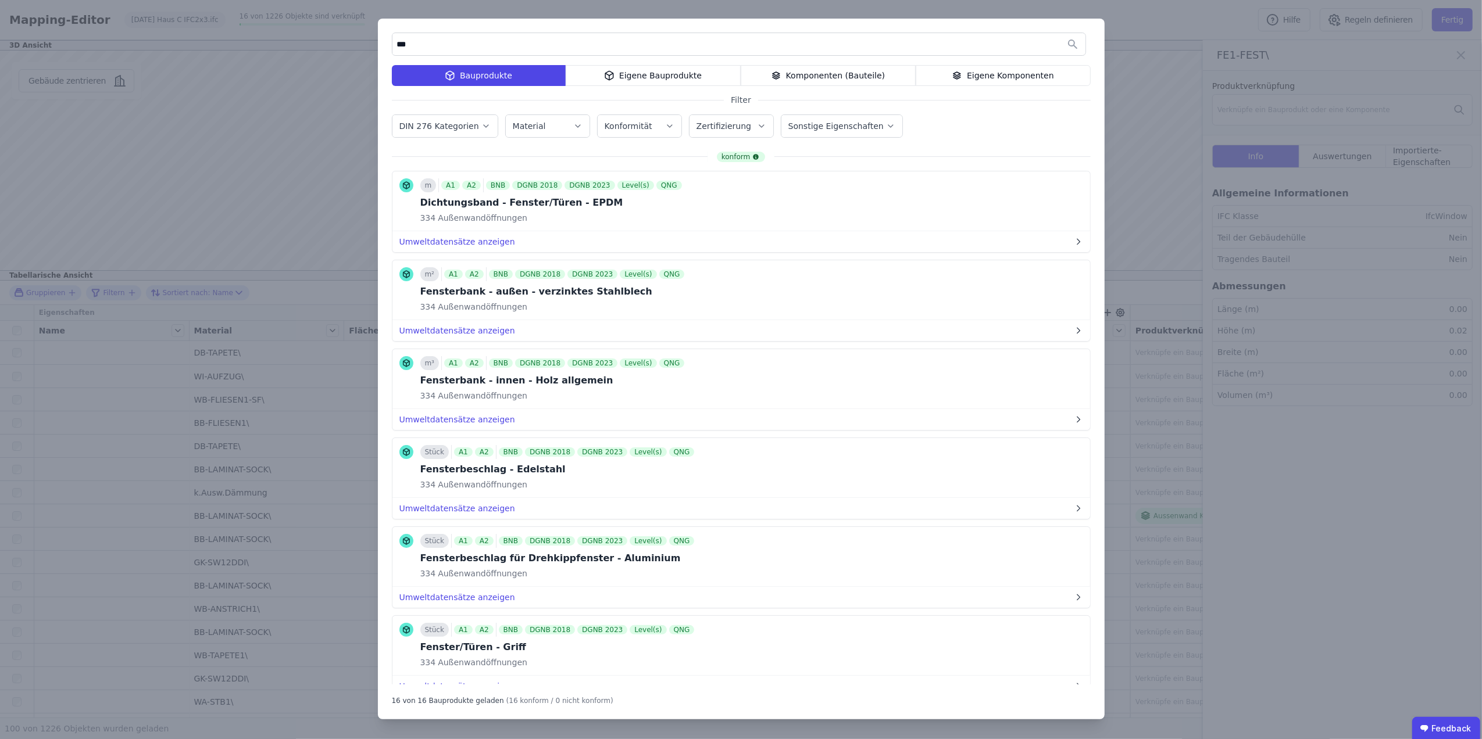
click at [471, 49] on input "***" at bounding box center [738, 44] width 693 height 21
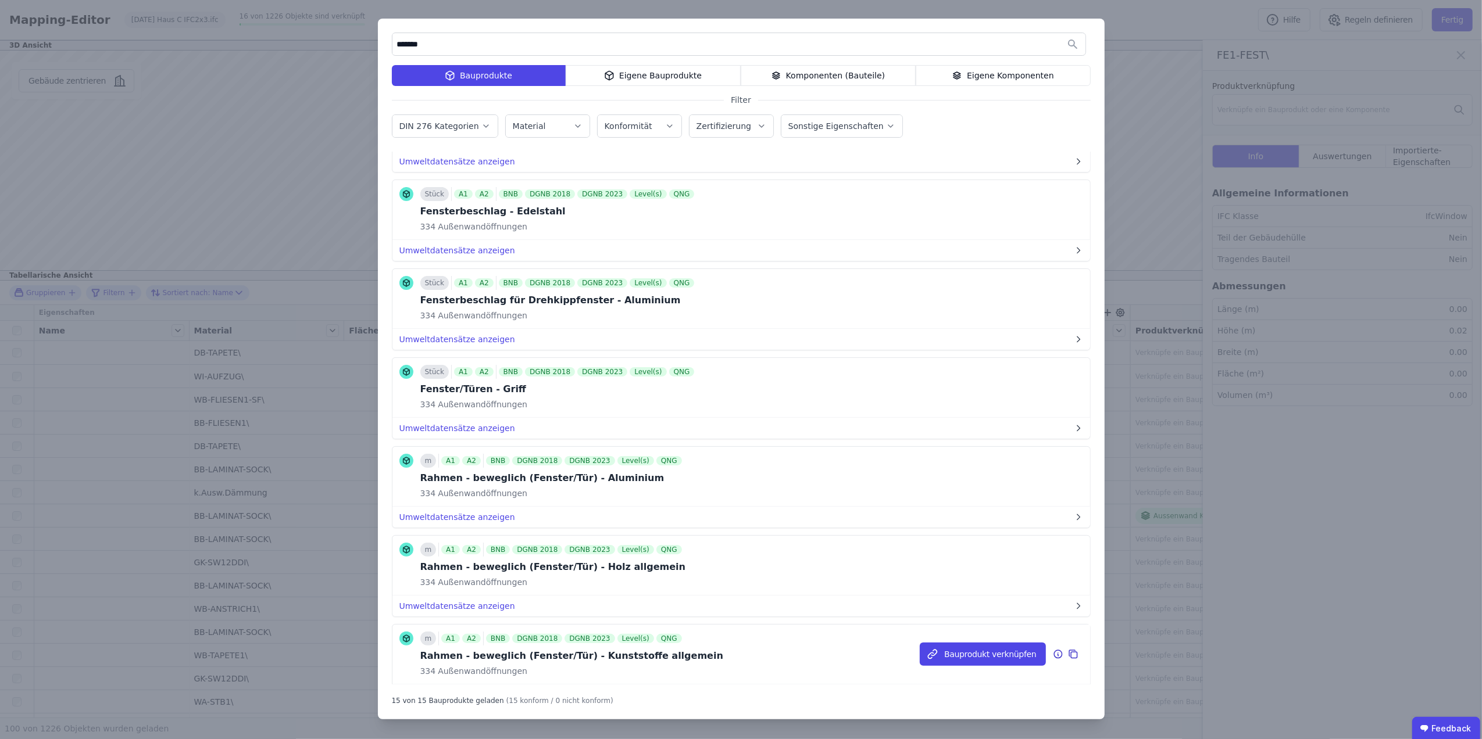
type input "*******"
click at [485, 661] on div "Rahmen - beweglich (Fenster/Tür) - Kunststoffe allgemein" at bounding box center [571, 656] width 303 height 14
click at [978, 656] on button "Bauprodukt verknüpfen" at bounding box center [983, 654] width 126 height 23
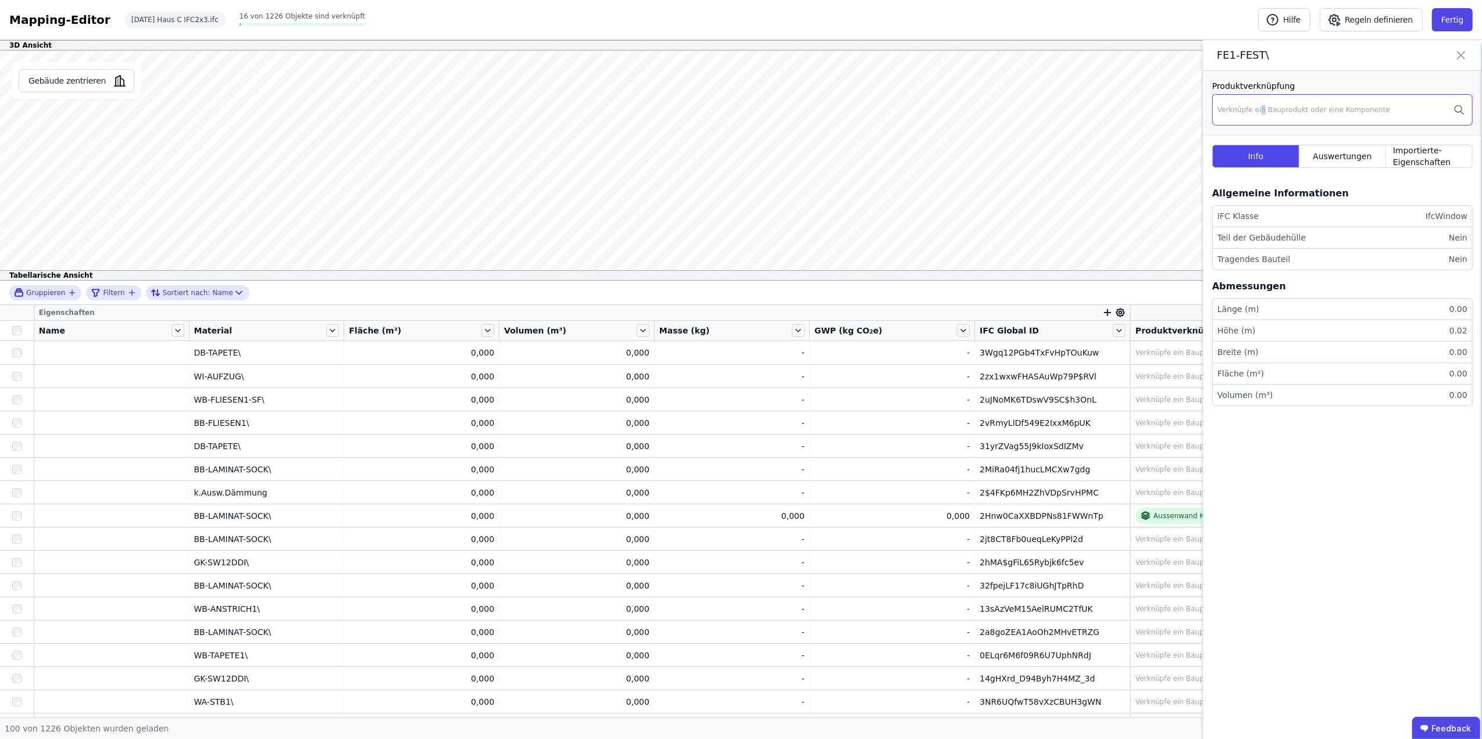
click at [1259, 108] on div "Verknüpfe ein Bauprodukt oder eine Komponente" at bounding box center [1303, 109] width 173 height 9
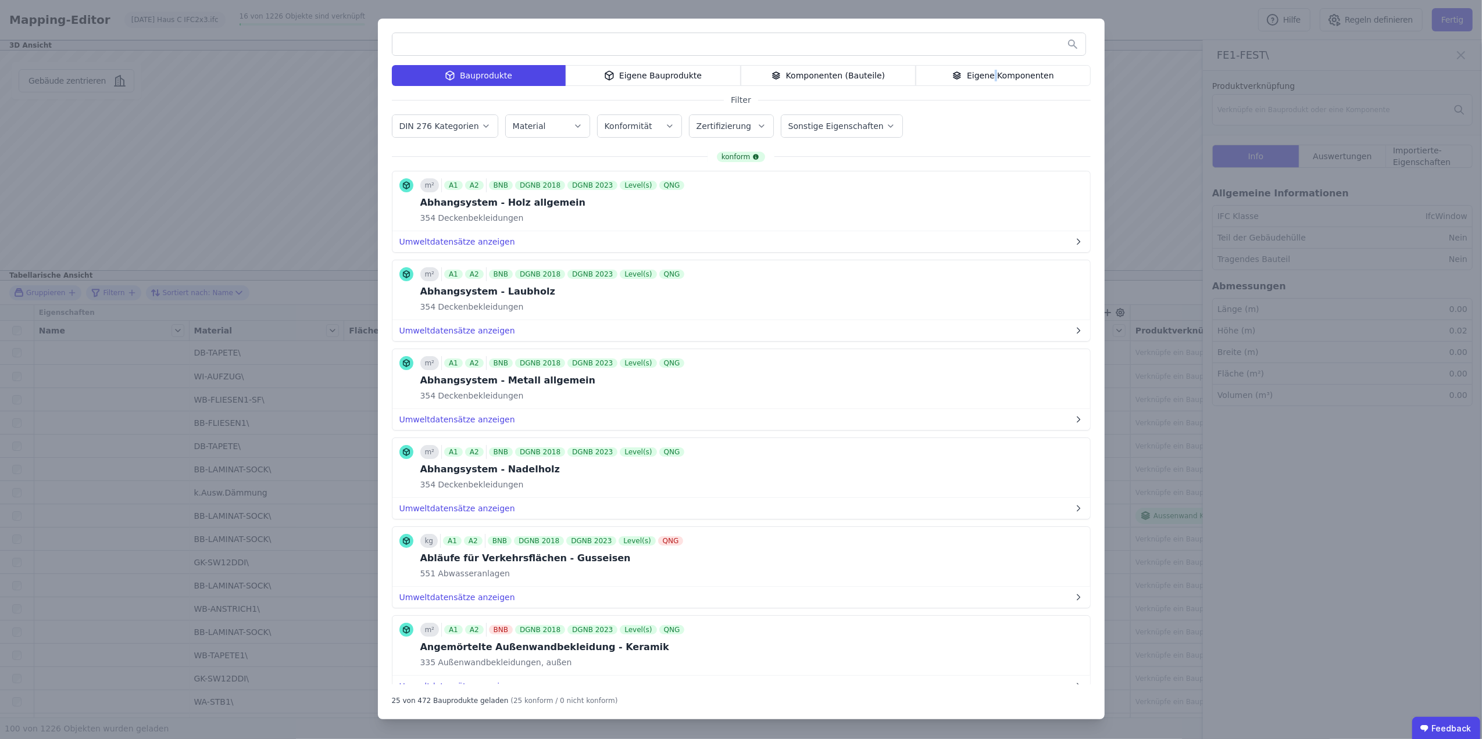
click at [997, 70] on div "Eigene Komponenten" at bounding box center [1002, 75] width 175 height 21
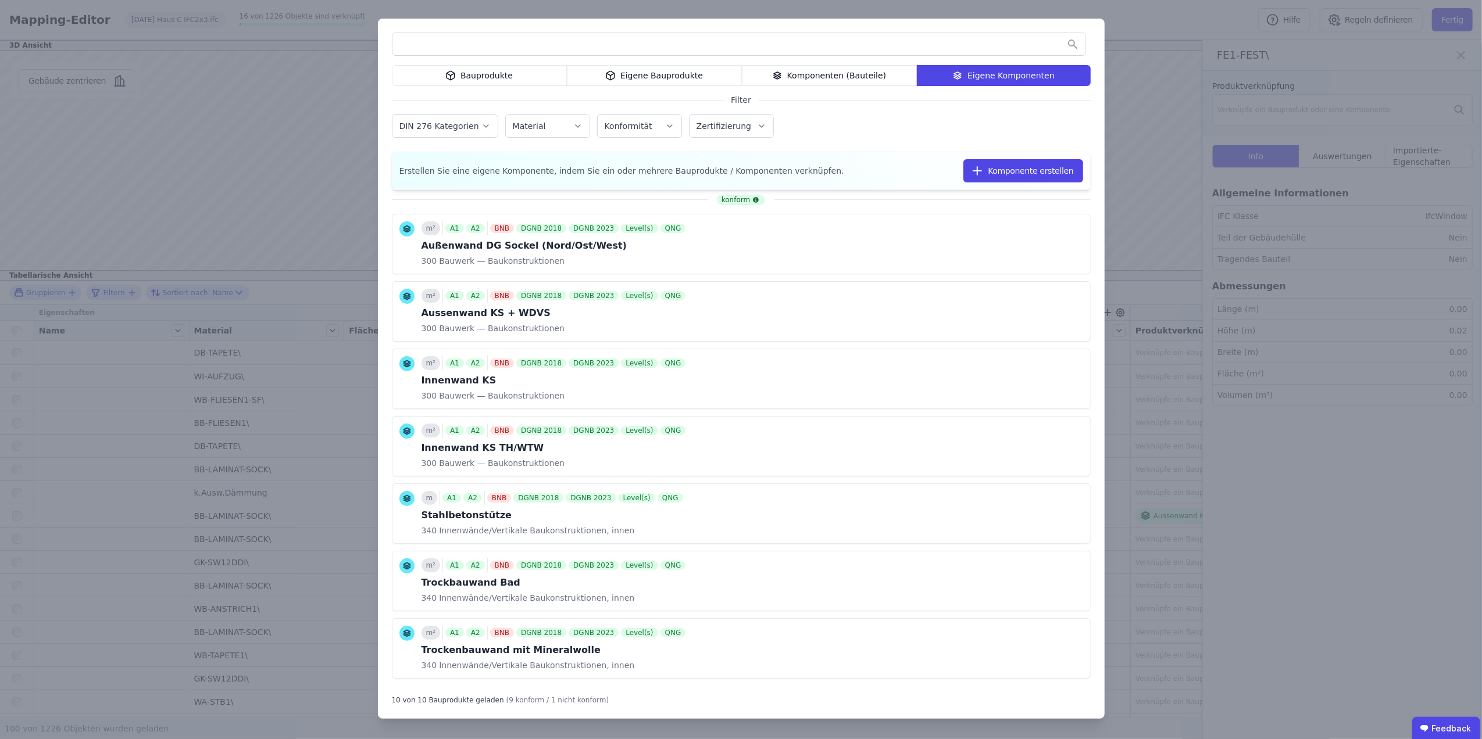
click at [815, 73] on div "Komponenten (Bauteile)" at bounding box center [829, 75] width 175 height 21
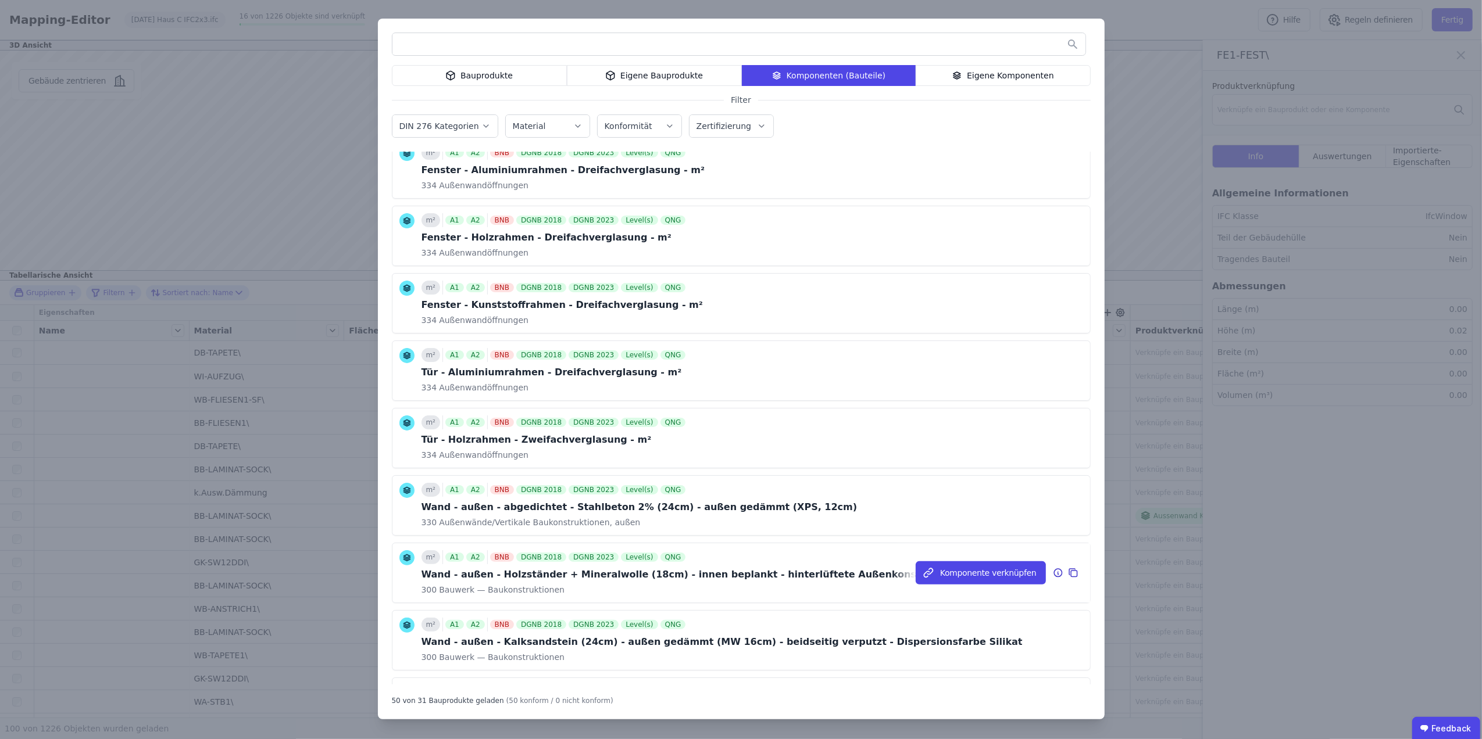
scroll to position [1198, 0]
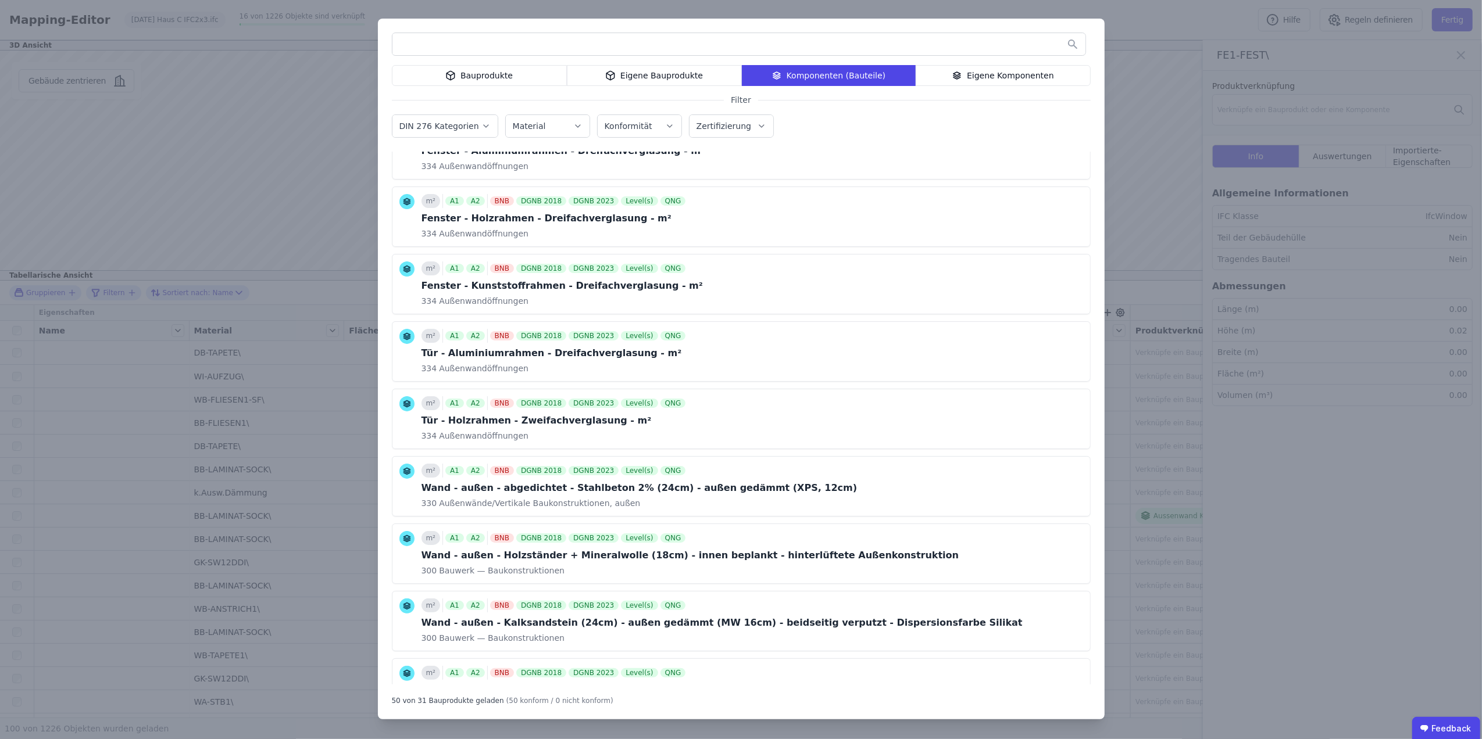
click at [481, 41] on input "text" at bounding box center [738, 44] width 693 height 21
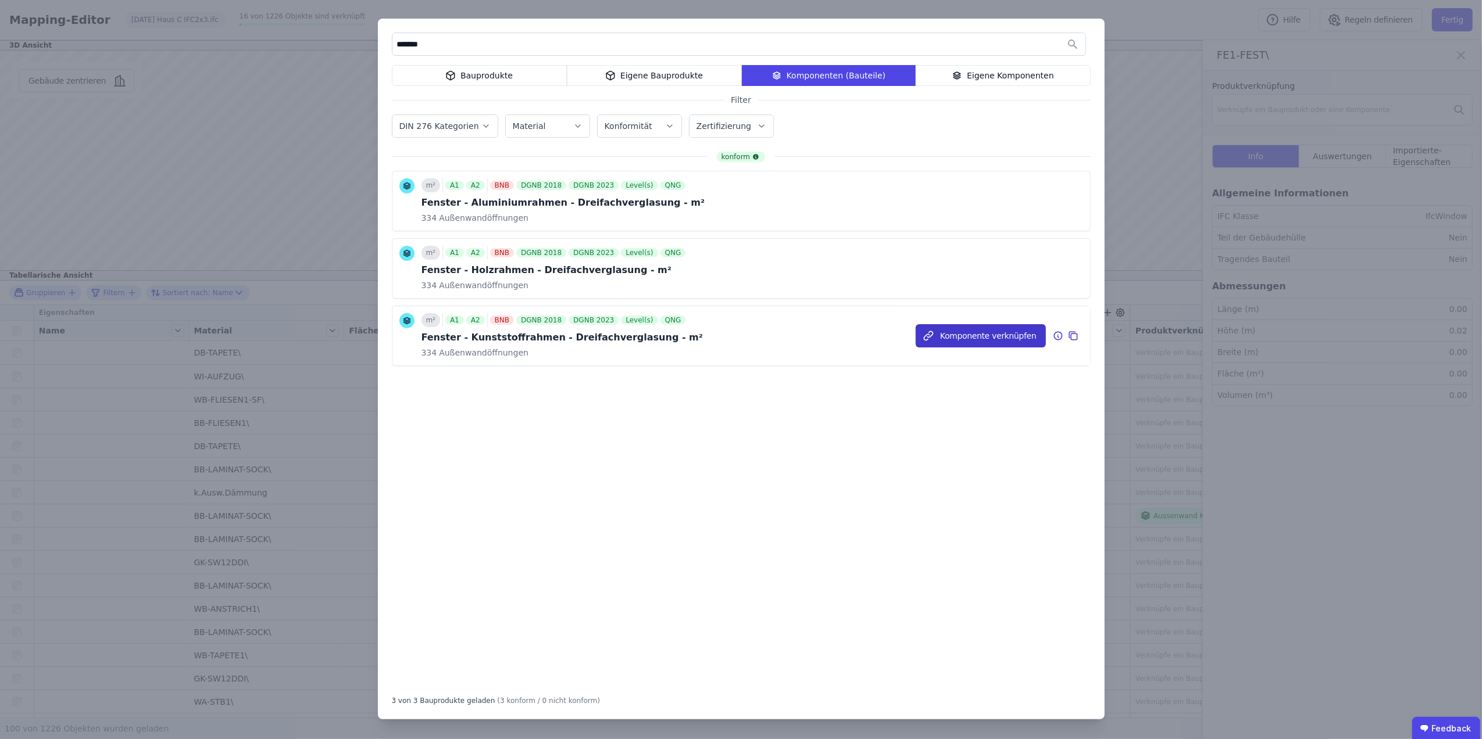
type input "*******"
click at [954, 331] on button "Komponente verknüpfen" at bounding box center [980, 335] width 130 height 23
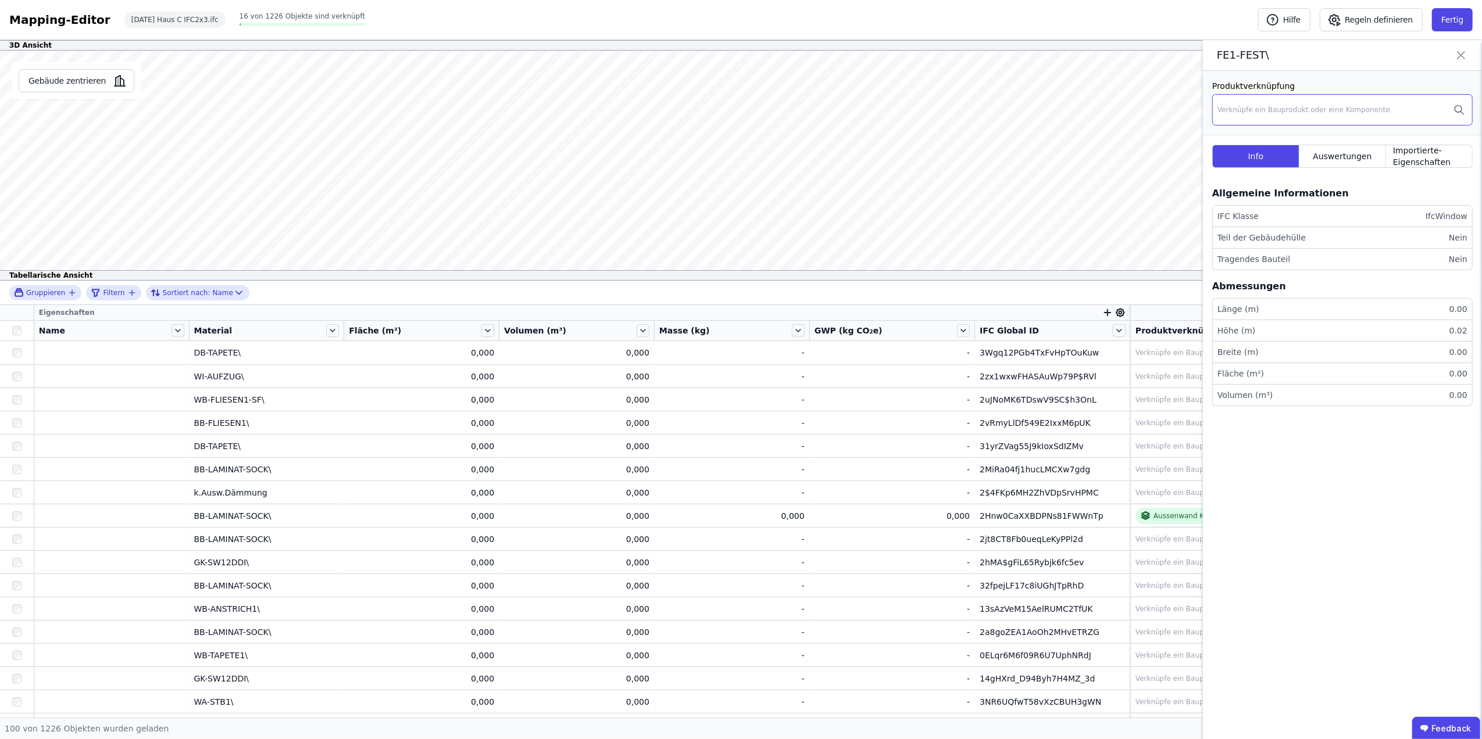
click at [1255, 102] on div "Verknüpfe ein Bauprodukt oder eine Komponente" at bounding box center [1342, 109] width 260 height 31
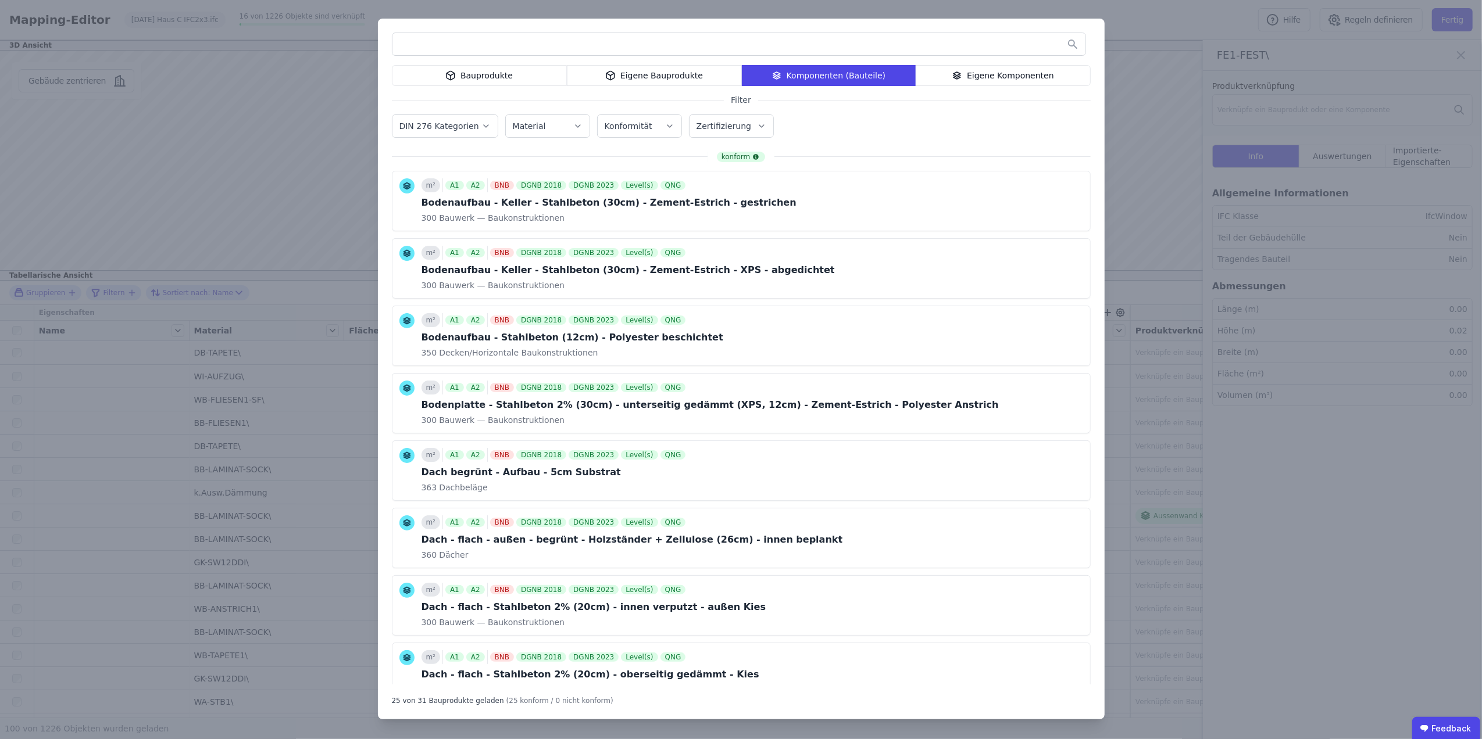
click at [1013, 76] on div "Eigene Komponenten" at bounding box center [1002, 75] width 175 height 21
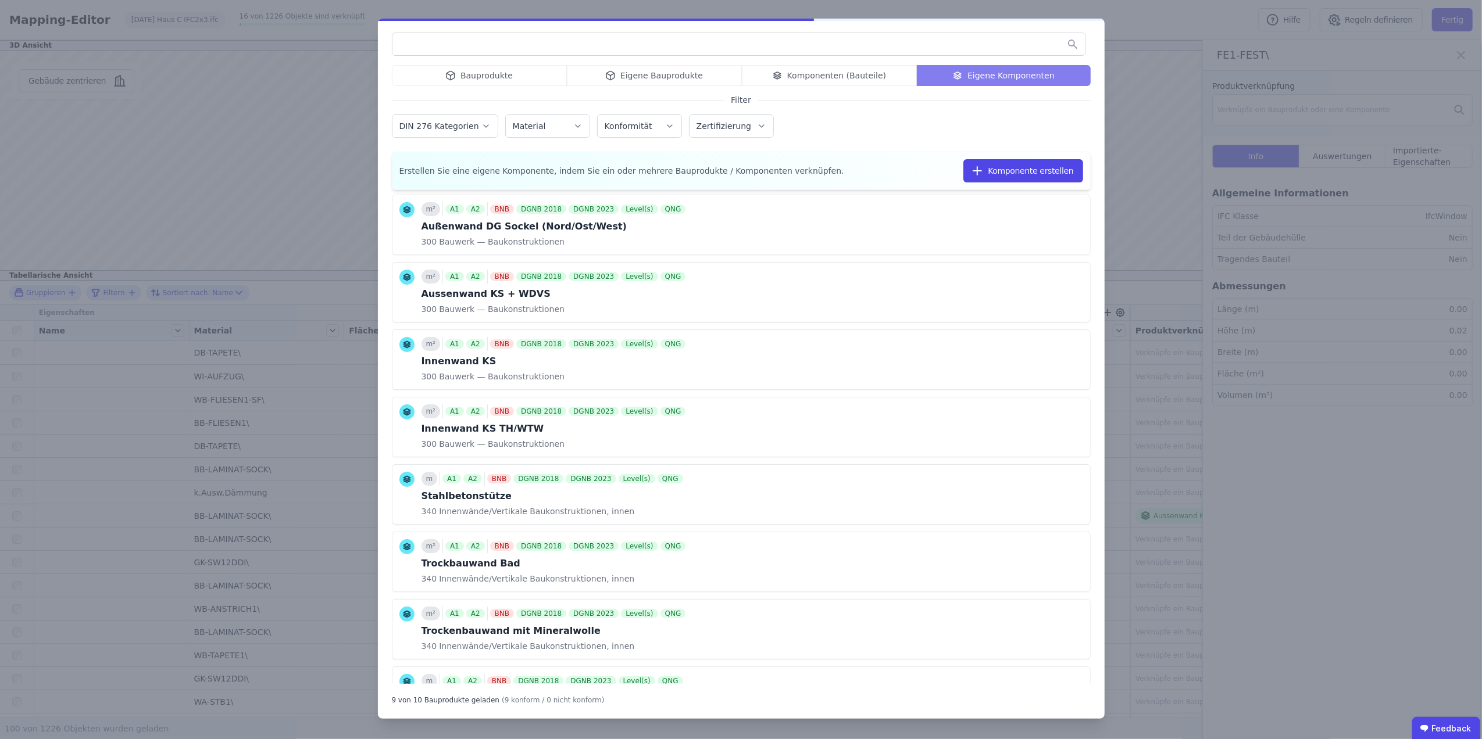
click at [861, 49] on input "text" at bounding box center [738, 44] width 693 height 21
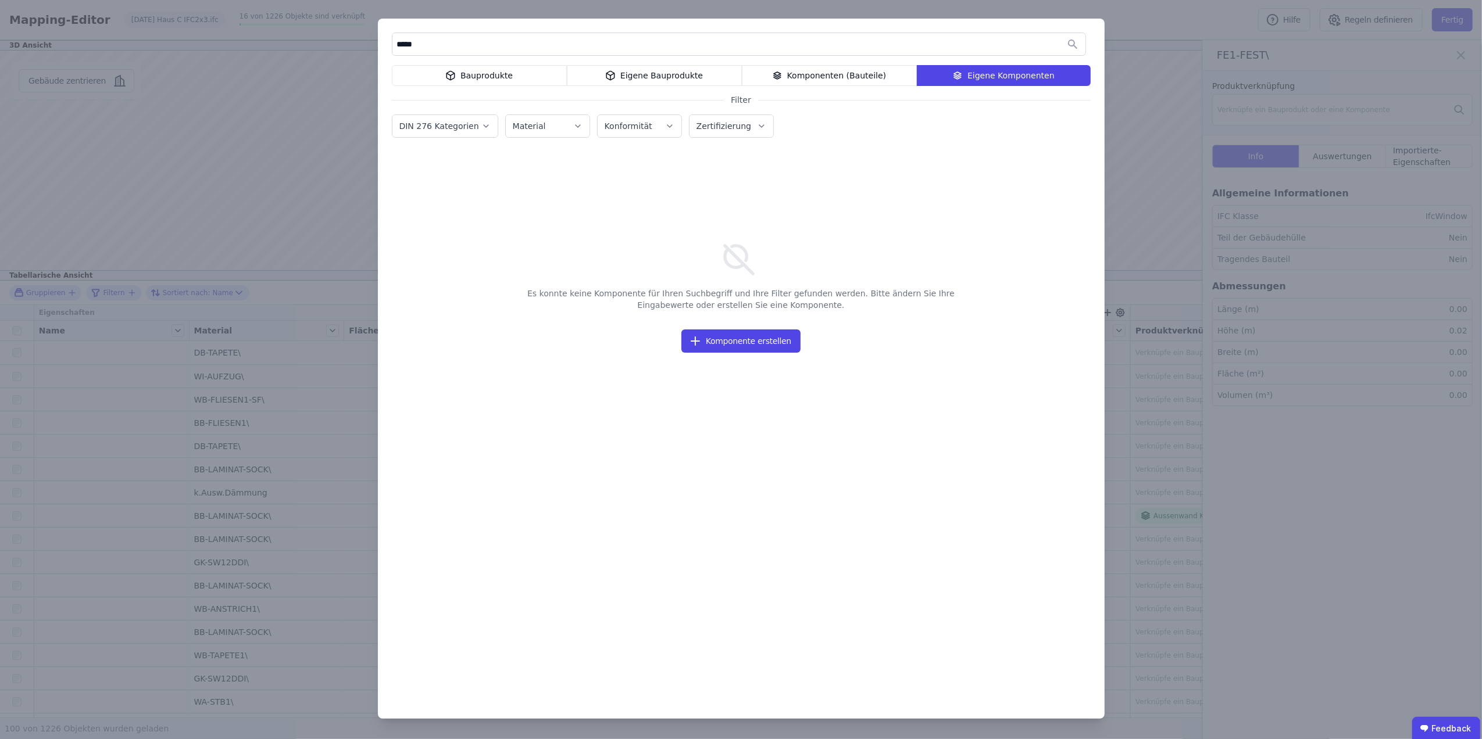
type input "*****"
click at [780, 70] on icon at bounding box center [777, 76] width 10 height 14
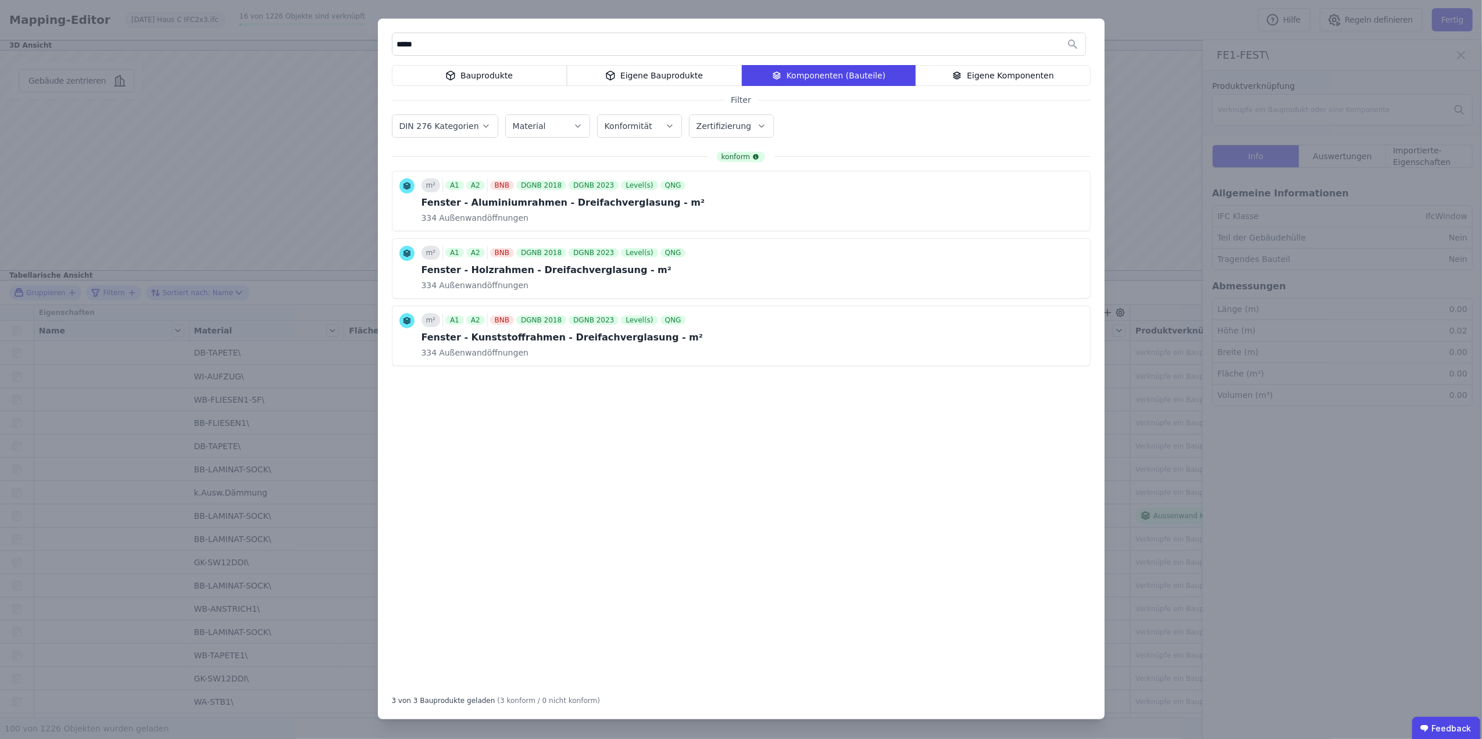
drag, startPoint x: 389, startPoint y: 45, endPoint x: 309, endPoint y: 42, distance: 80.3
click at [310, 42] on div "***** Bauprodukte Eigene Bauprodukte Komponenten (Bauteile) Eigene Komponenten …" at bounding box center [741, 369] width 1482 height 739
click at [507, 338] on div "Fenster - Kunststoffrahmen - Dreifachverglasung - m²" at bounding box center [561, 338] width 281 height 14
click at [0, 0] on button "Komponente verknüpfen" at bounding box center [0, 0] width 0 height 0
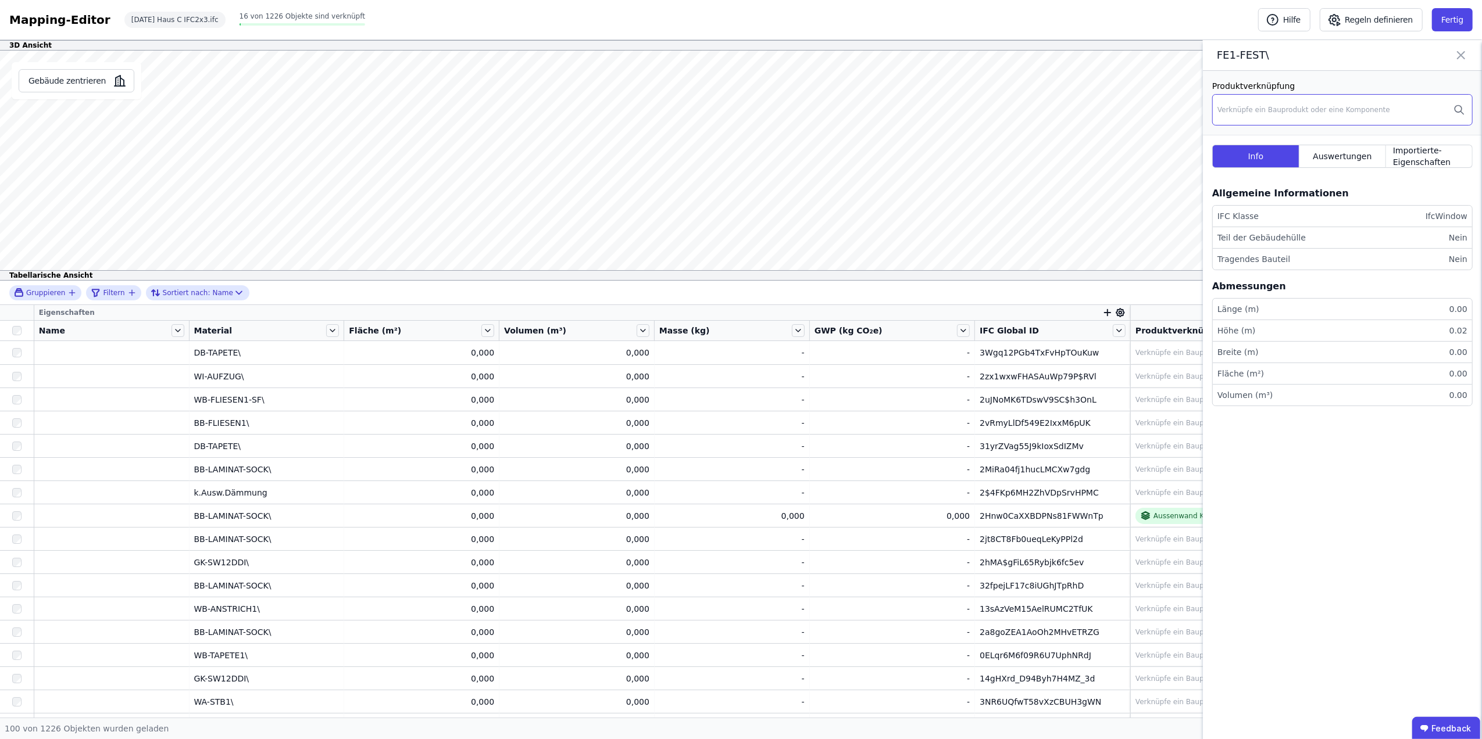
click at [1266, 110] on div "Verknüpfe ein Bauprodukt oder eine Komponente" at bounding box center [1303, 109] width 173 height 9
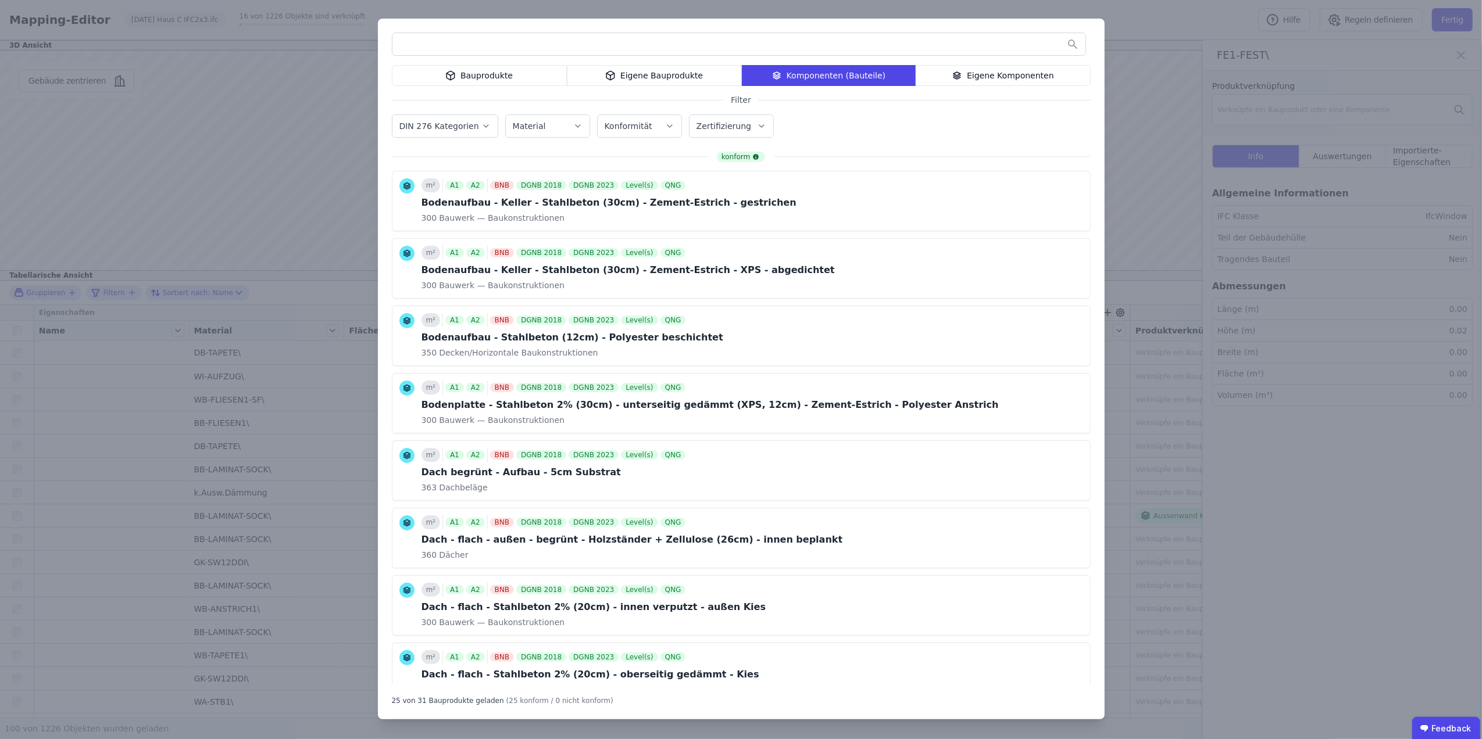
click at [707, 42] on input "text" at bounding box center [738, 44] width 693 height 21
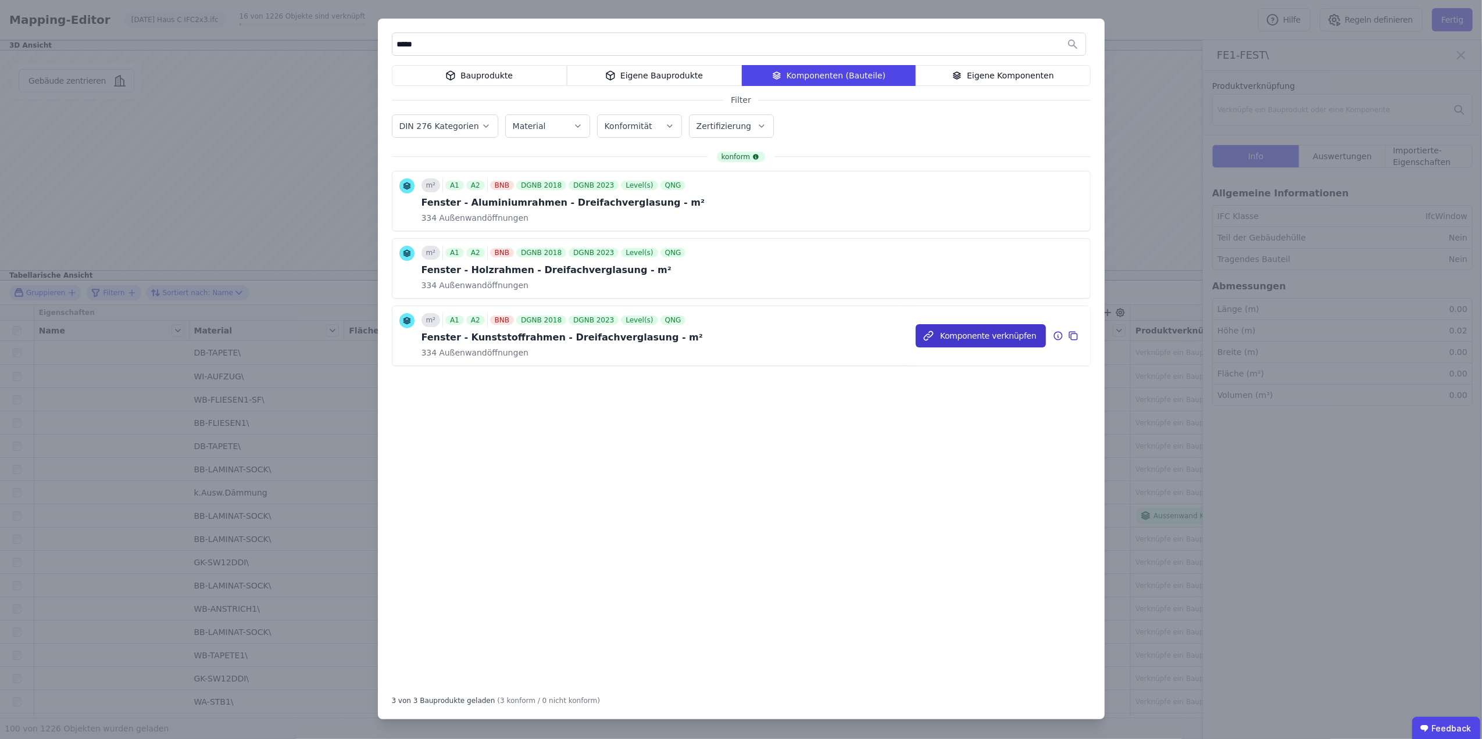
type input "*****"
click at [958, 337] on button "Komponente verknüpfen" at bounding box center [980, 335] width 130 height 23
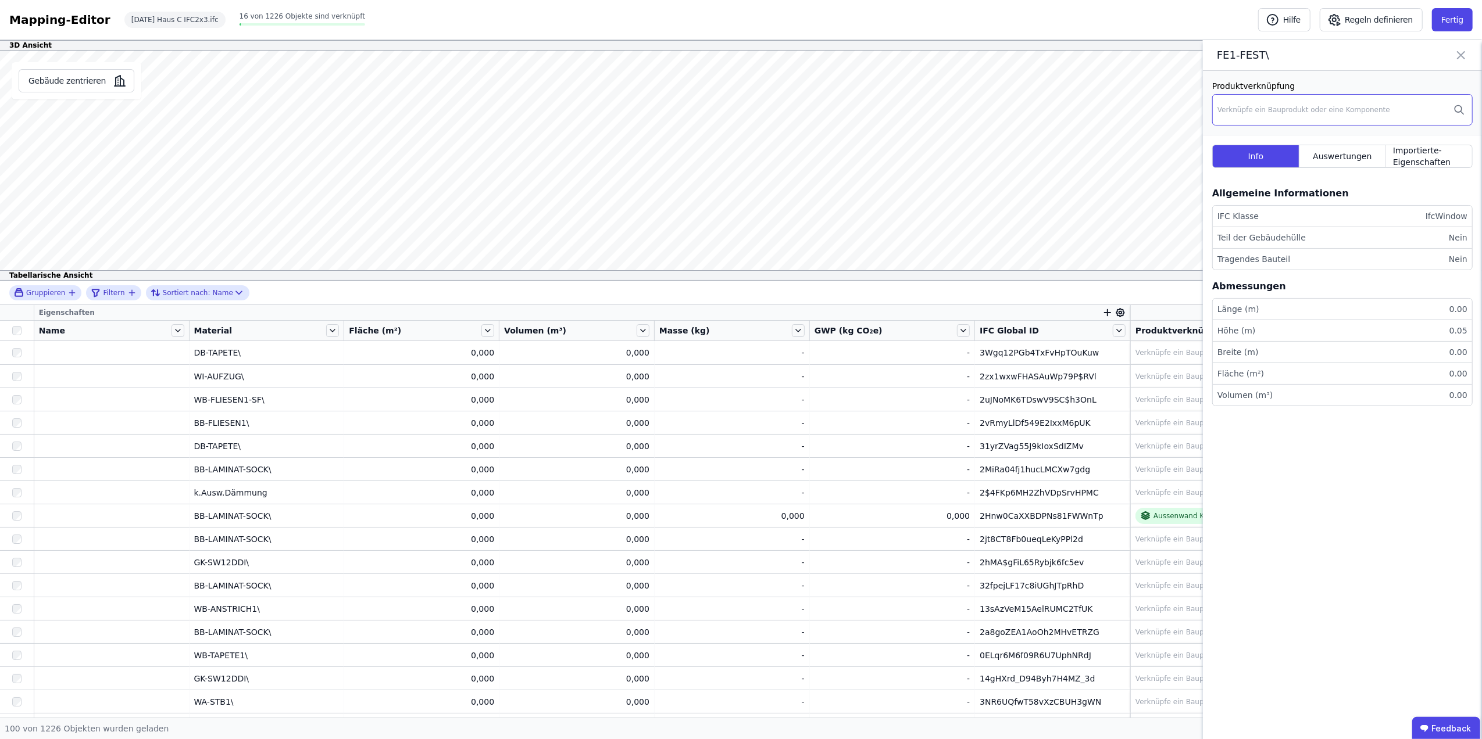
click at [1242, 114] on div "Verknüpfe ein Bauprodukt oder eine Komponente" at bounding box center [1303, 109] width 173 height 9
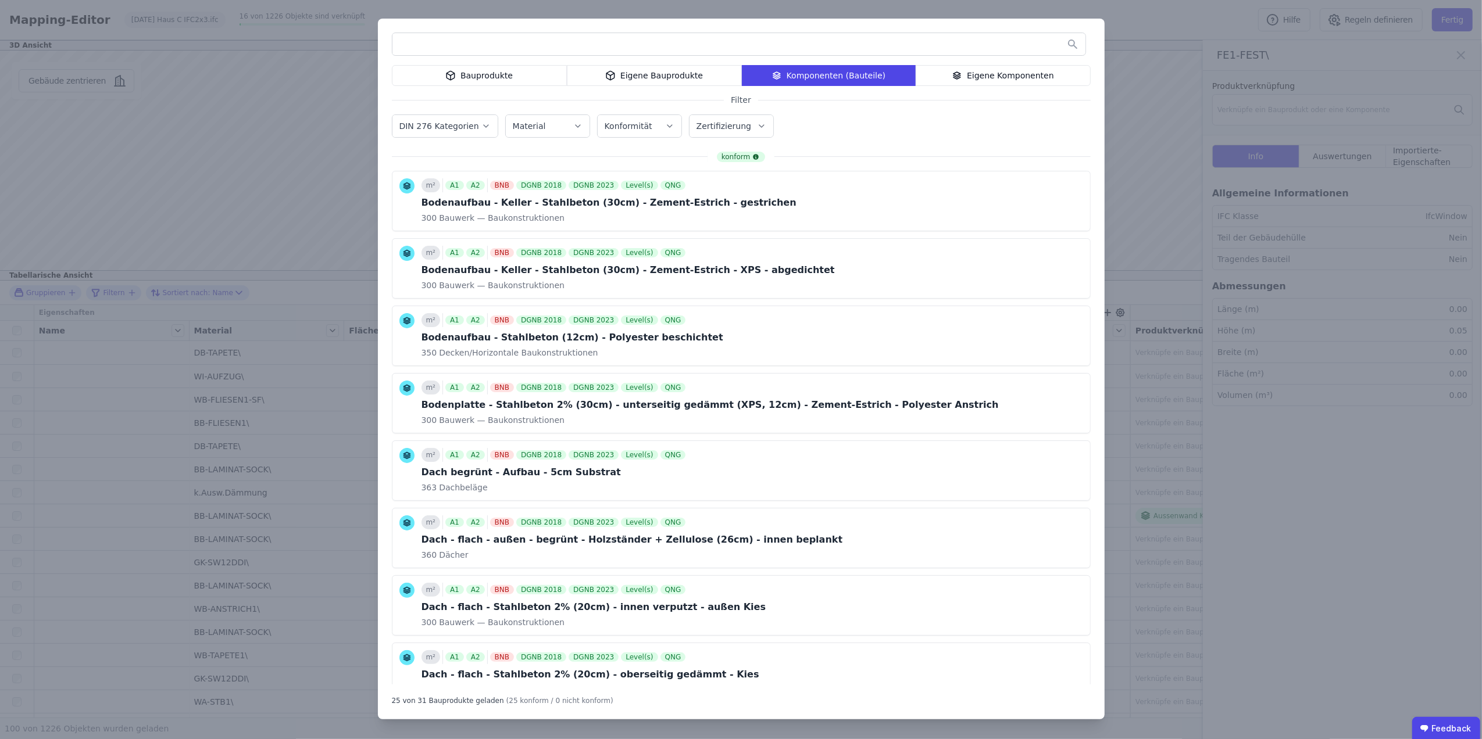
click at [689, 47] on input "text" at bounding box center [738, 44] width 693 height 21
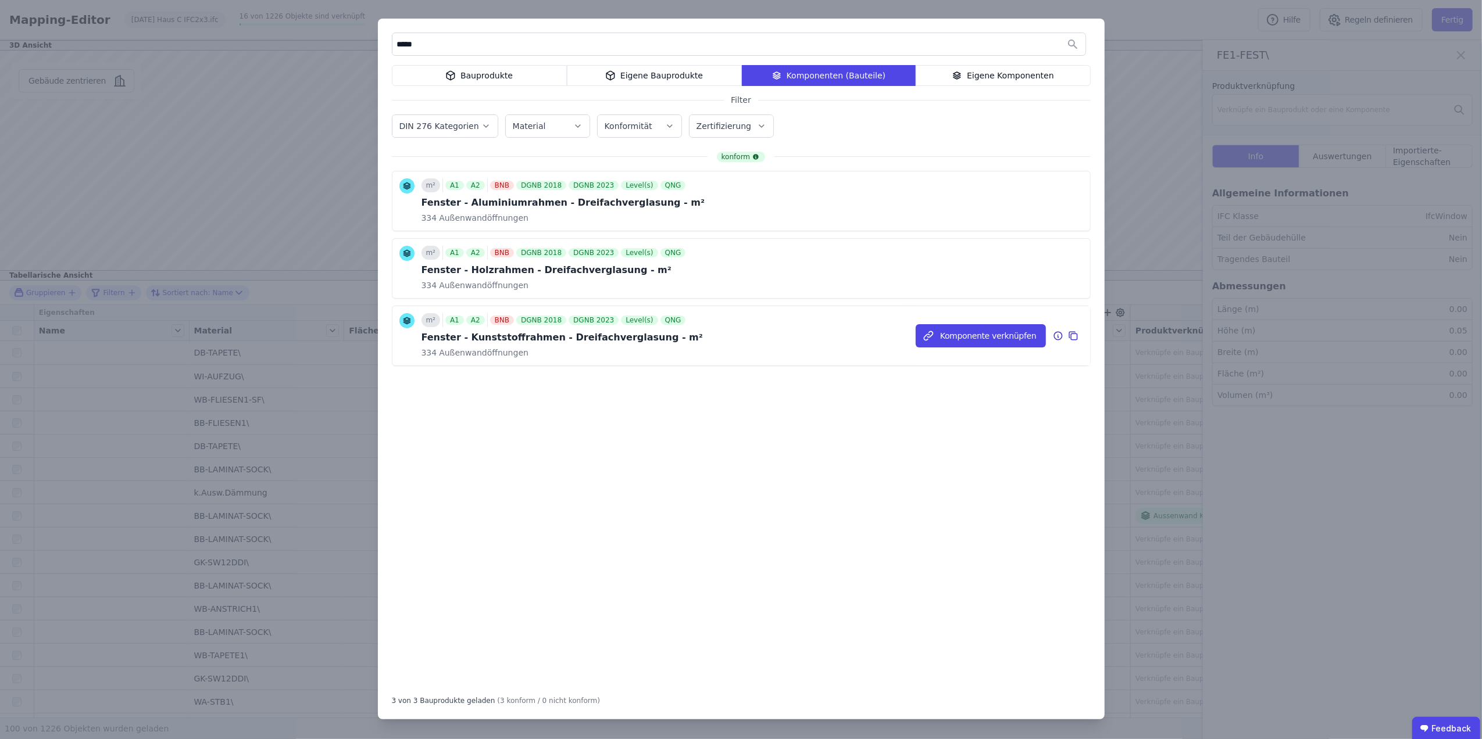
type input "*****"
drag, startPoint x: 485, startPoint y: 332, endPoint x: 516, endPoint y: 328, distance: 31.7
click at [486, 332] on div "Fenster - Kunststoffrahmen - Dreifachverglasung - m²" at bounding box center [561, 338] width 281 height 14
click at [0, 0] on button "Komponente verknüpfen" at bounding box center [0, 0] width 0 height 0
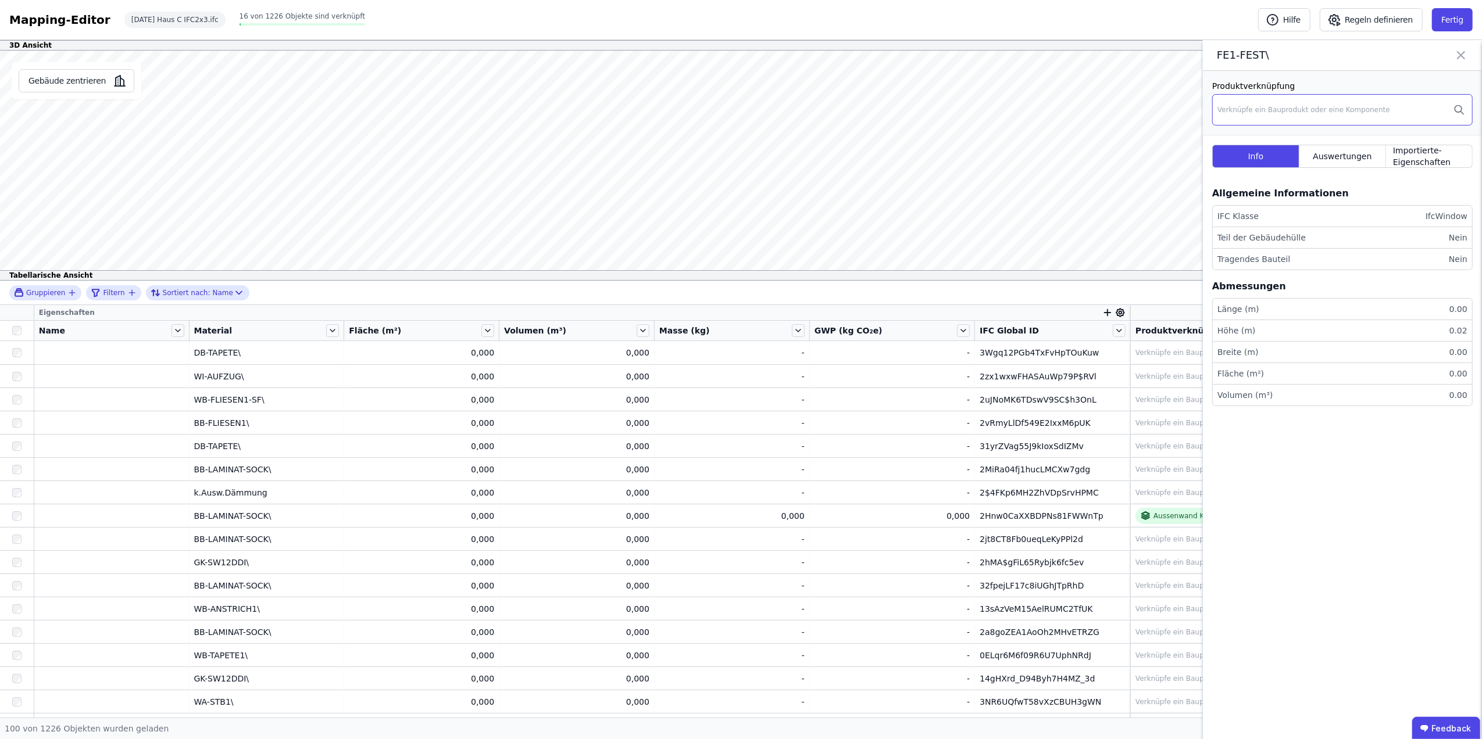
click at [1257, 112] on div "Verknüpfe ein Bauprodukt oder eine Komponente" at bounding box center [1303, 109] width 173 height 9
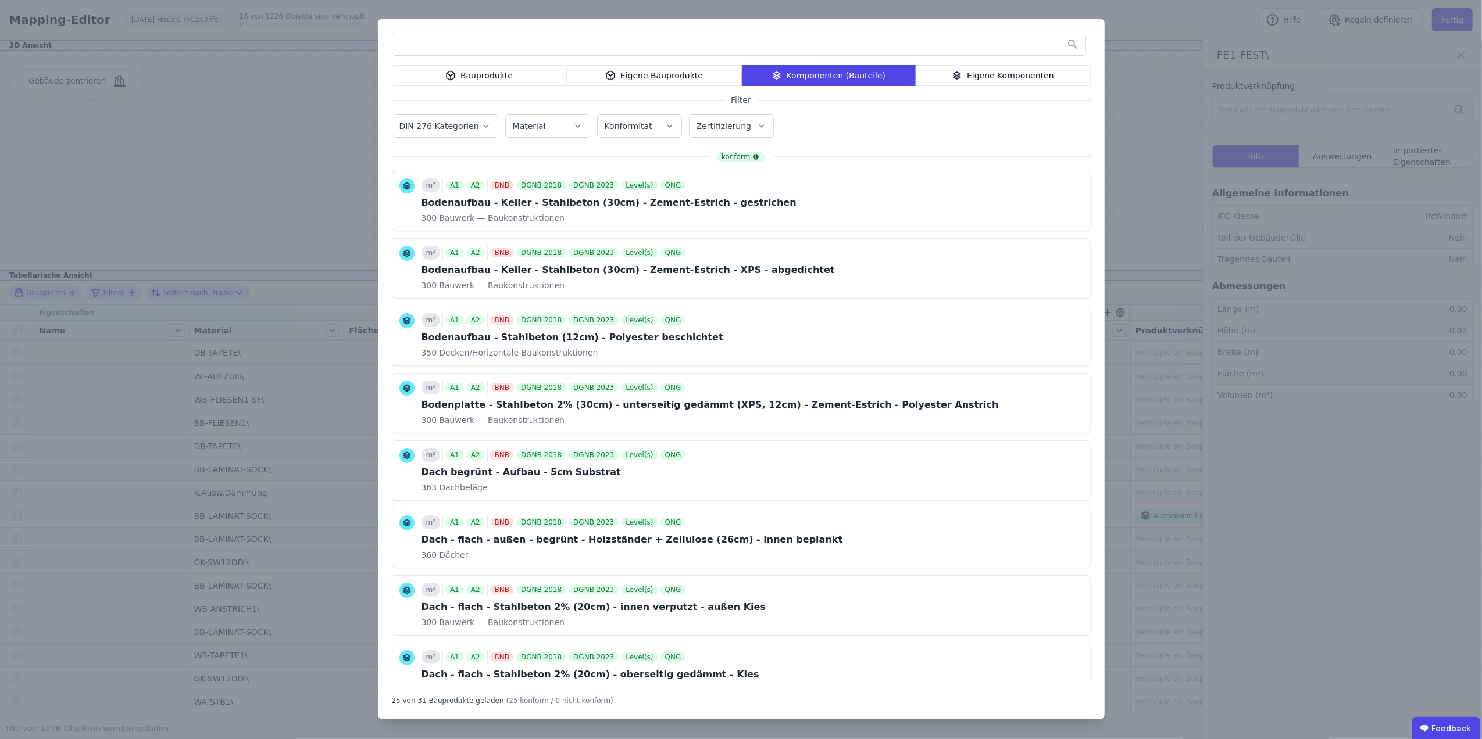
click at [551, 40] on input "text" at bounding box center [738, 44] width 693 height 21
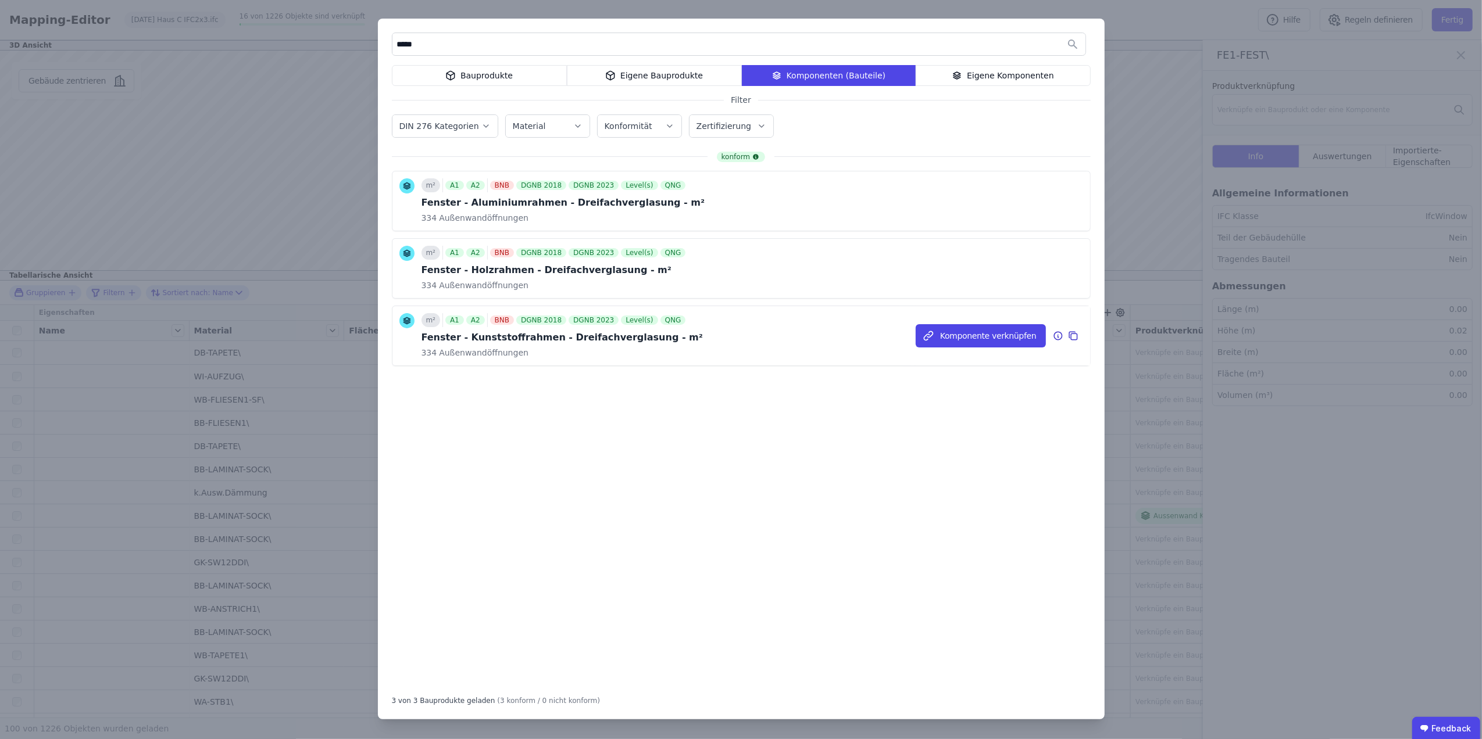
type input "*****"
click at [511, 336] on div "Fenster - Kunststoffrahmen - Dreifachverglasung - m²" at bounding box center [561, 338] width 281 height 14
click at [980, 328] on button "Komponente verknüpfen" at bounding box center [980, 335] width 130 height 23
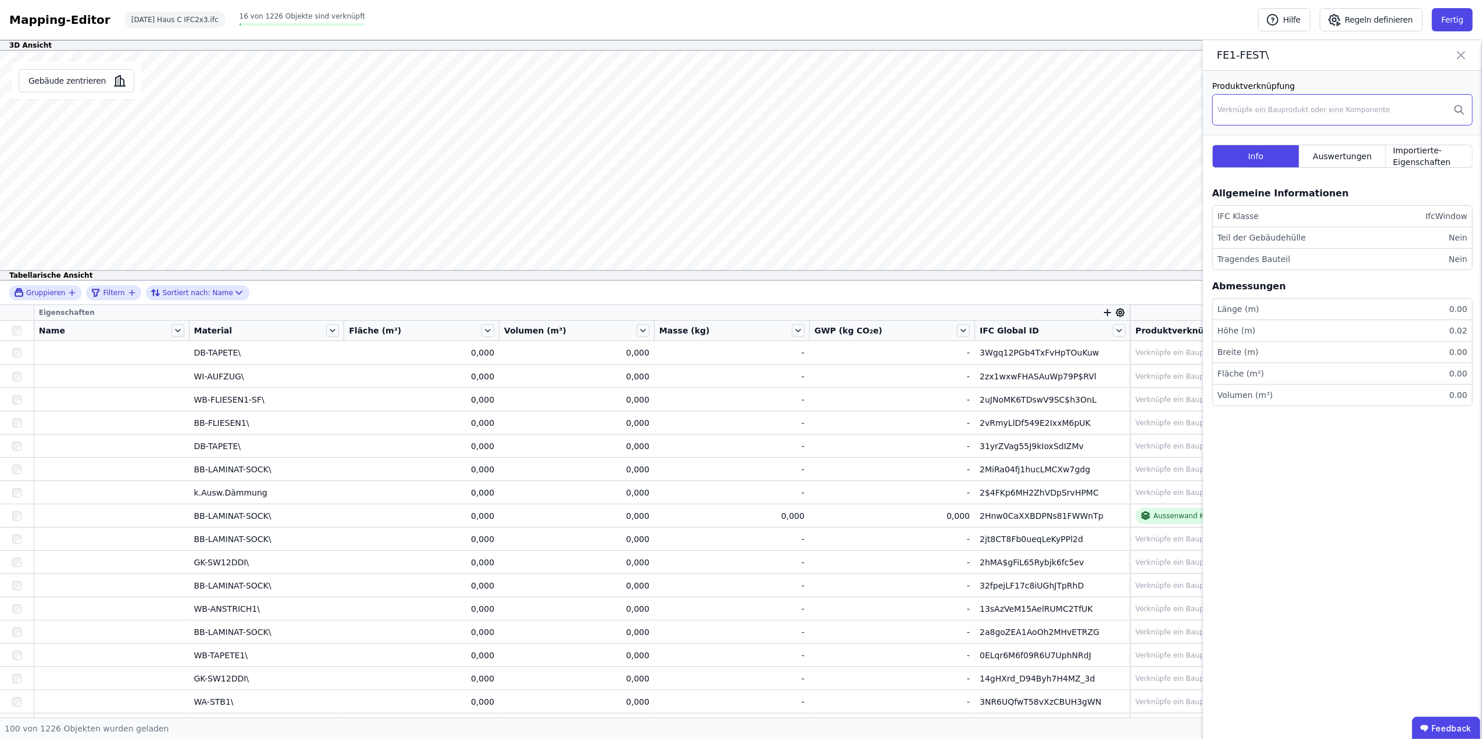
click at [1233, 110] on div "Verknüpfe ein Bauprodukt oder eine Komponente" at bounding box center [1303, 109] width 173 height 9
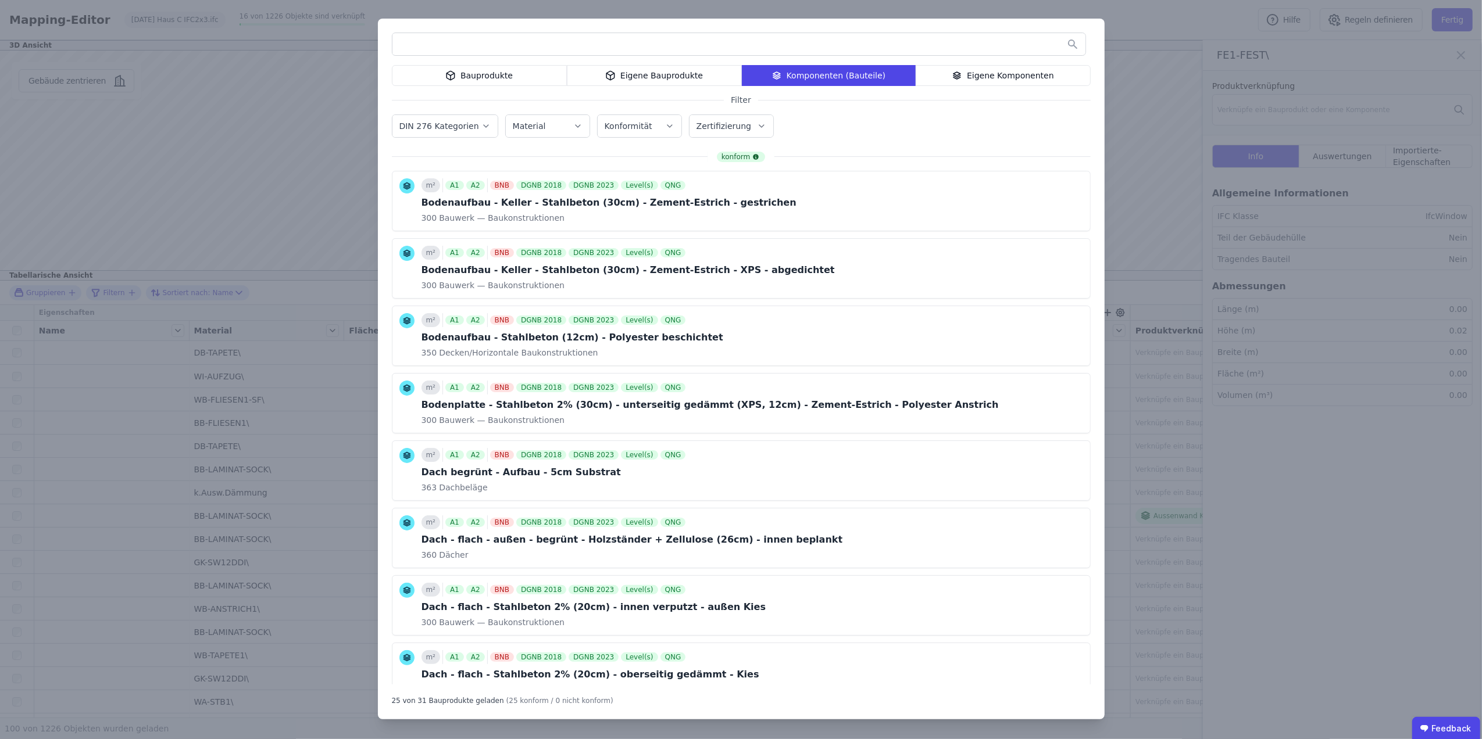
click at [613, 45] on input "text" at bounding box center [738, 44] width 693 height 21
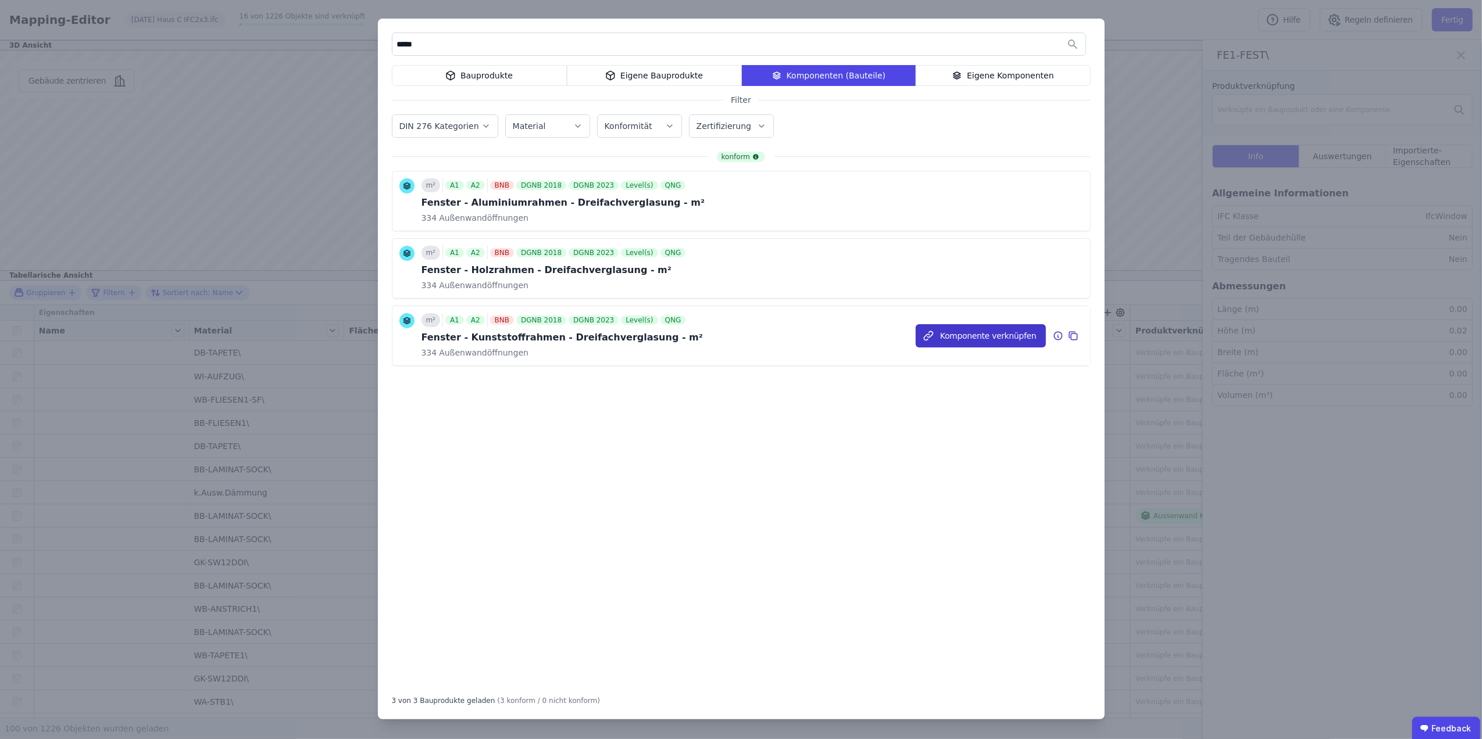
type input "*****"
drag, startPoint x: 971, startPoint y: 331, endPoint x: 982, endPoint y: 330, distance: 11.7
click at [0, 0] on button "Komponente verknüpfen" at bounding box center [0, 0] width 0 height 0
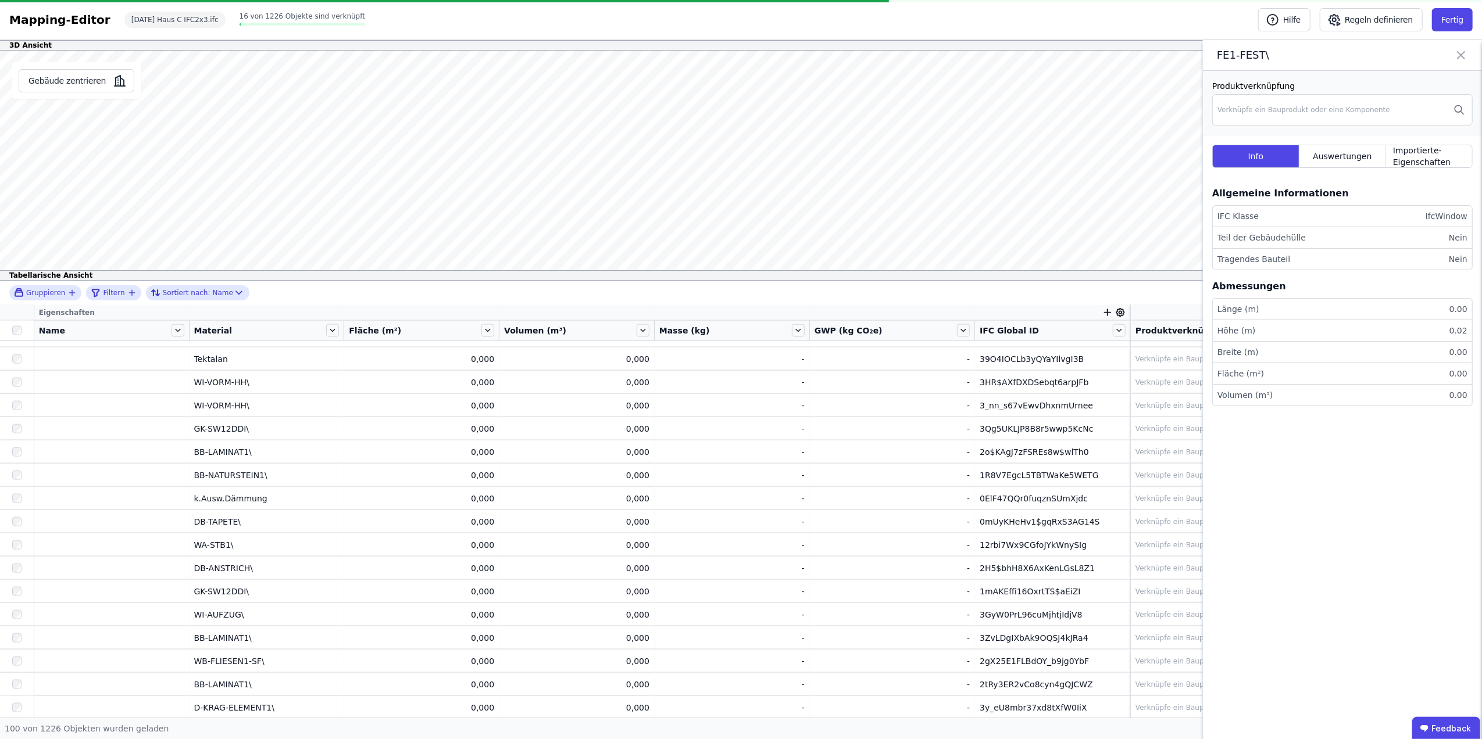
scroll to position [1949, 0]
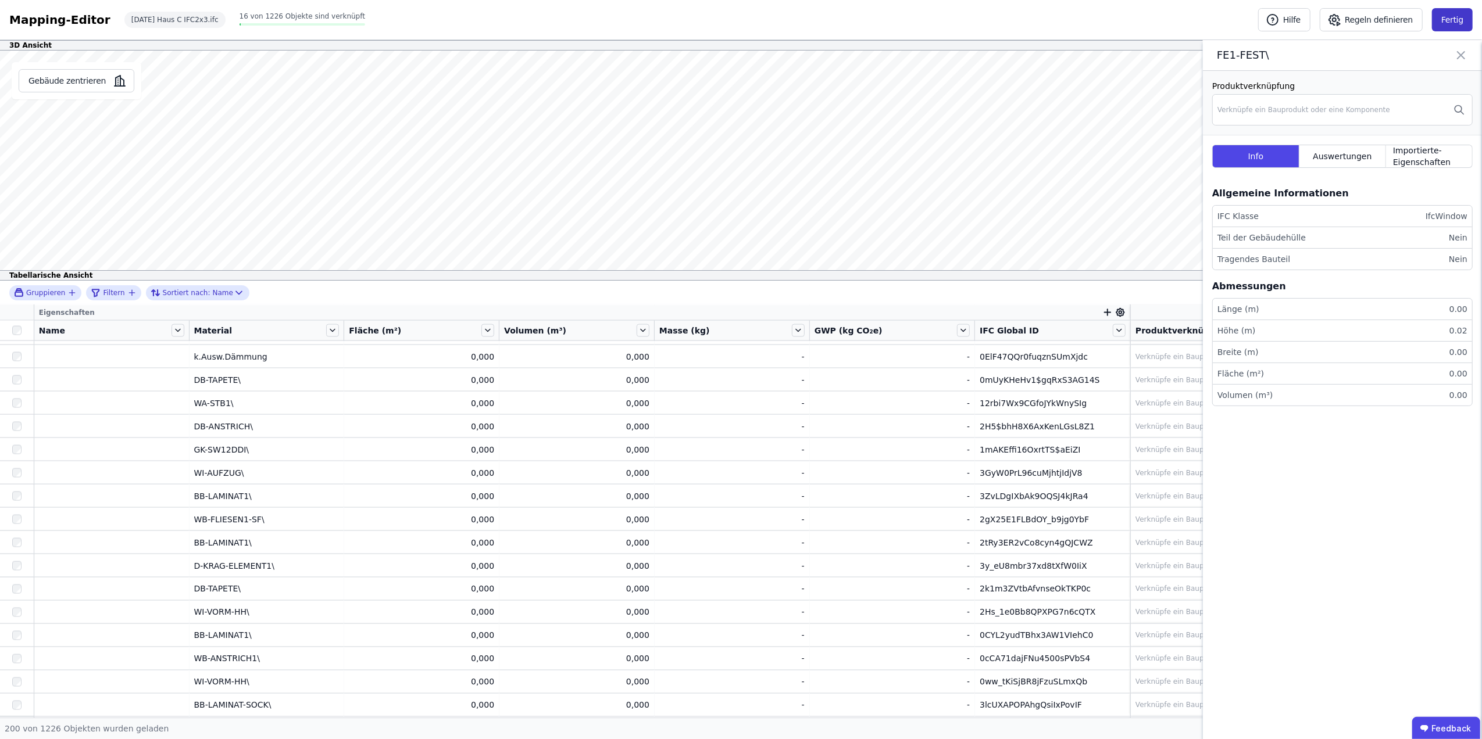
drag, startPoint x: 1365, startPoint y: 19, endPoint x: 1440, endPoint y: 19, distance: 75.0
click at [1435, 21] on div "Hilfe Regeln definieren Fertig" at bounding box center [1365, 19] width 214 height 23
click at [1447, 15] on button "Fertig" at bounding box center [1452, 19] width 41 height 23
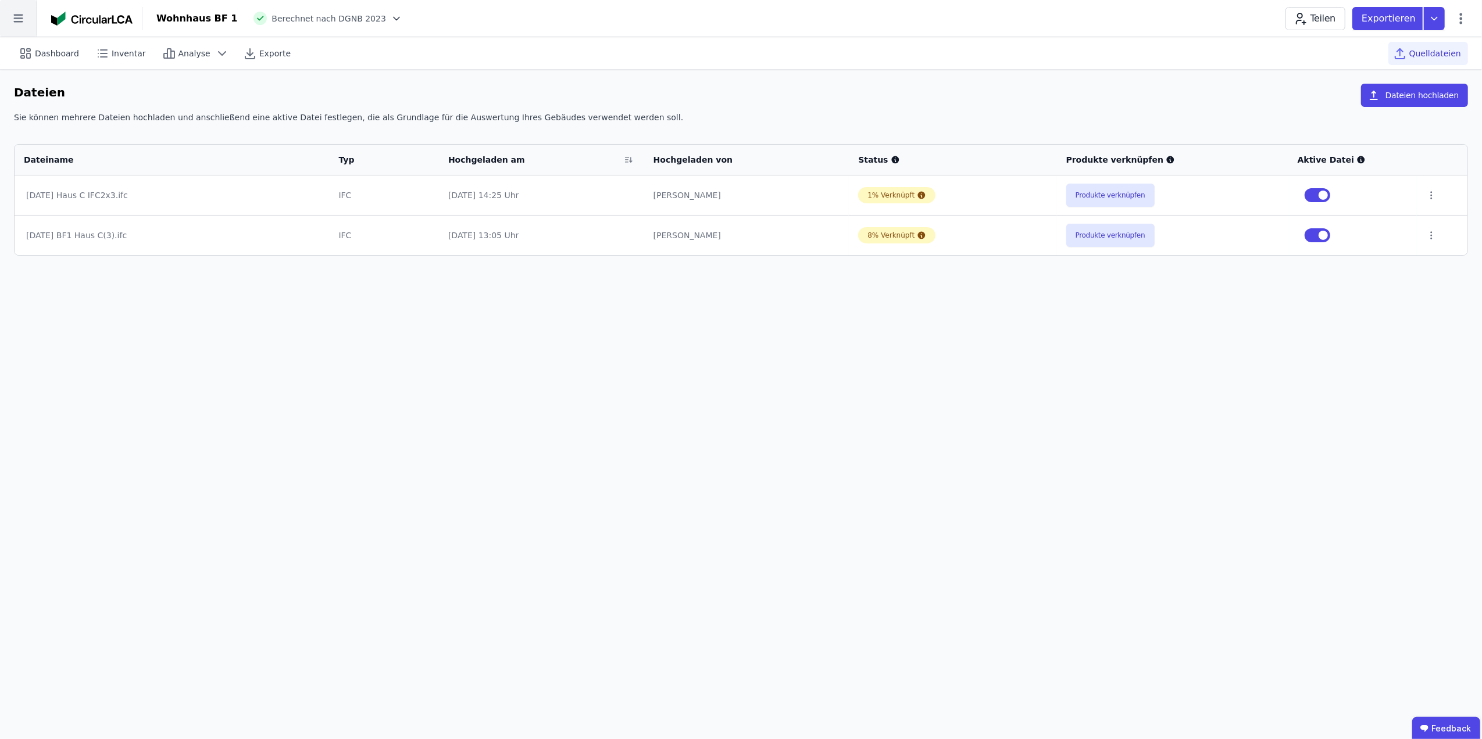
click at [8, 17] on icon at bounding box center [18, 18] width 37 height 37
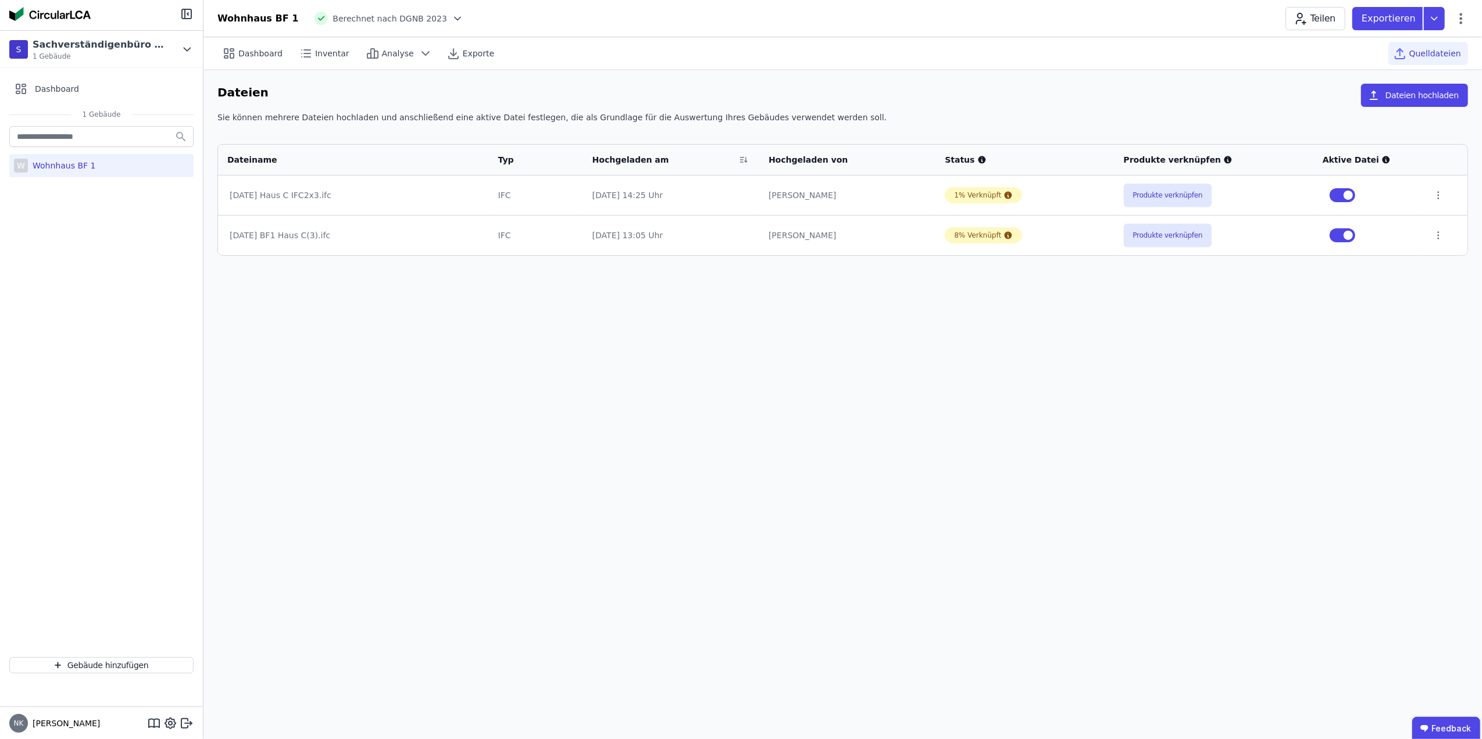
click at [452, 20] on icon at bounding box center [458, 19] width 12 height 12
click at [452, 19] on icon at bounding box center [458, 19] width 12 height 12
click at [489, 1] on header "Wohnhaus BF 1 Berechnet nach DGNB 2023 Teilen Exportieren" at bounding box center [842, 18] width 1278 height 37
click at [1442, 16] on icon at bounding box center [1433, 18] width 21 height 23
click at [1189, 26] on div "Wohnhaus BF 1 Berechnet nach DGNB 2023 Teilen Exportieren DGNB Gebäuderessource…" at bounding box center [842, 18] width 1278 height 23
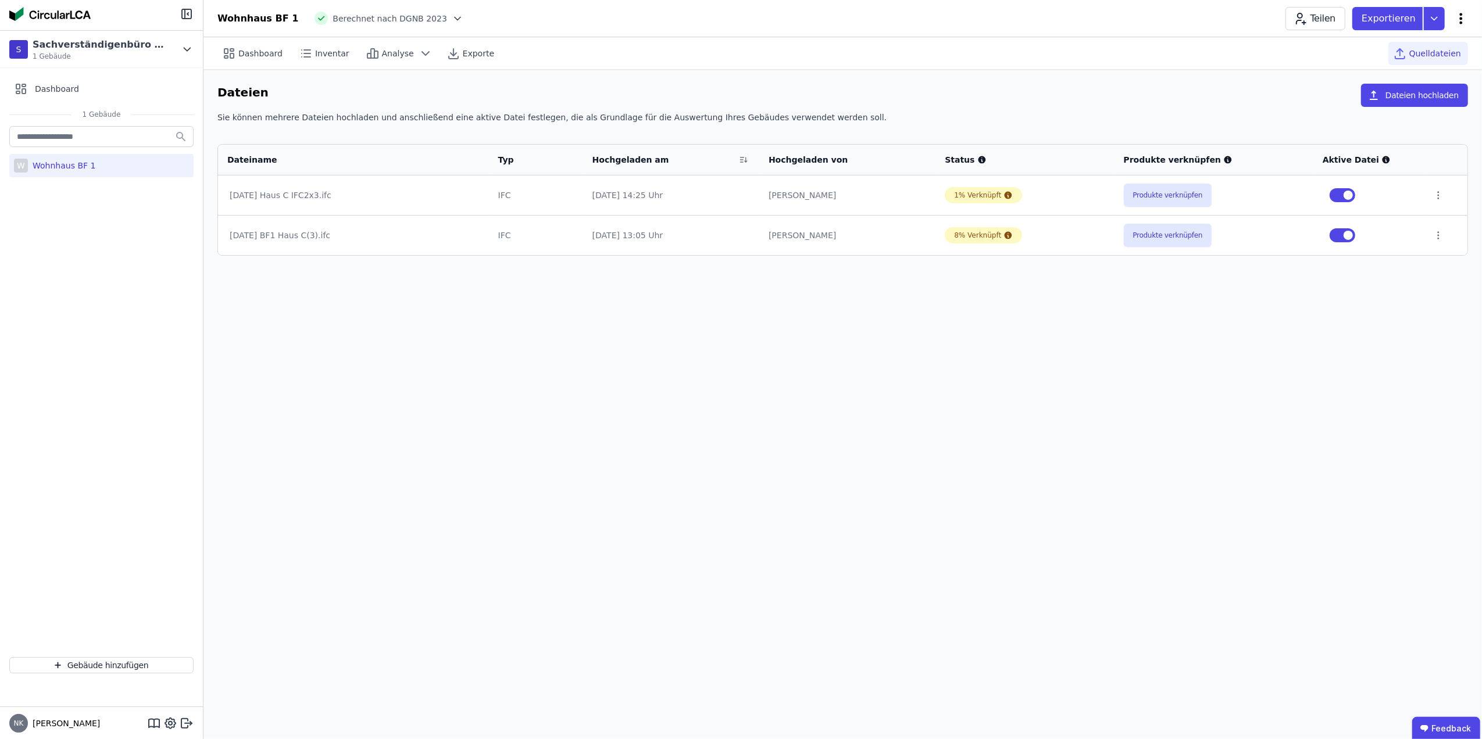
click at [1458, 16] on icon at bounding box center [1461, 19] width 14 height 14
click at [512, 21] on div "Wohnhaus BF 1 Berechnet nach DGNB 2023 Teilen Exportieren Gebäude bearbeiten Ge…" at bounding box center [842, 18] width 1278 height 23
click at [170, 720] on icon at bounding box center [170, 724] width 14 height 14
select select "*"
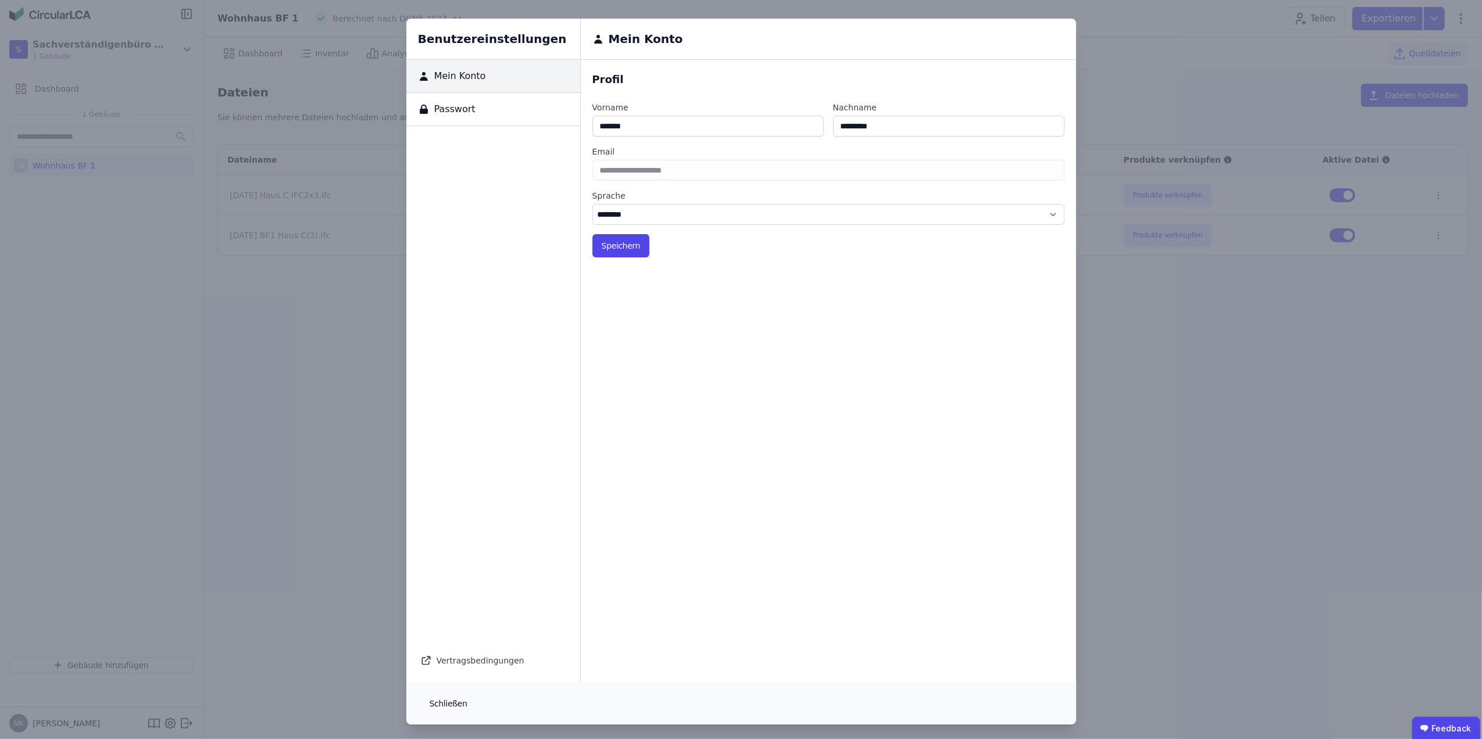
click at [437, 698] on button "Schließen" at bounding box center [448, 703] width 56 height 23
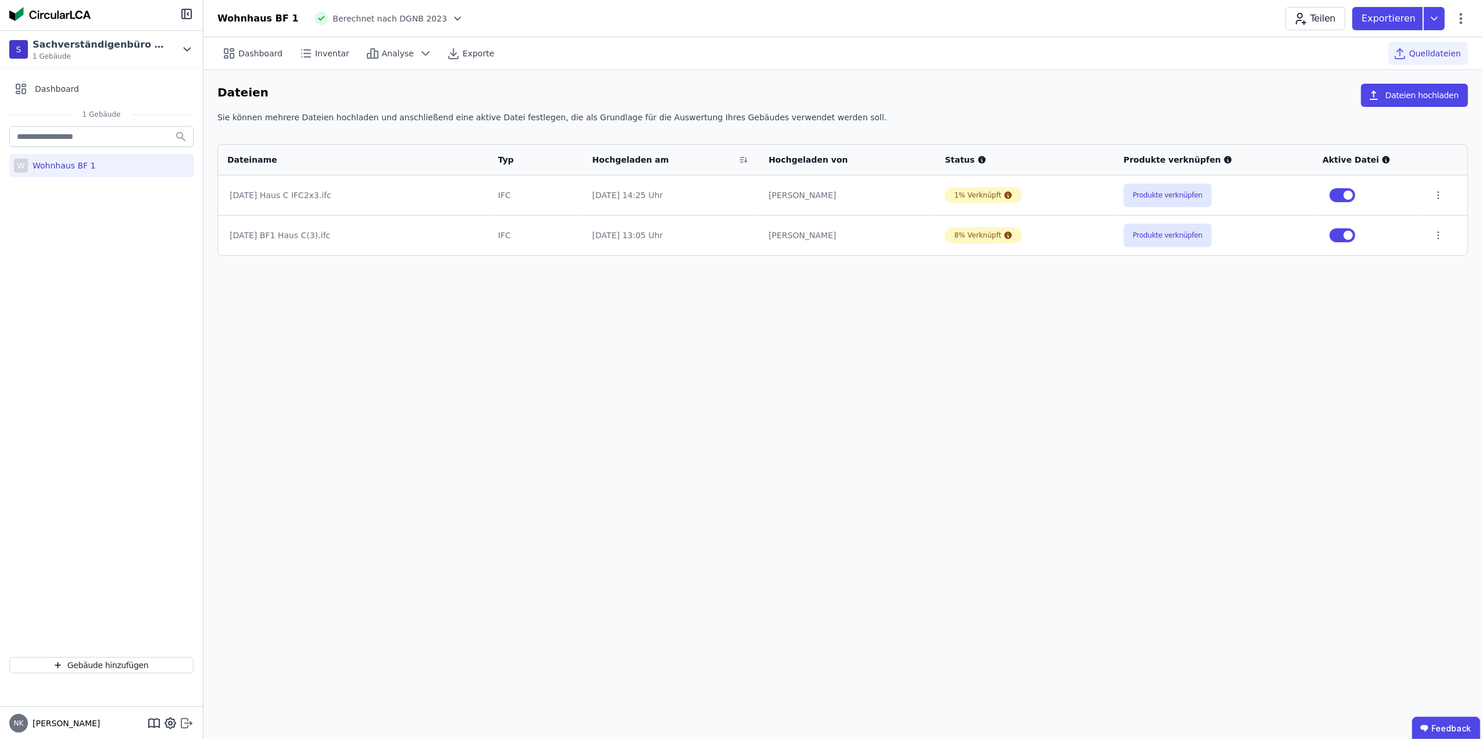
click at [187, 722] on icon at bounding box center [187, 724] width 14 height 14
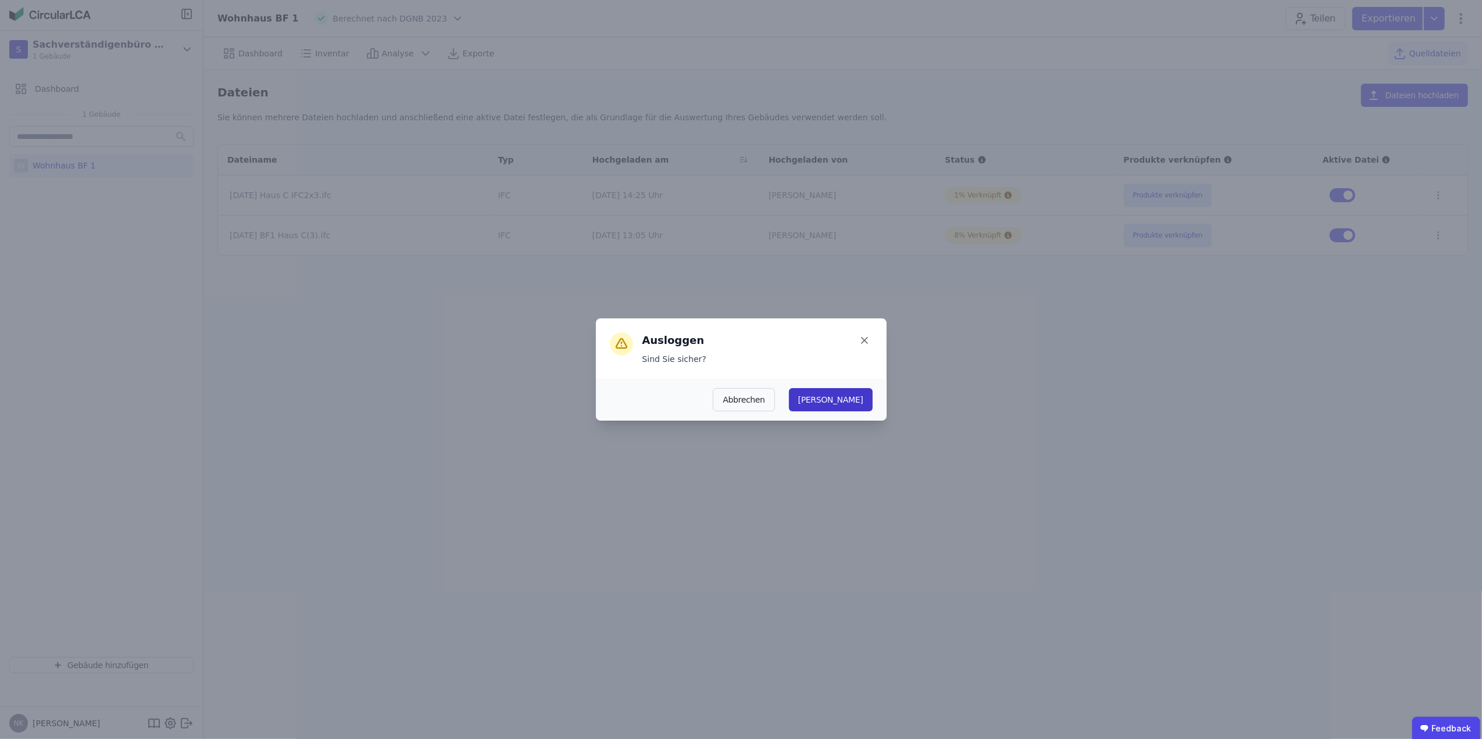
click at [865, 391] on button "[PERSON_NAME]" at bounding box center [831, 399] width 84 height 23
